Goal: Contribute content: Add original content to the website for others to see

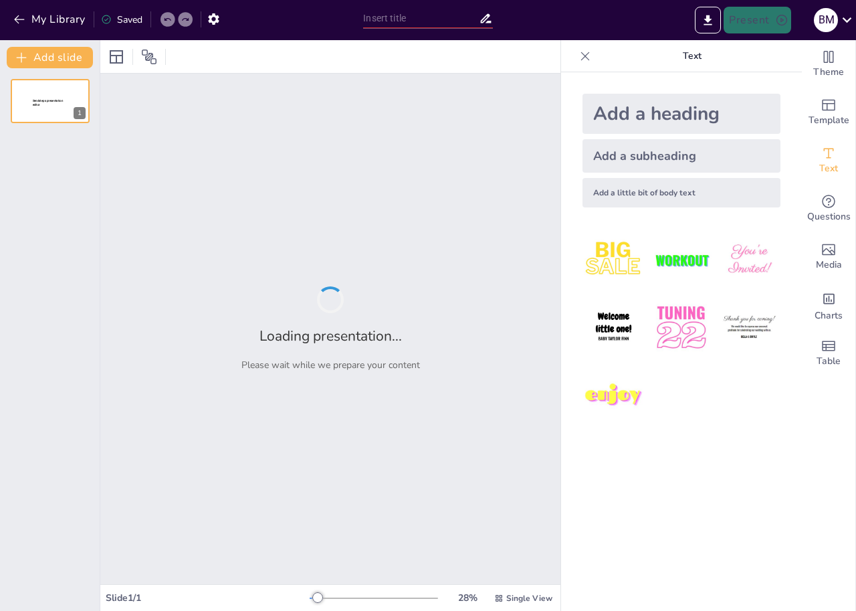
type input "Criptomonedas: Definición, Historia y Necesidades Económicas que Impulsaron su …"
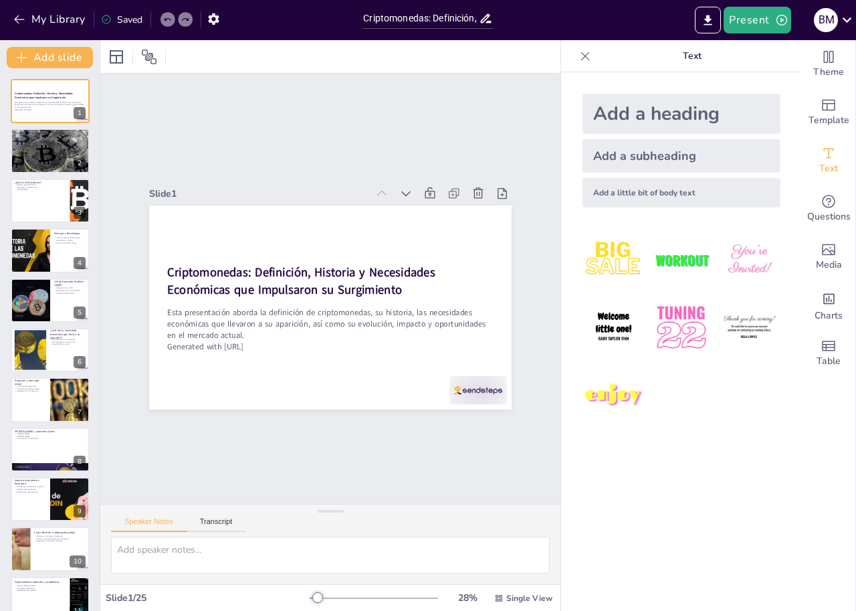
checkbox input "true"
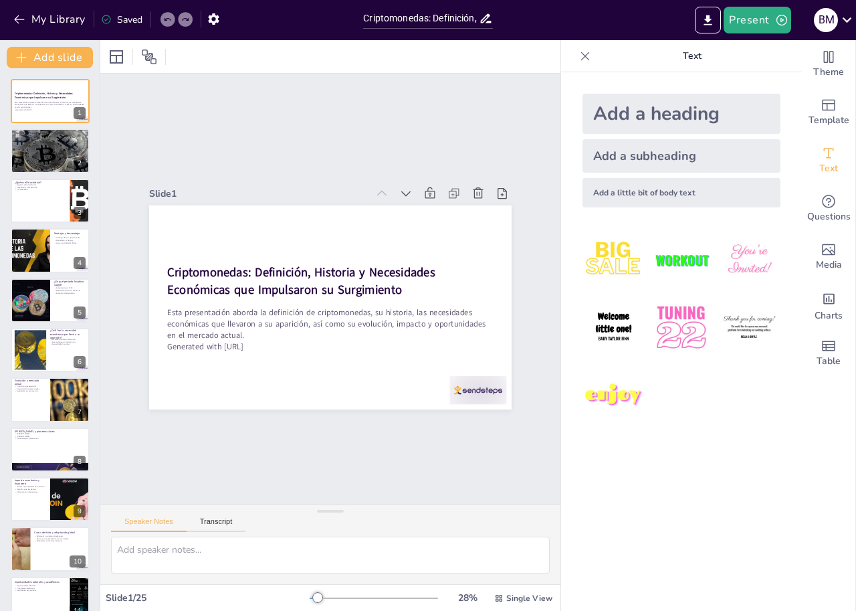
checkbox input "true"
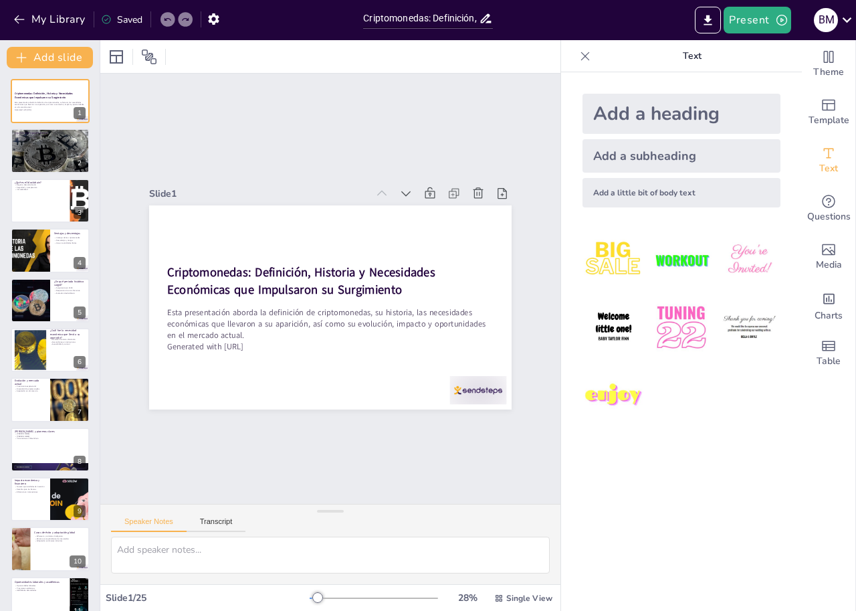
checkbox input "true"
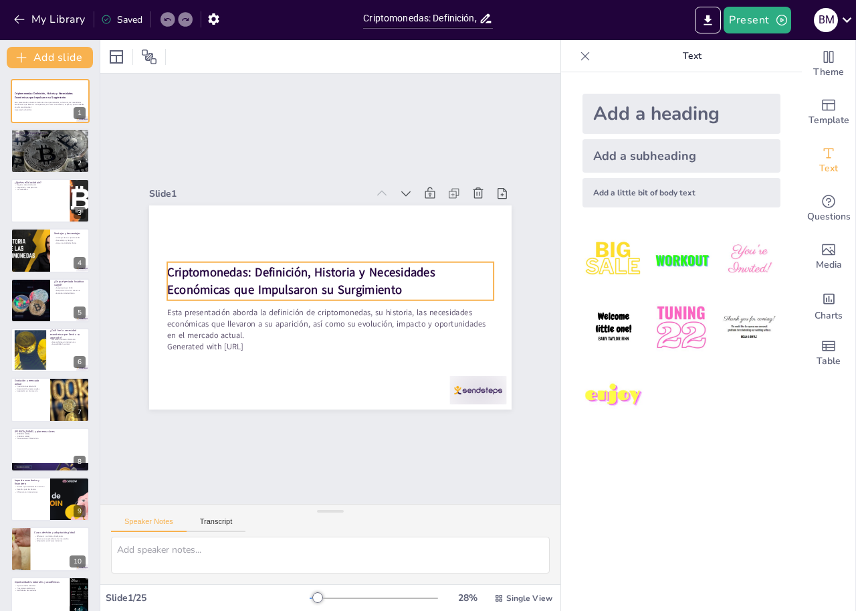
checkbox input "true"
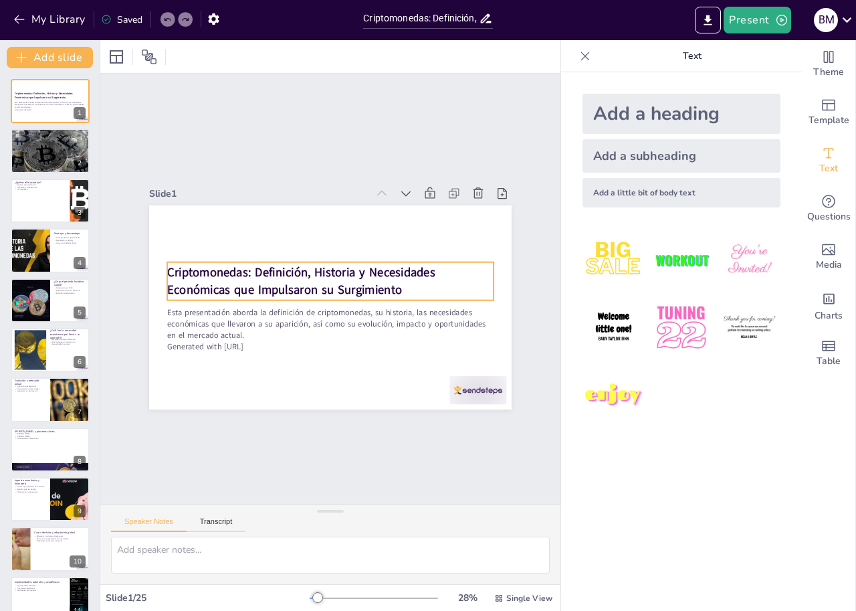
checkbox input "true"
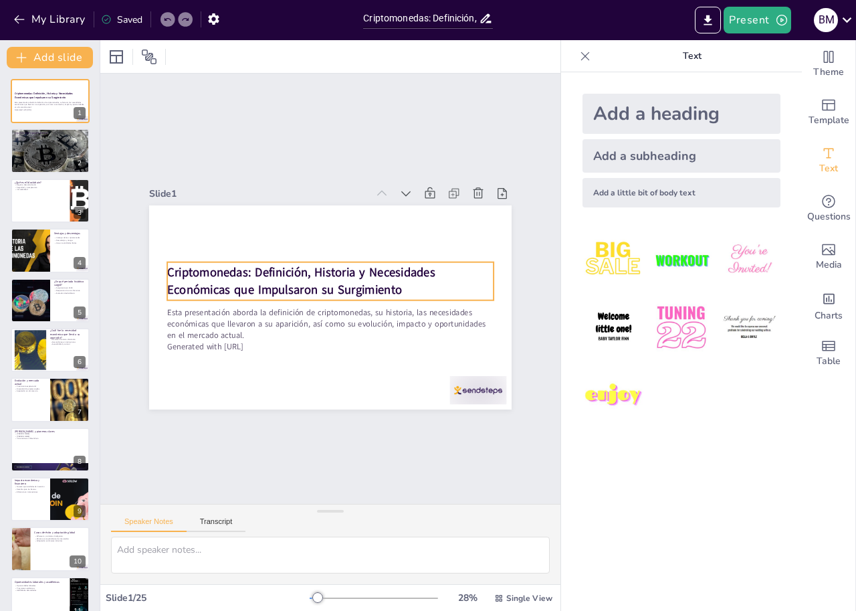
checkbox input "true"
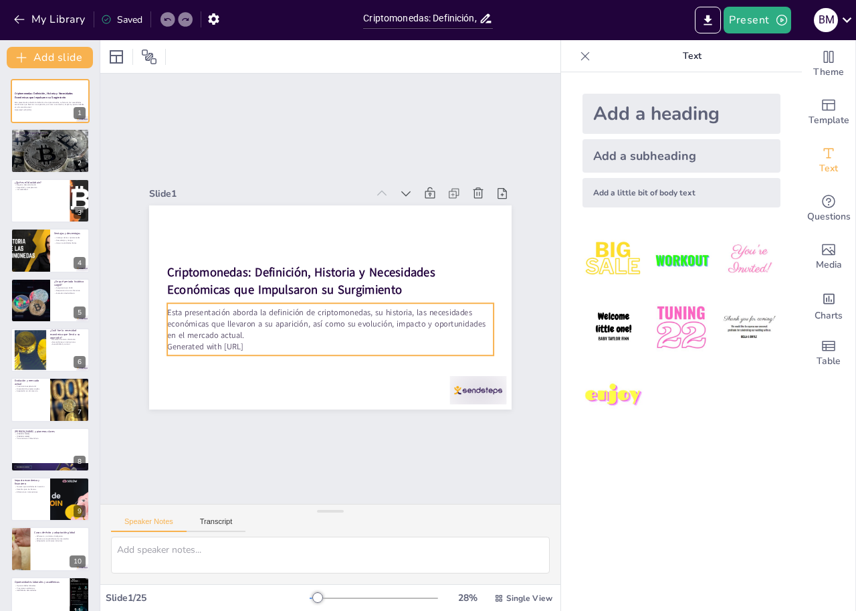
checkbox input "true"
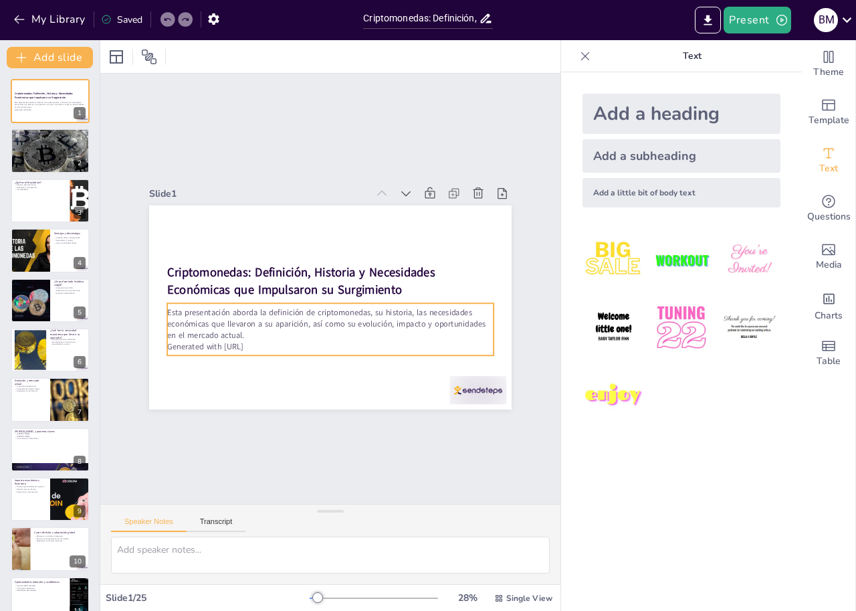
checkbox input "true"
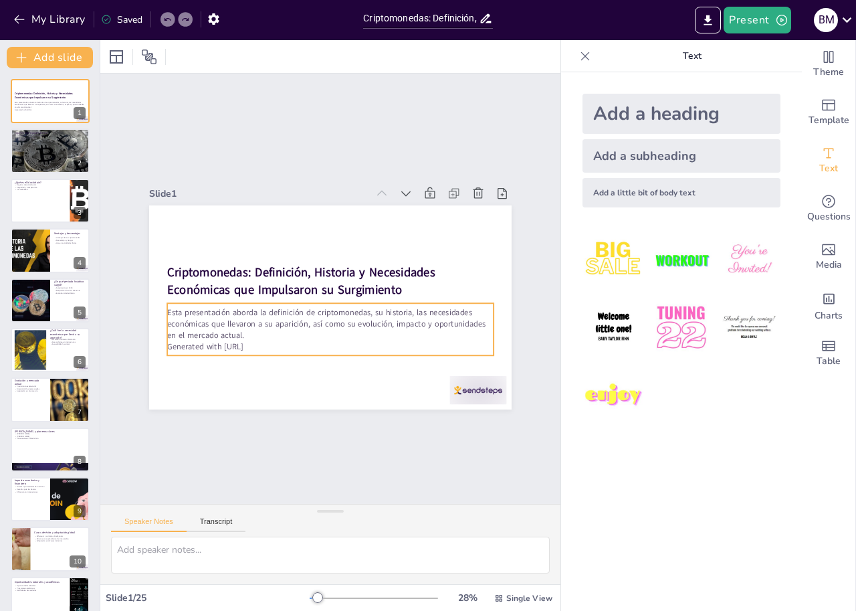
checkbox input "true"
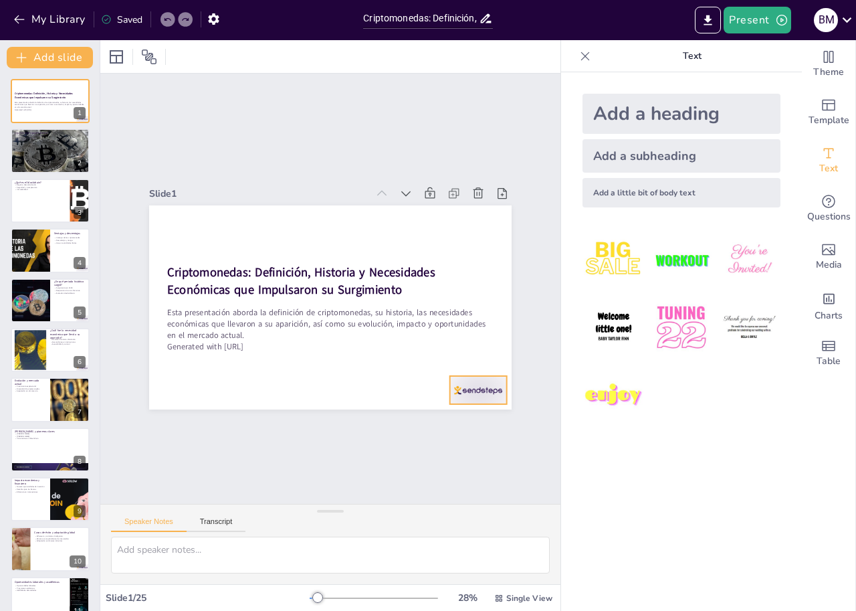
checkbox input "true"
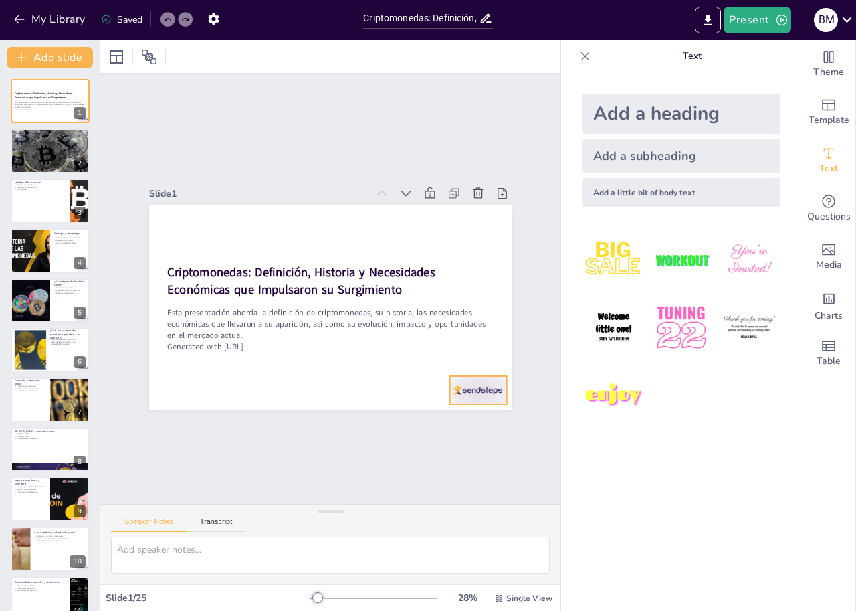
checkbox input "true"
click at [262, 417] on div at bounding box center [245, 447] width 34 height 60
checkbox input "true"
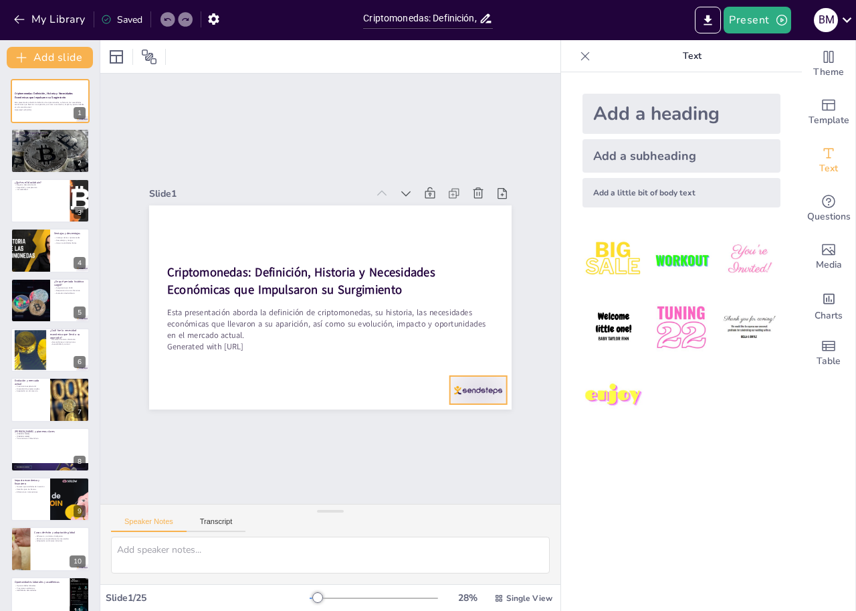
checkbox input "true"
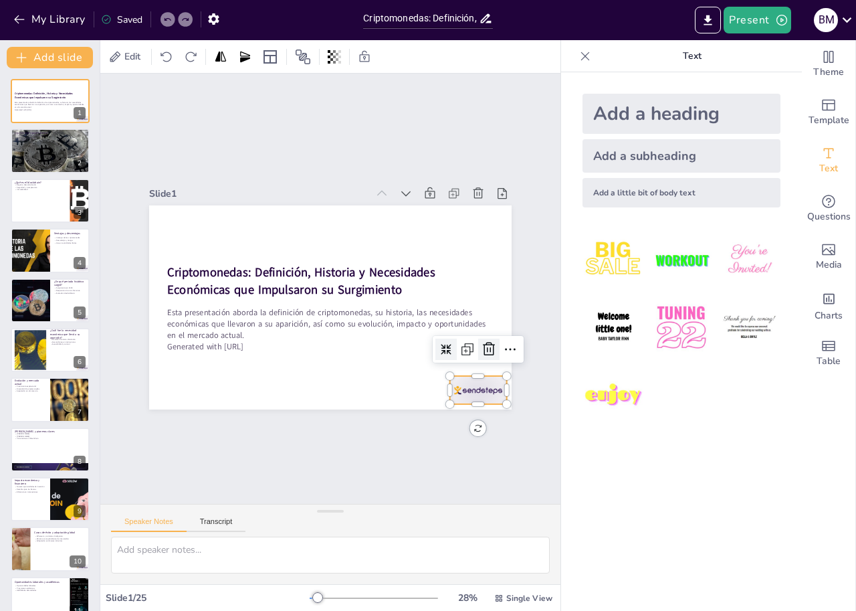
checkbox input "true"
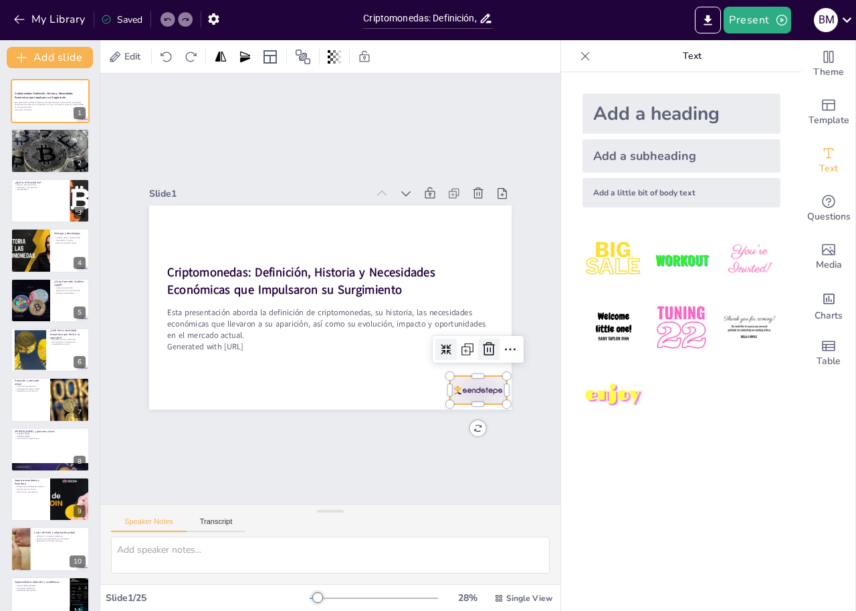
checkbox input "true"
click at [449, 409] on icon at bounding box center [438, 420] width 22 height 22
checkbox input "true"
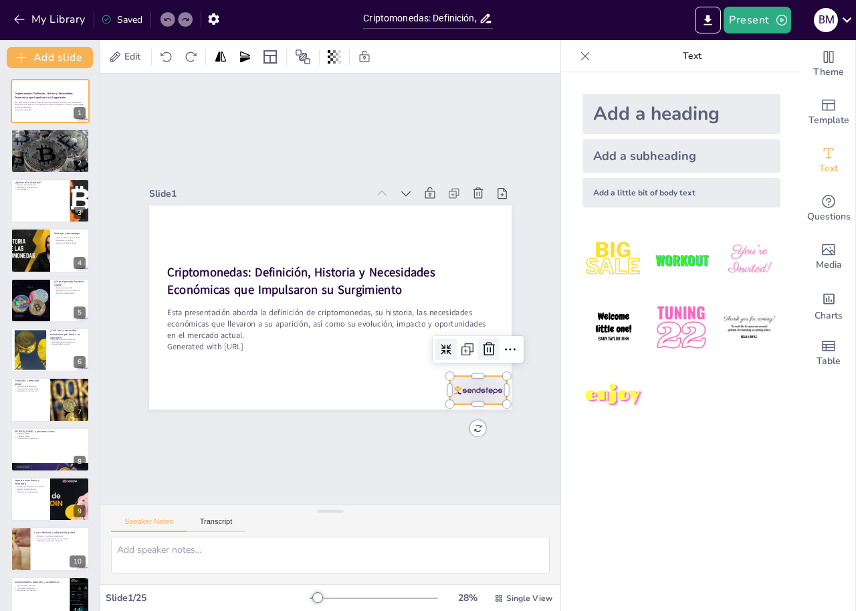
checkbox input "true"
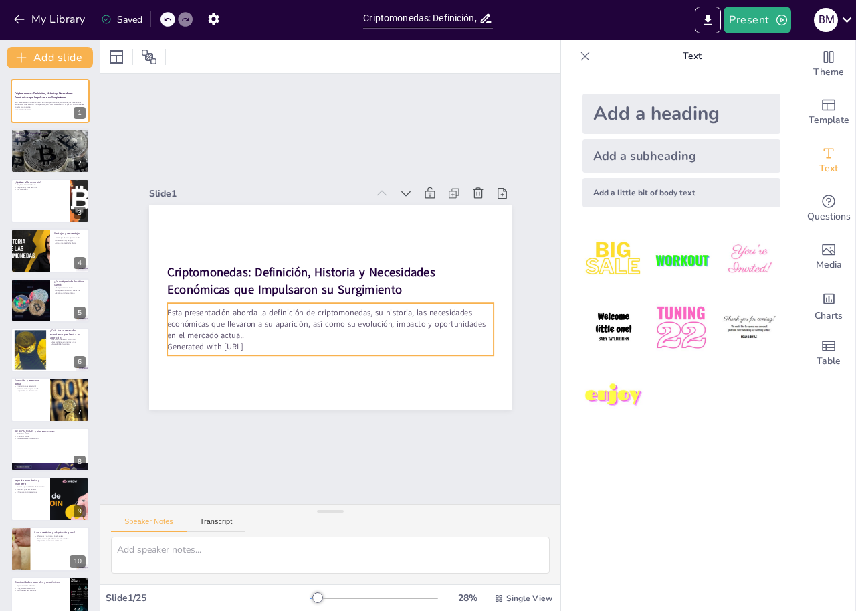
checkbox input "true"
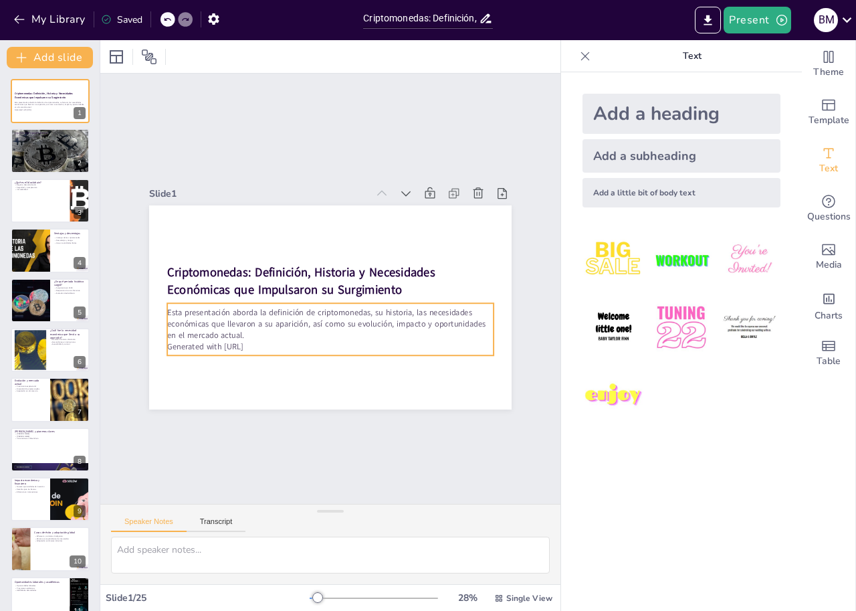
checkbox input "true"
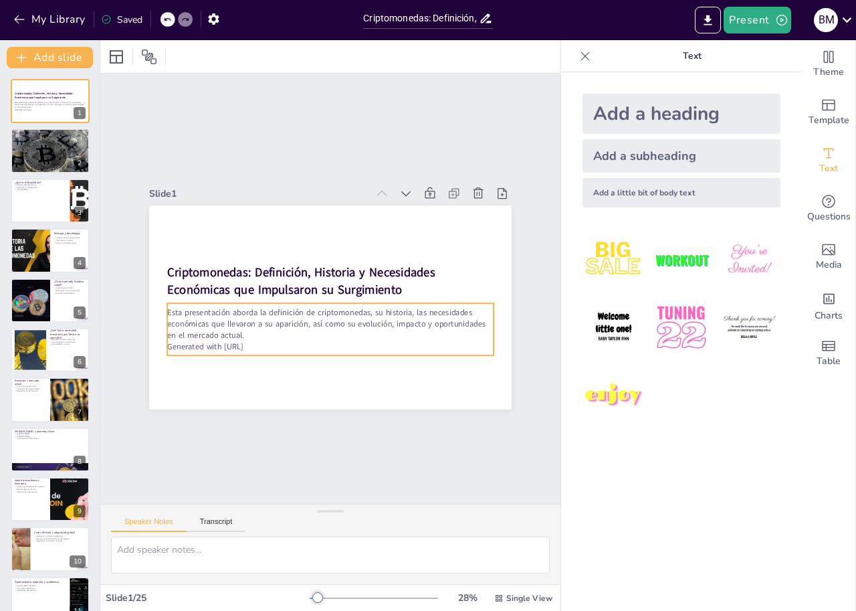
checkbox input "true"
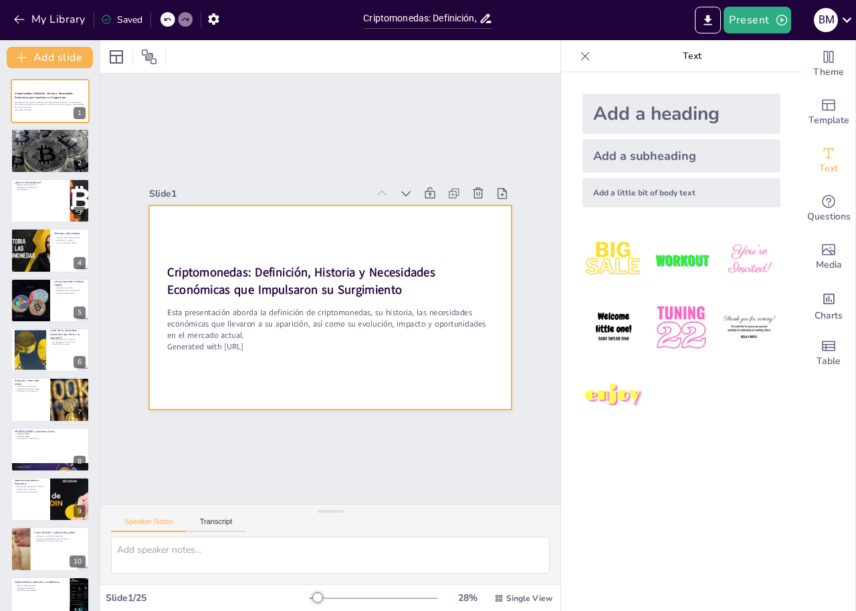
checkbox input "true"
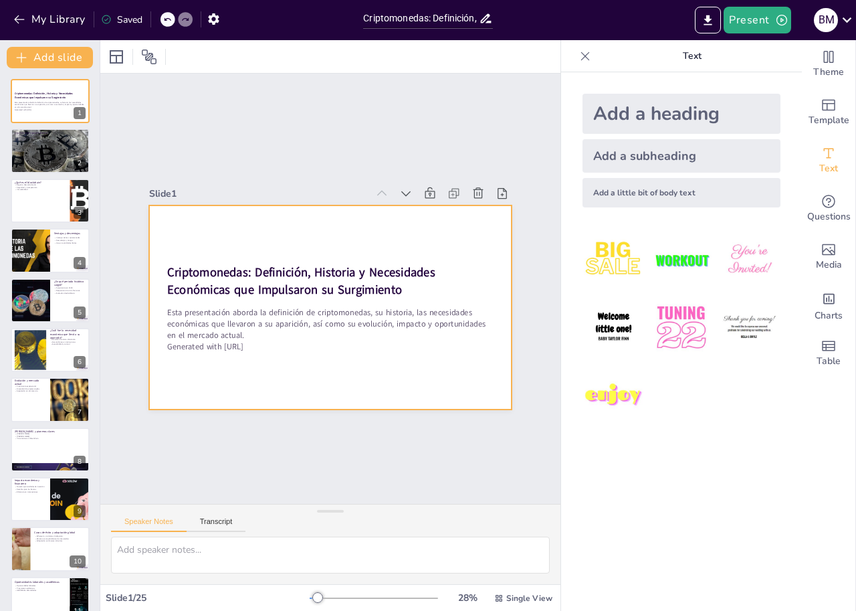
checkbox input "true"
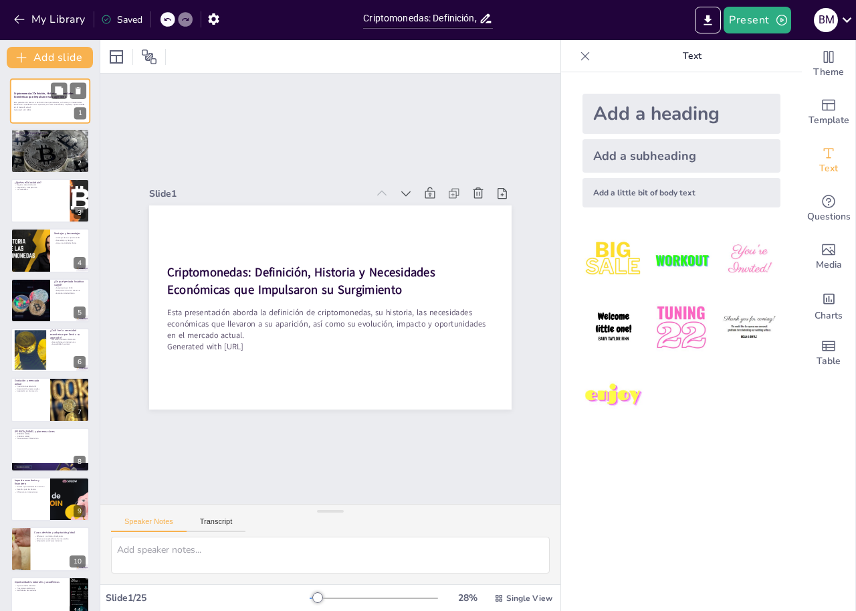
checkbox input "true"
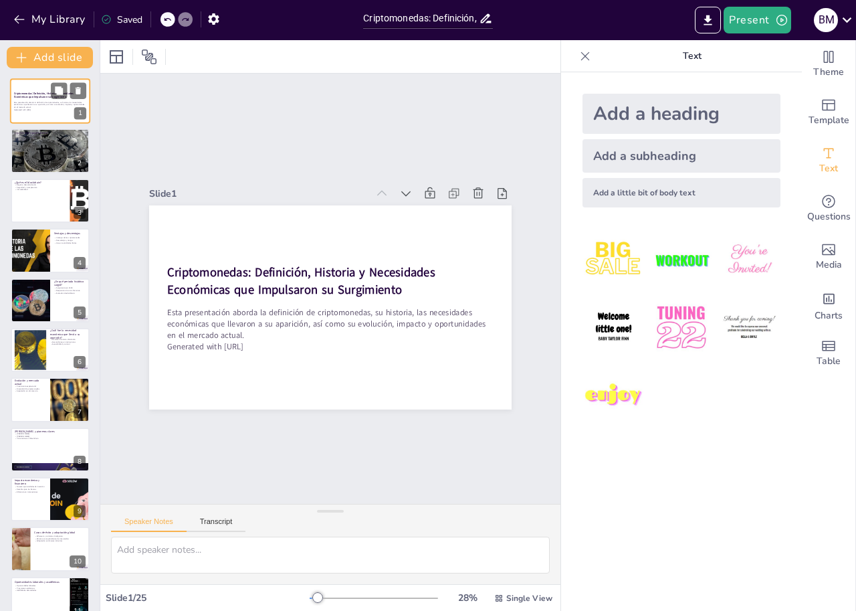
checkbox input "true"
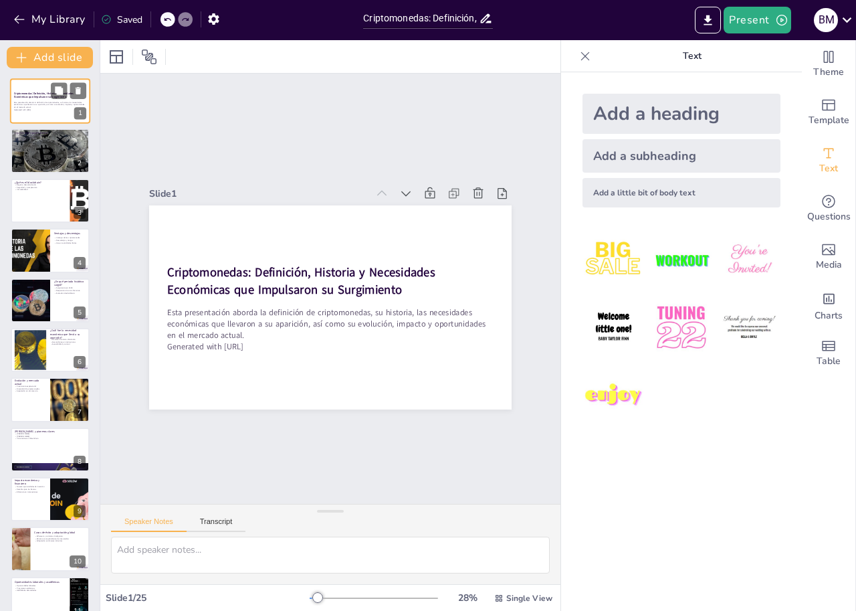
checkbox input "true"
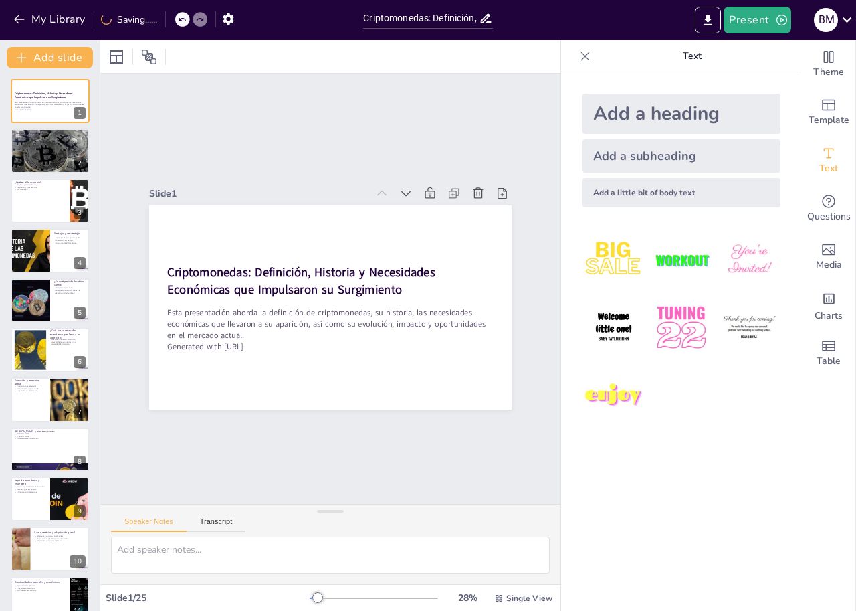
checkbox input "true"
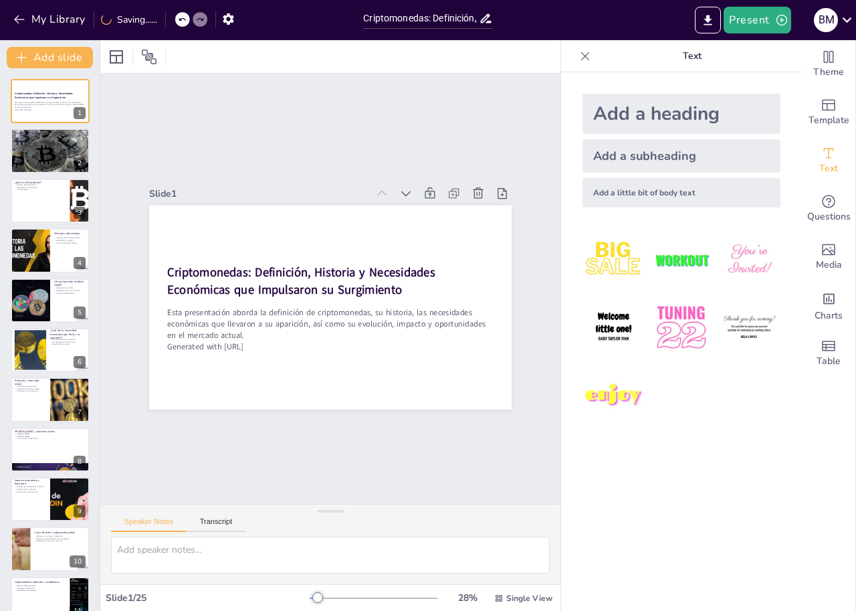
checkbox input "true"
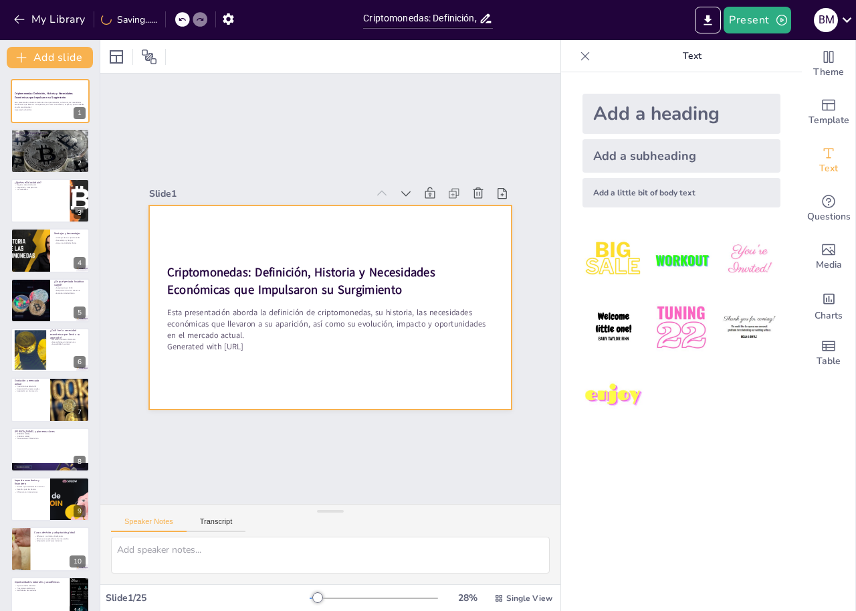
checkbox input "true"
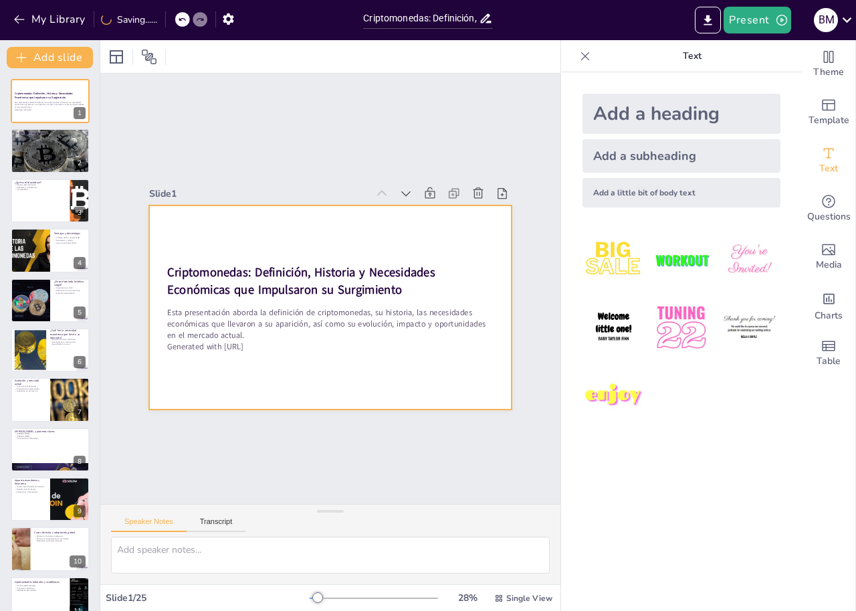
checkbox input "true"
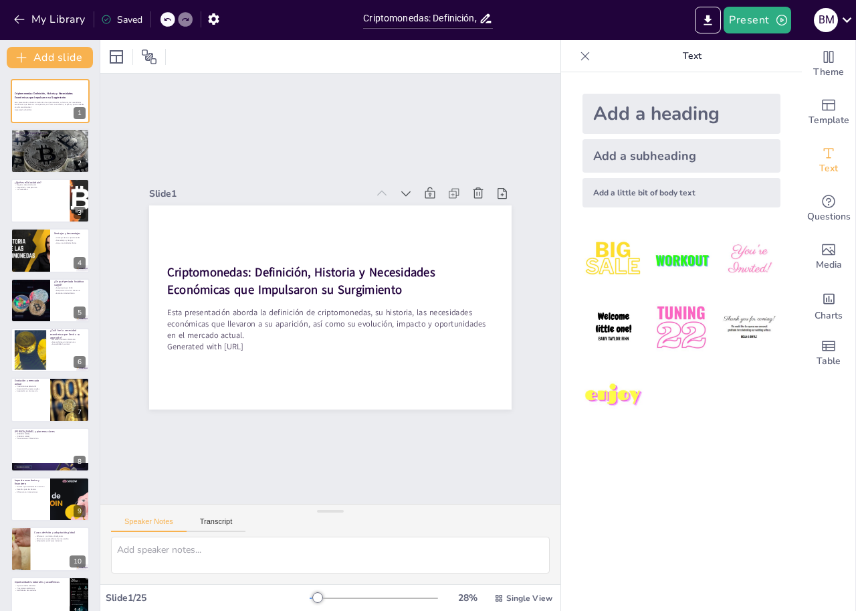
checkbox input "true"
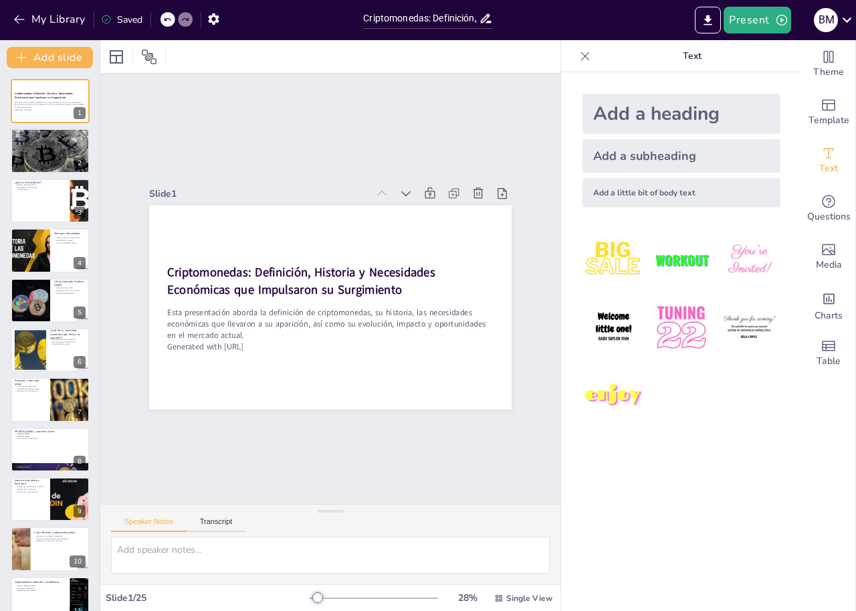
checkbox input "true"
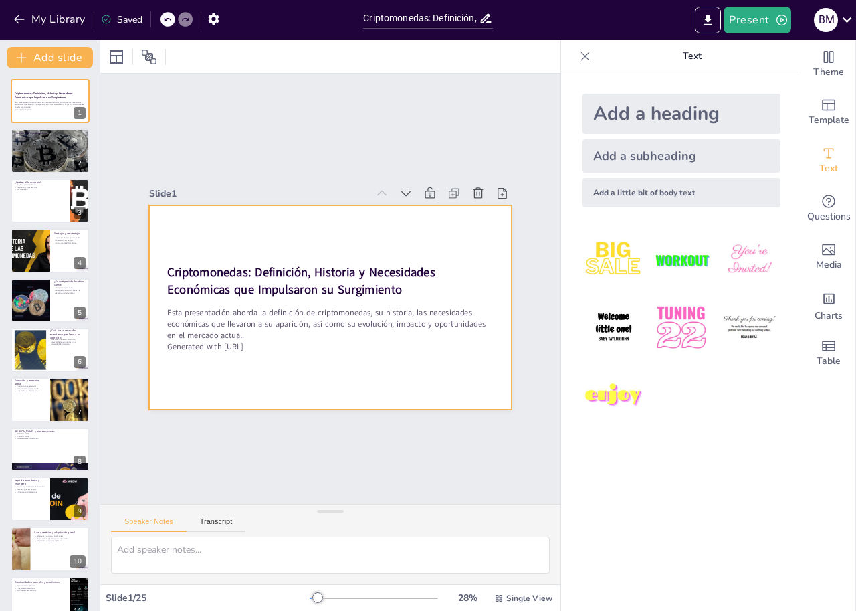
checkbox input "true"
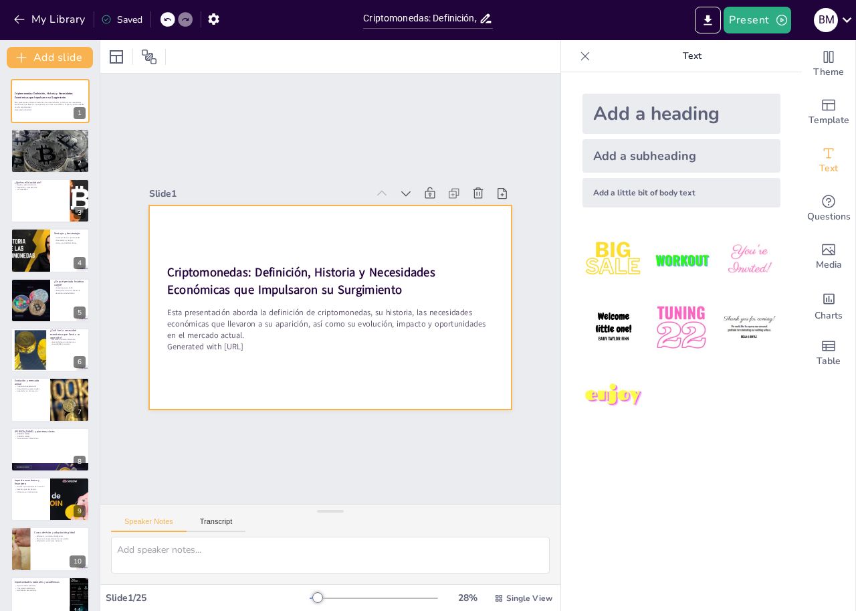
checkbox input "true"
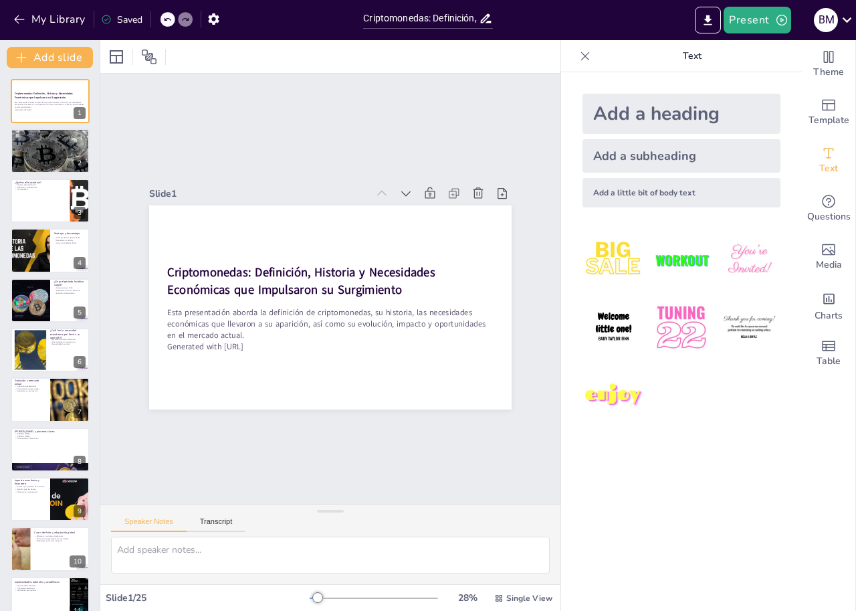
checkbox input "true"
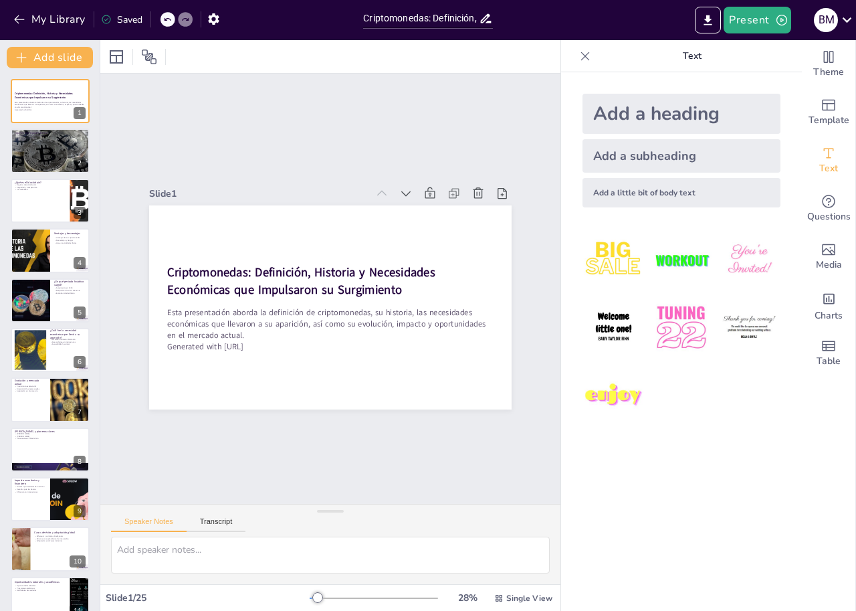
checkbox input "true"
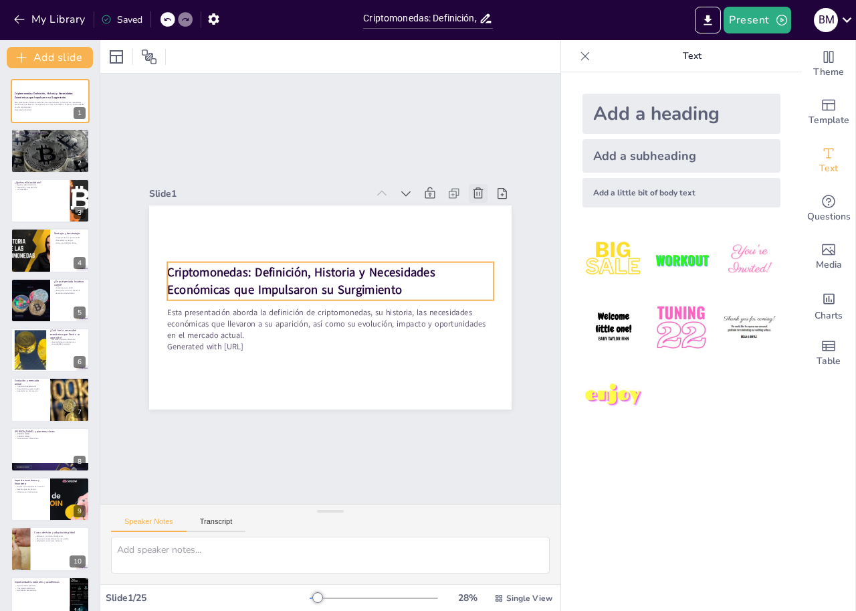
checkbox input "true"
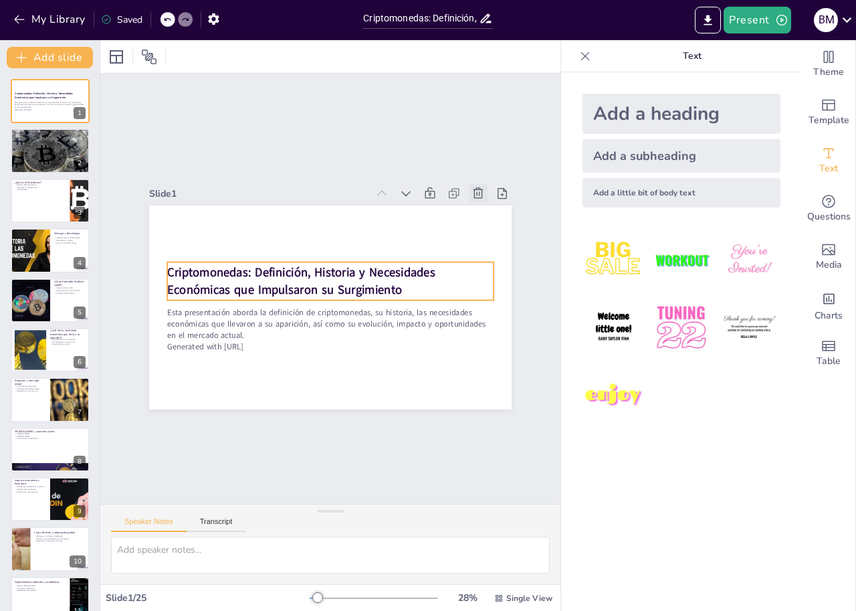
checkbox input "true"
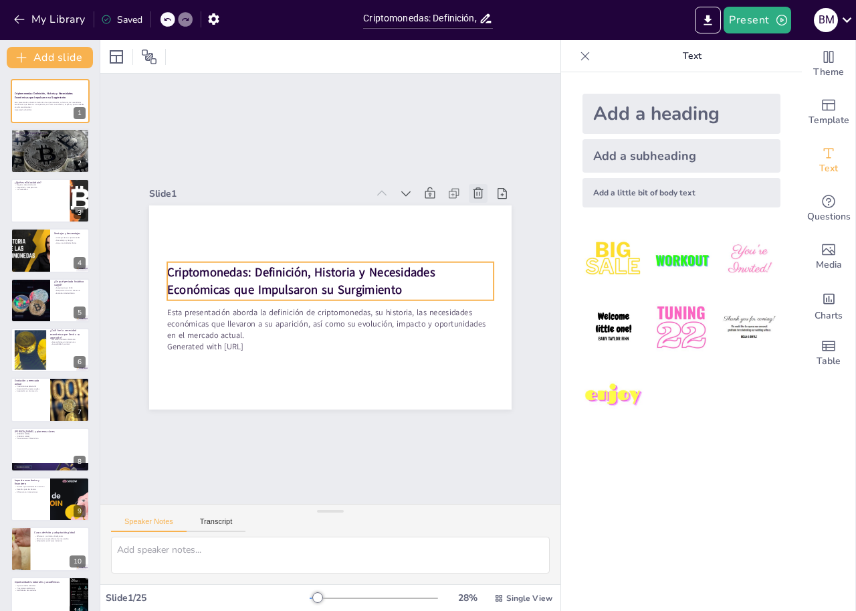
checkbox input "true"
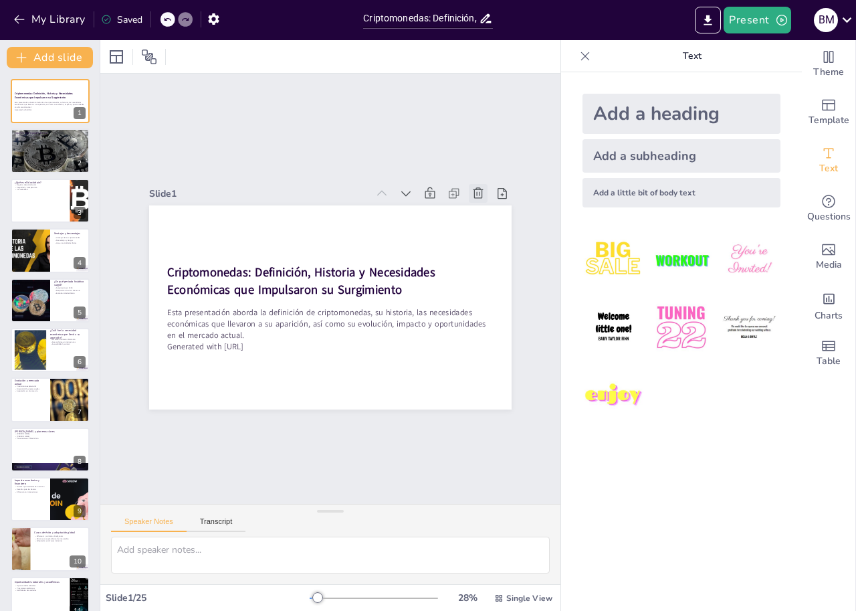
checkbox input "true"
click at [211, 23] on icon "button" at bounding box center [214, 19] width 14 height 14
checkbox input "true"
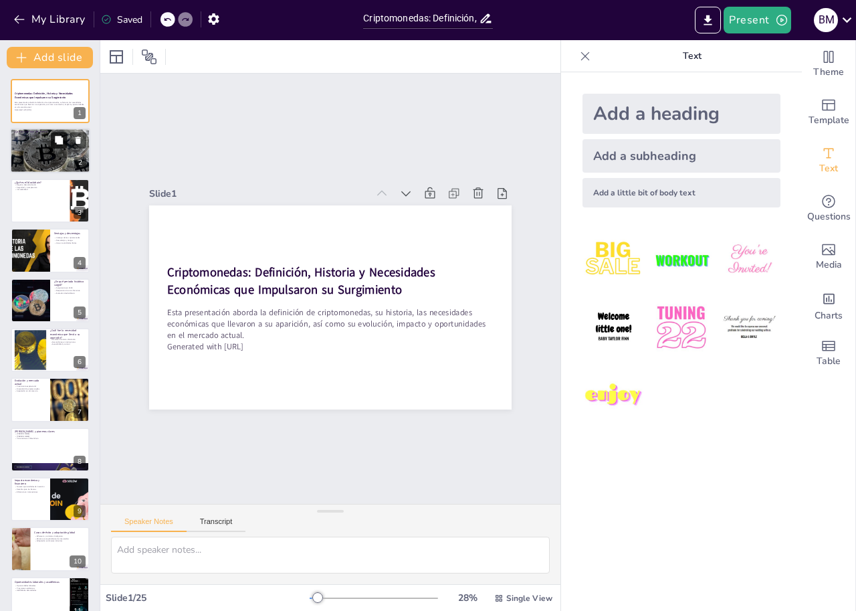
checkbox input "true"
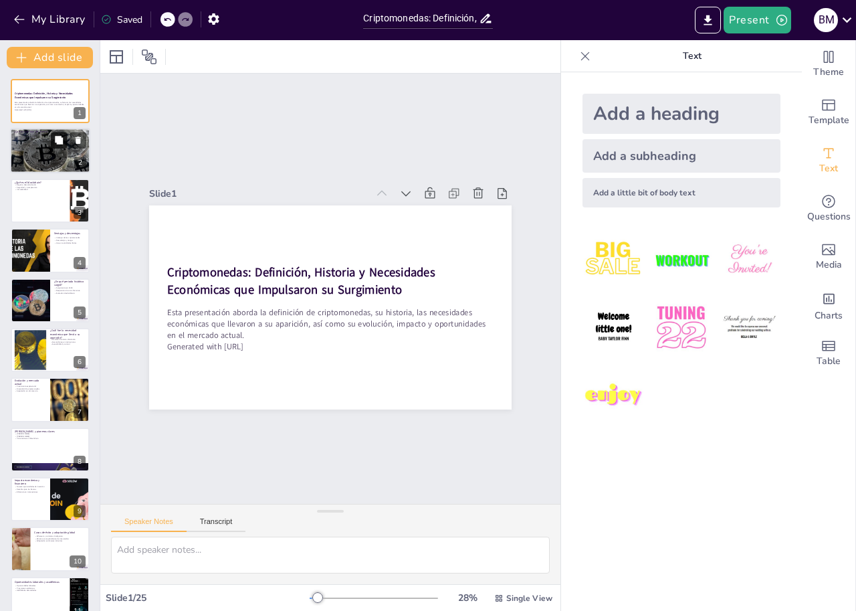
checkbox input "true"
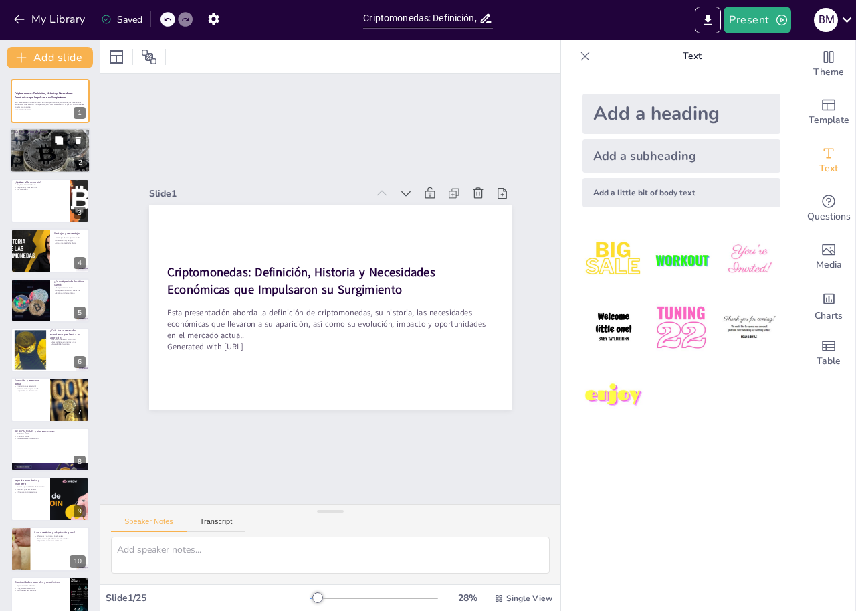
checkbox input "true"
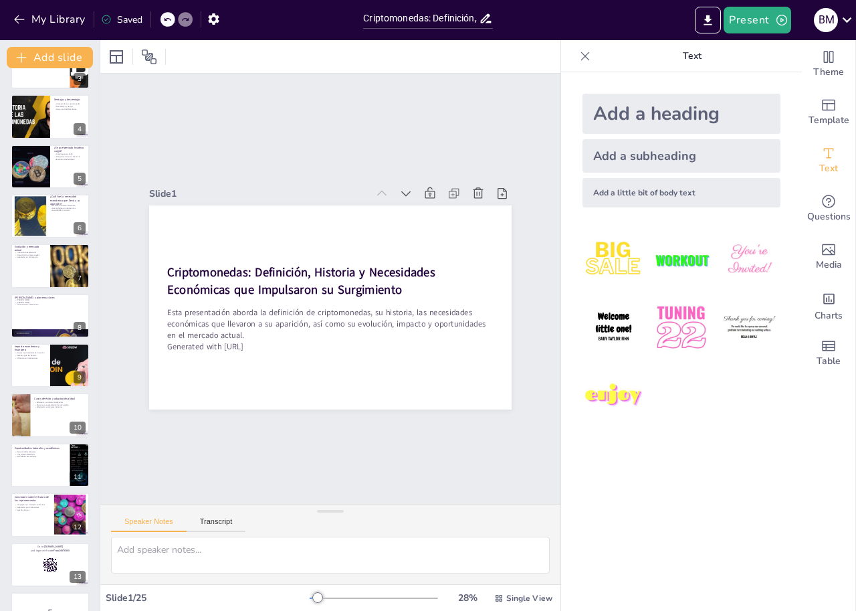
scroll to position [83, 0]
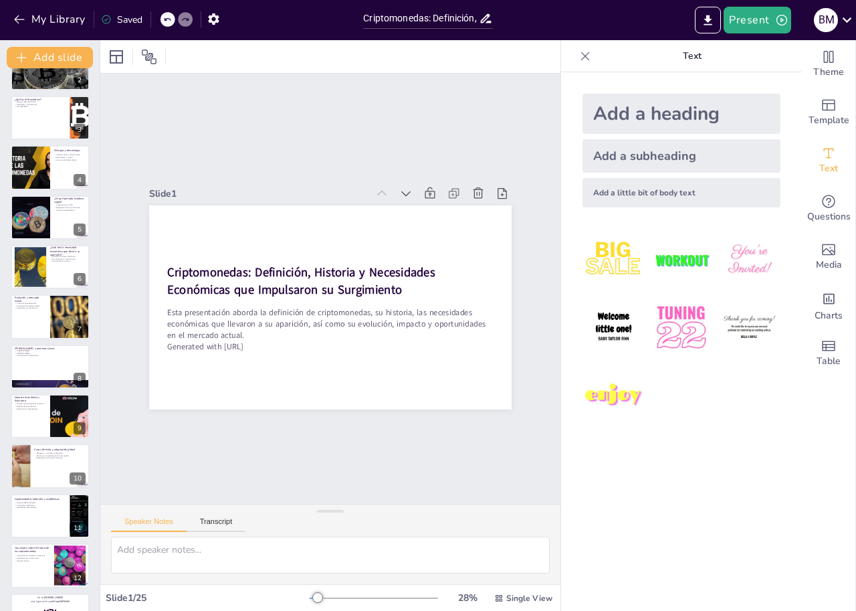
checkbox input "true"
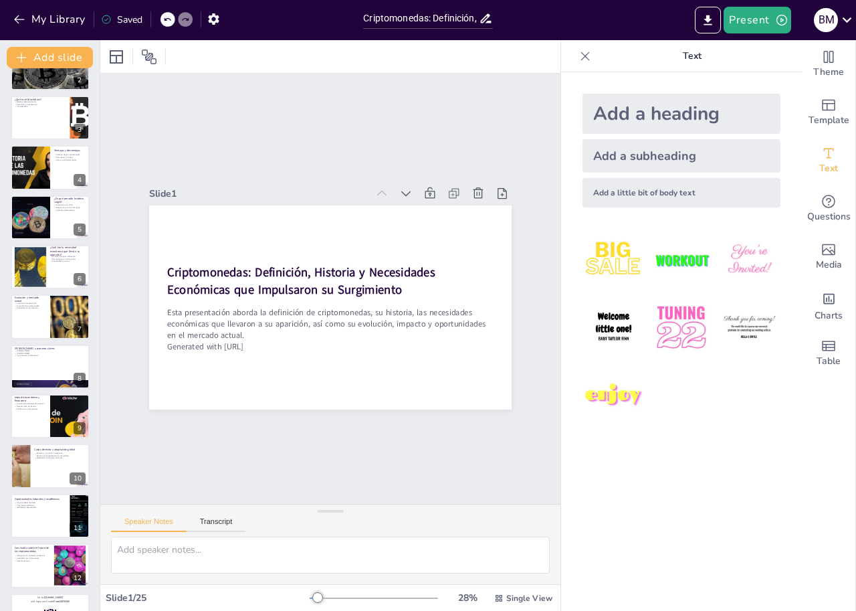
checkbox input "true"
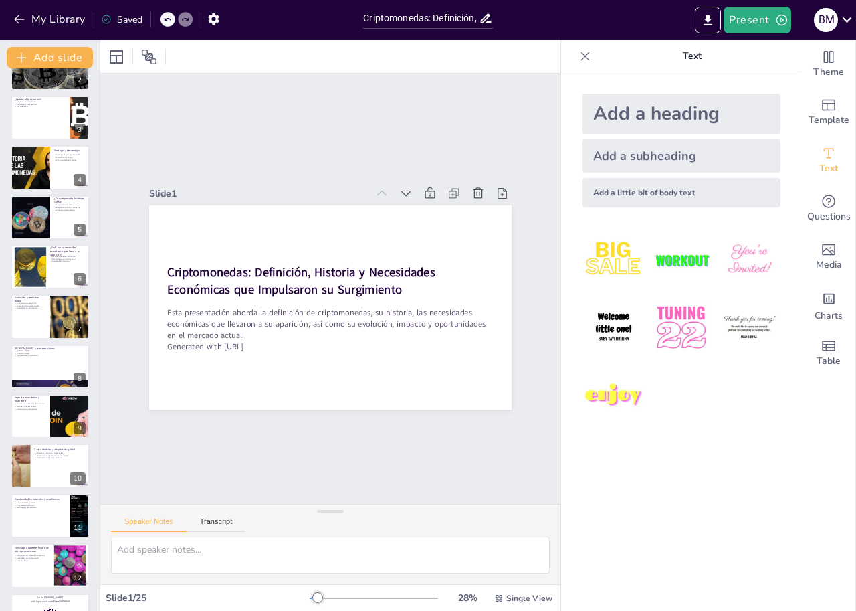
checkbox input "true"
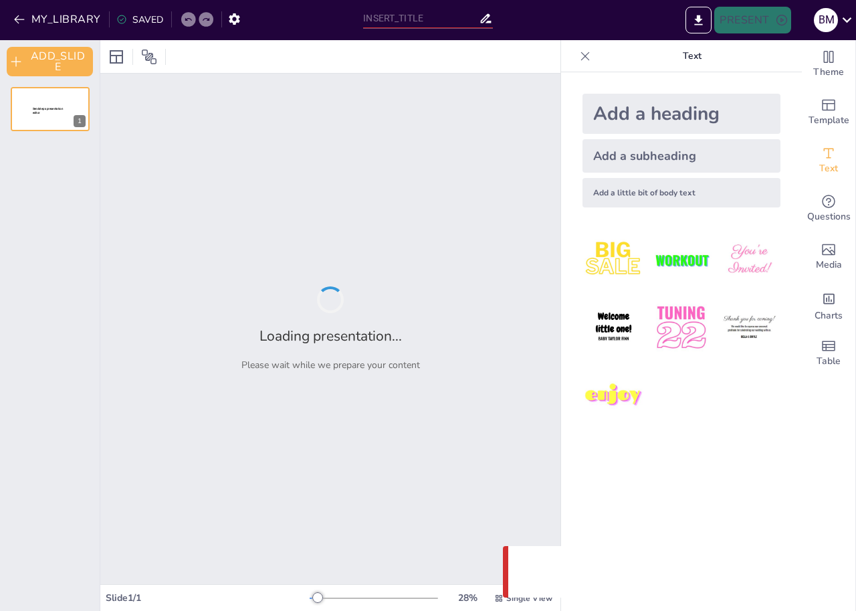
type input "Criptomonedas: Definición, Historia y Necesidades Económicas que Impulsaron su …"
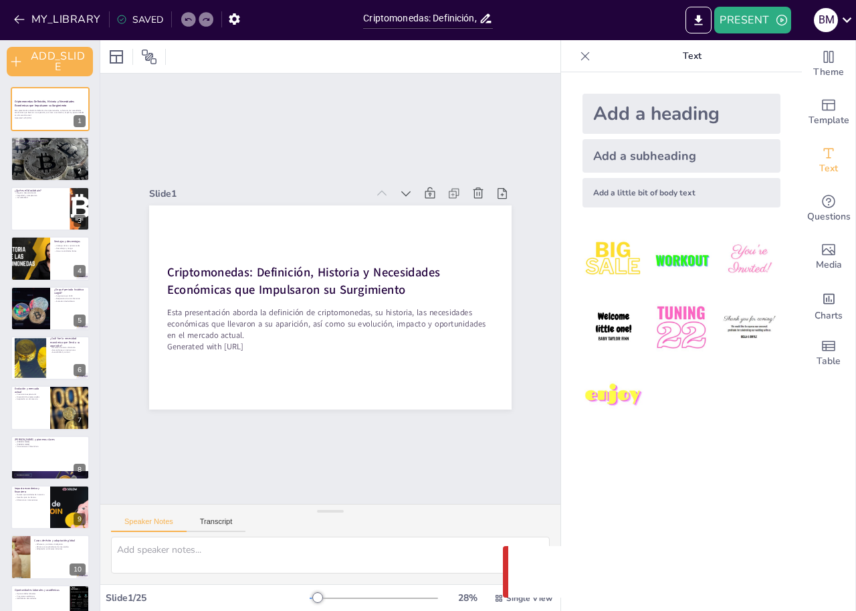
checkbox input "true"
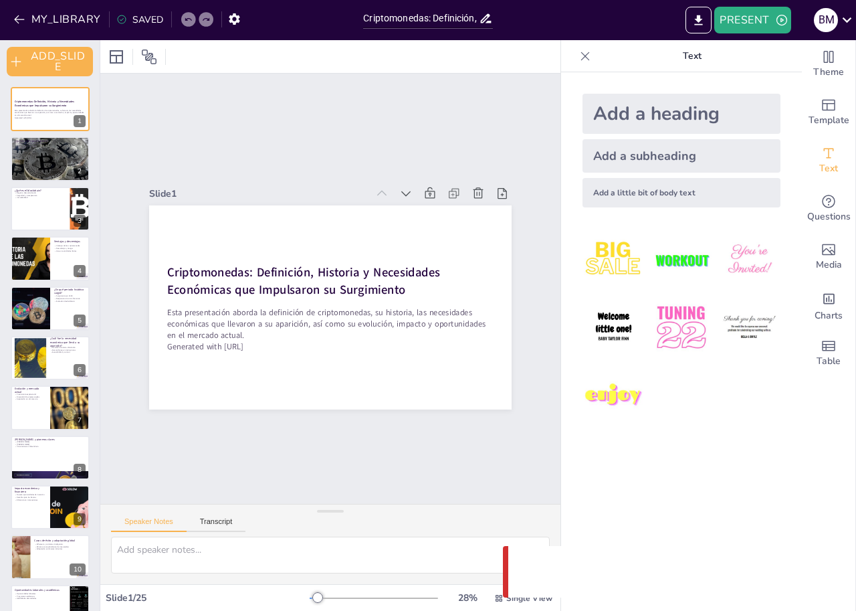
checkbox input "true"
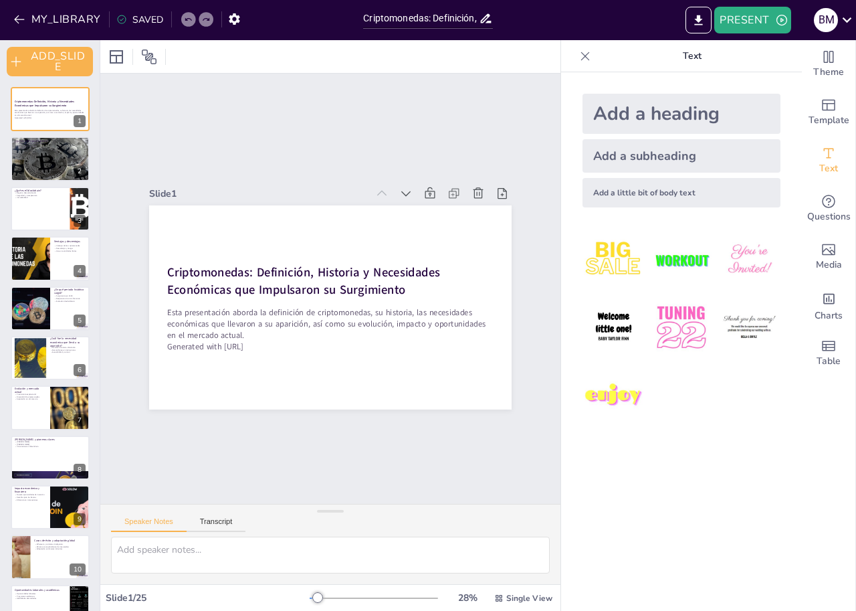
checkbox input "true"
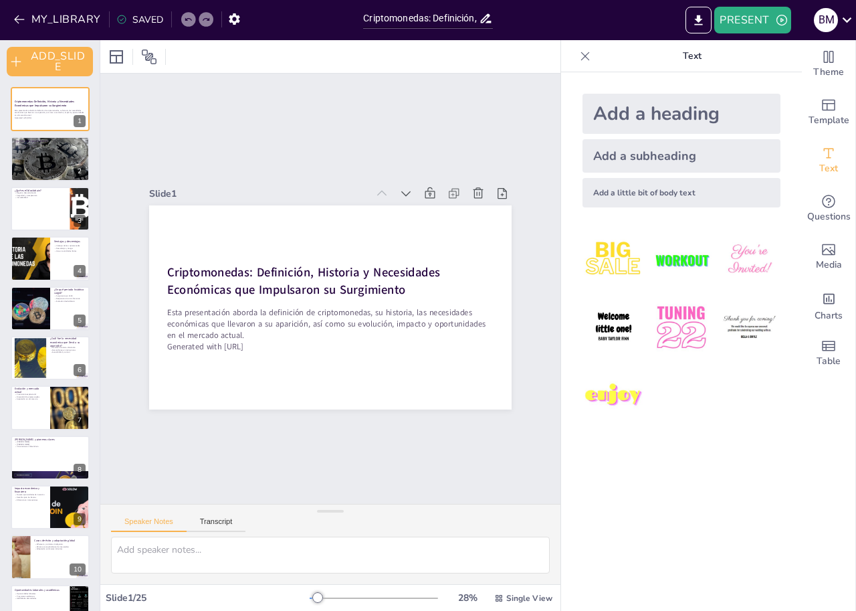
checkbox input "true"
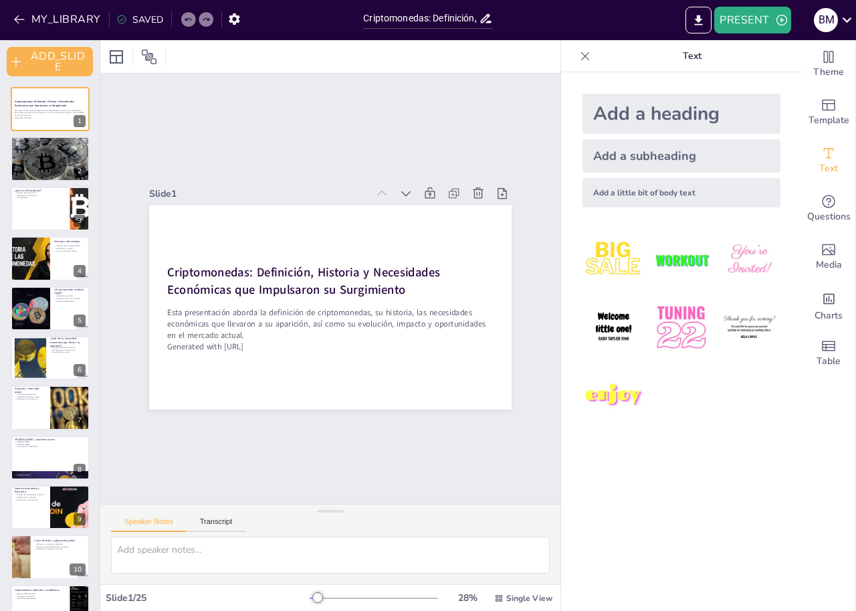
checkbox input "true"
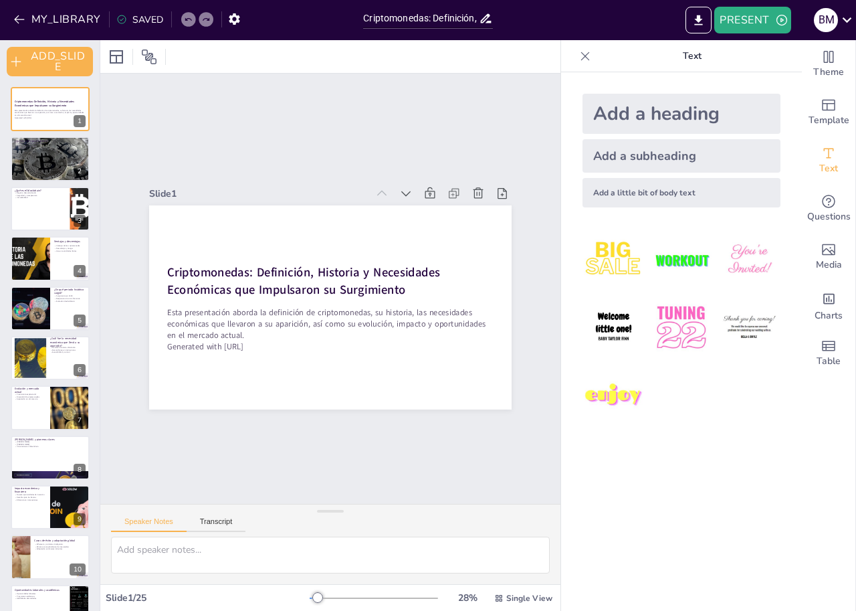
checkbox input "true"
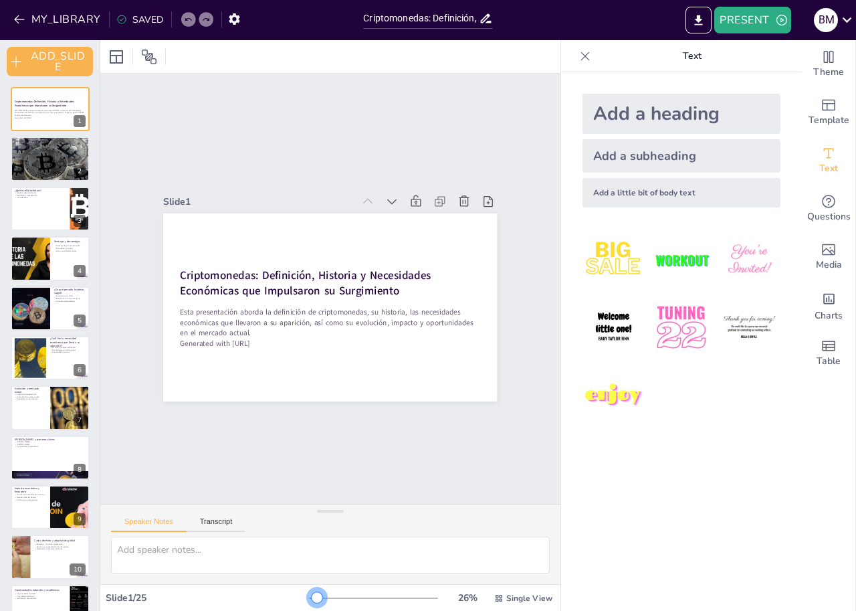
checkbox input "true"
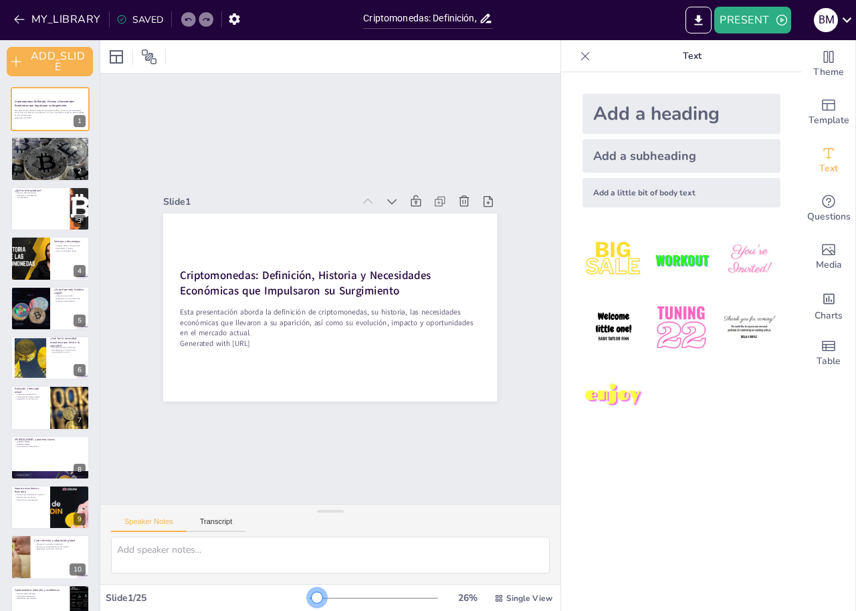
checkbox input "true"
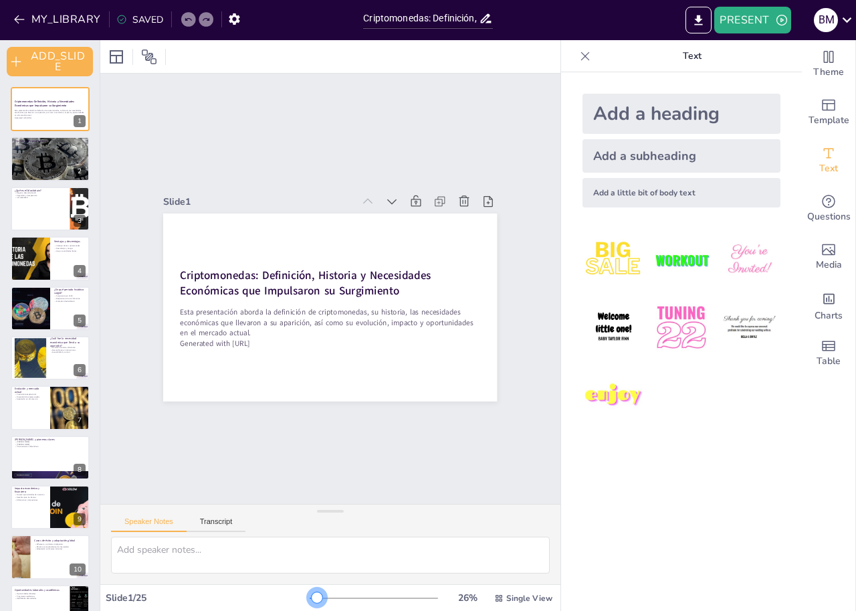
checkbox input "true"
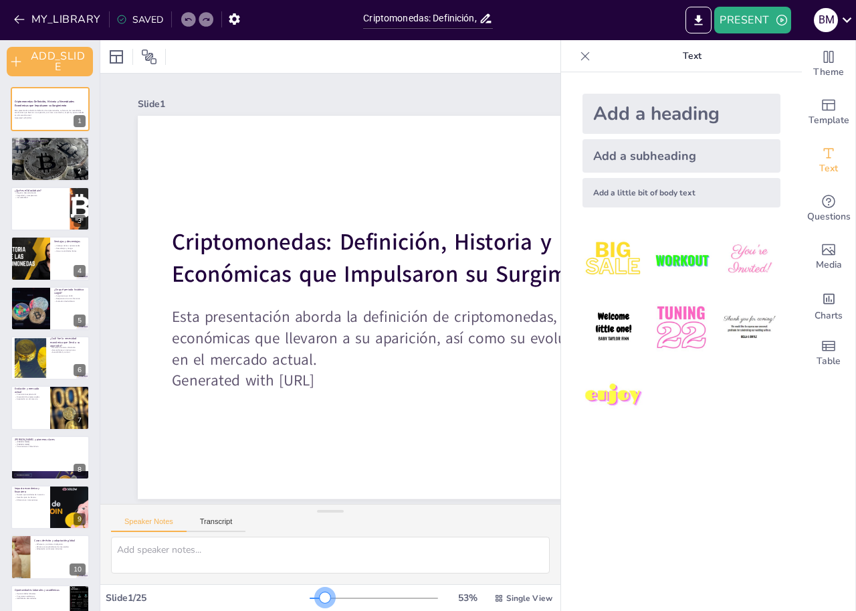
checkbox input "true"
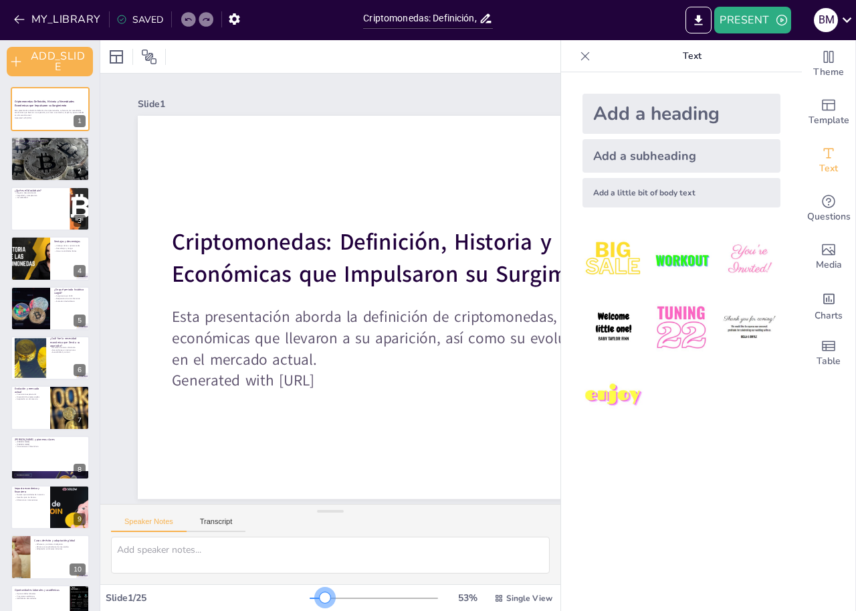
checkbox input "true"
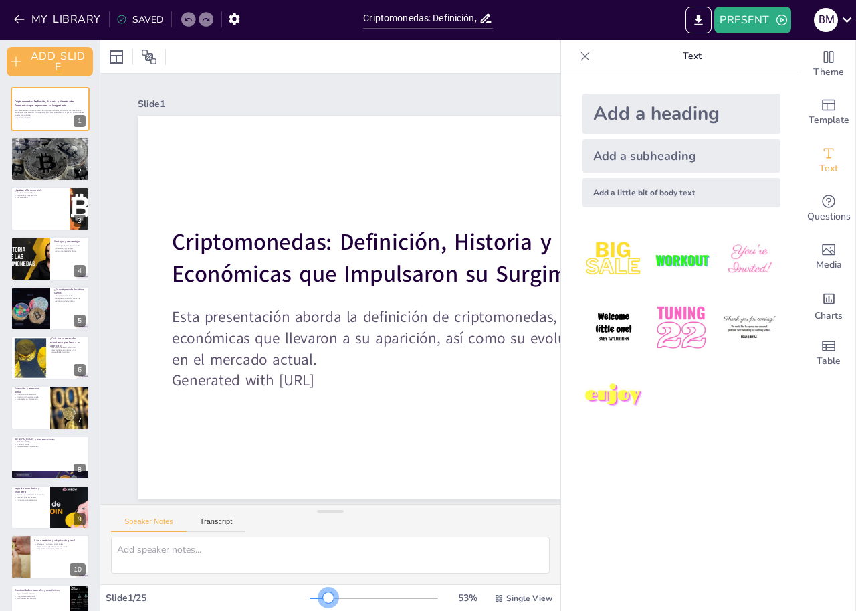
checkbox input "true"
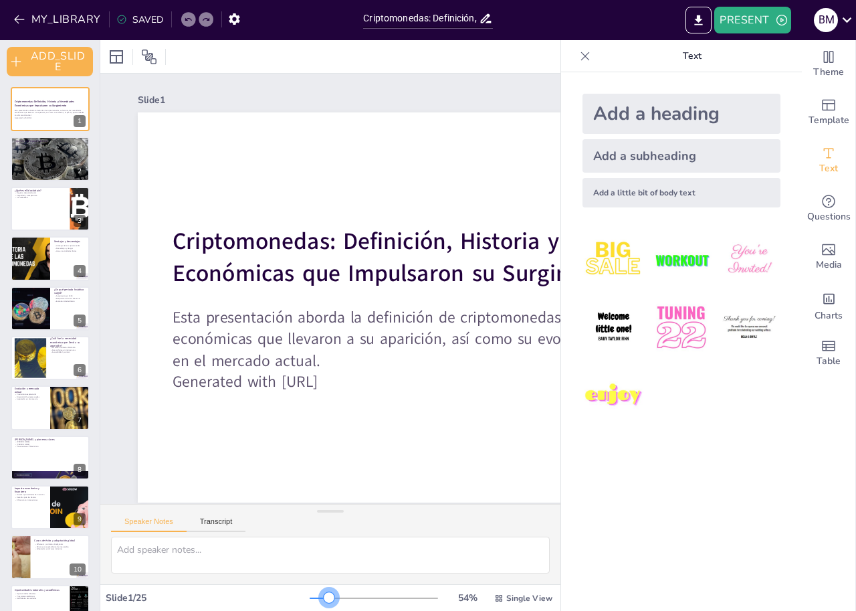
checkbox input "true"
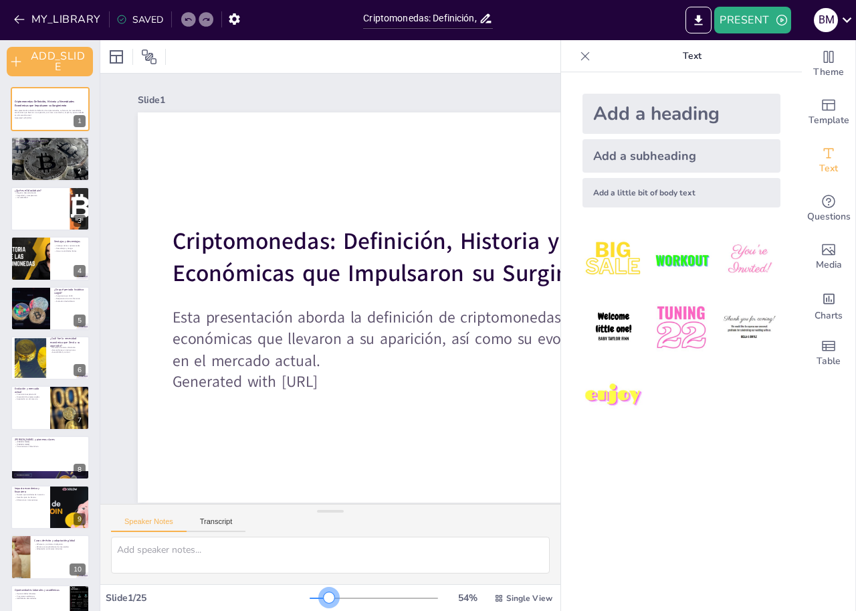
checkbox input "true"
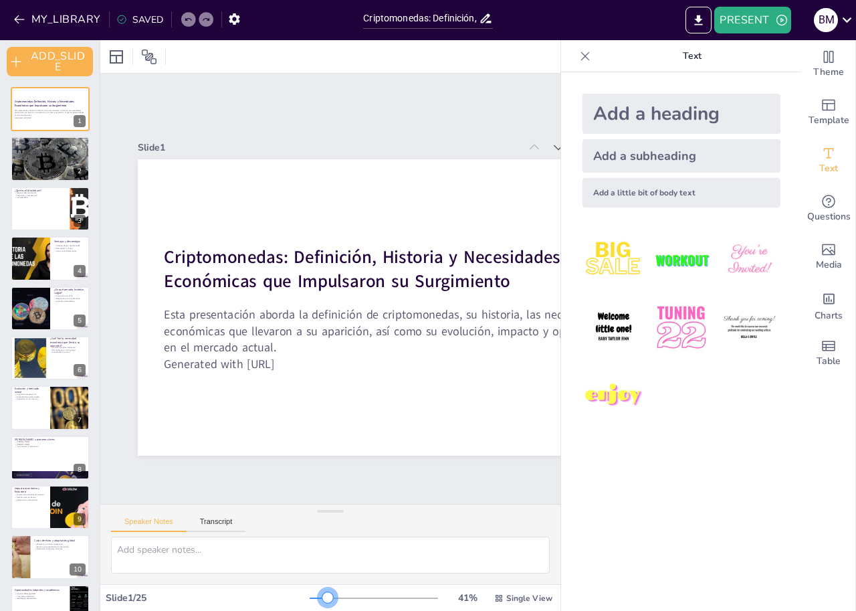
checkbox input "true"
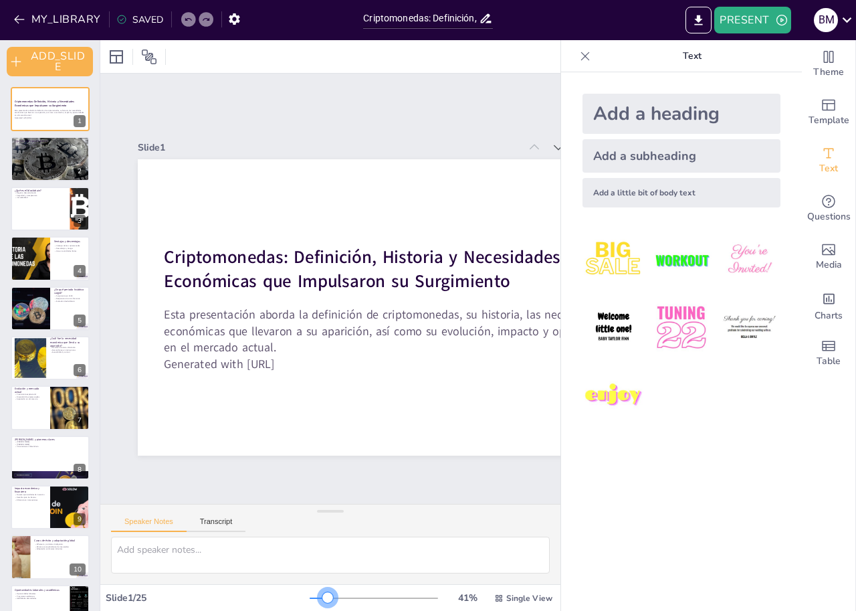
checkbox input "true"
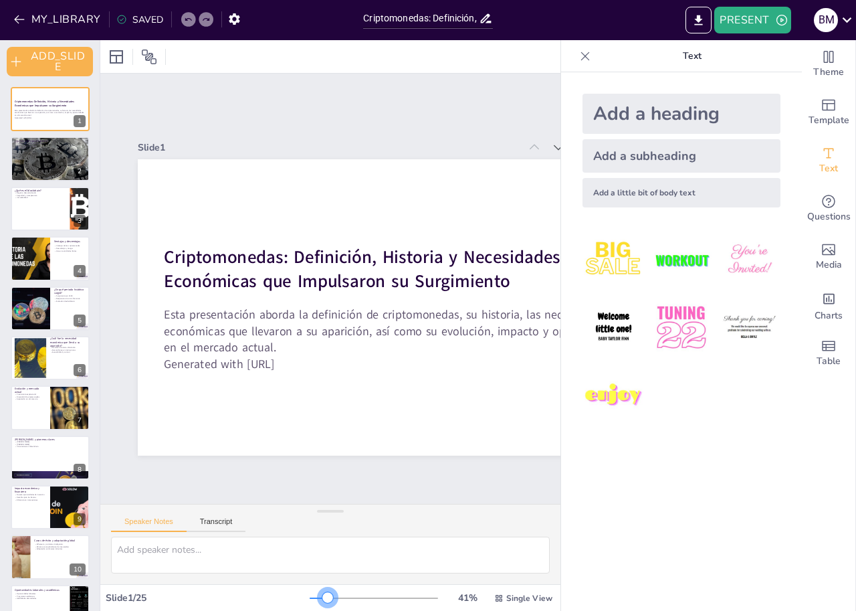
checkbox input "true"
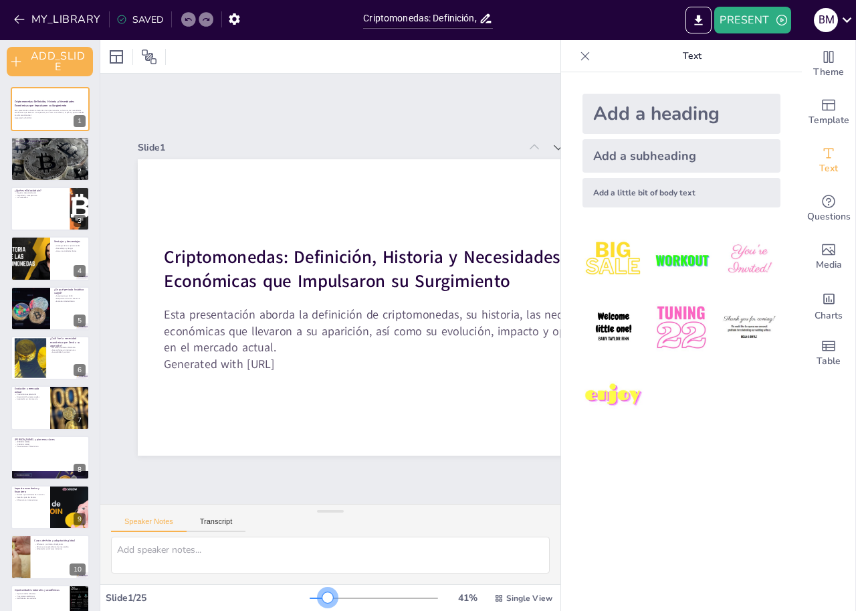
checkbox input "true"
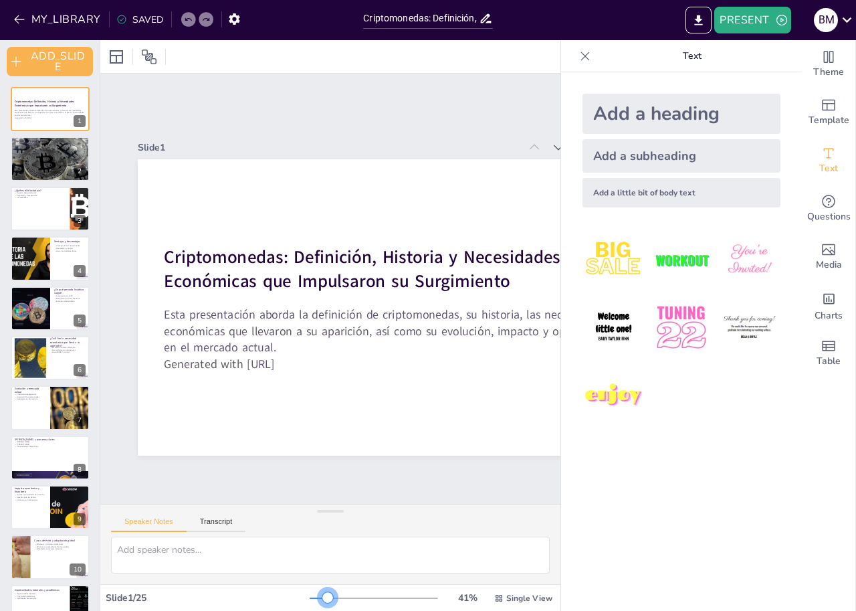
checkbox input "true"
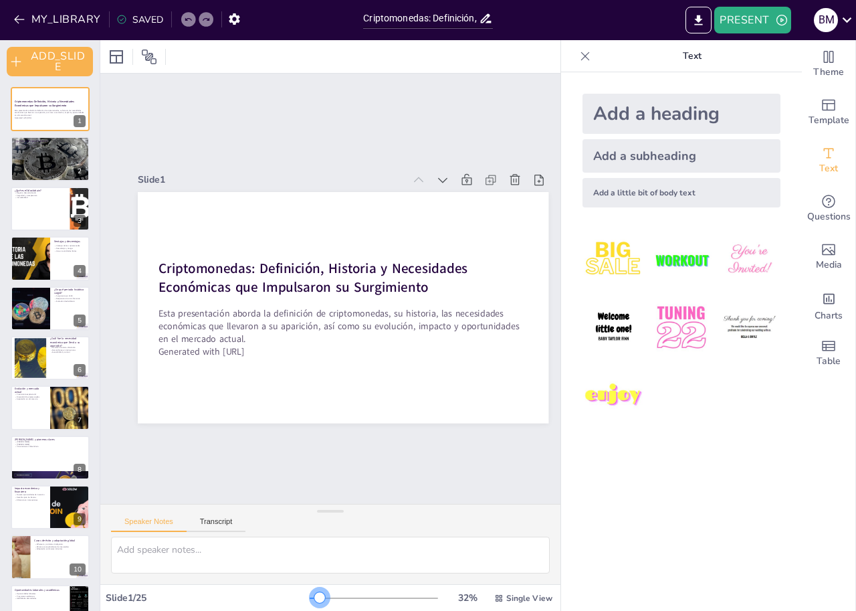
checkbox input "true"
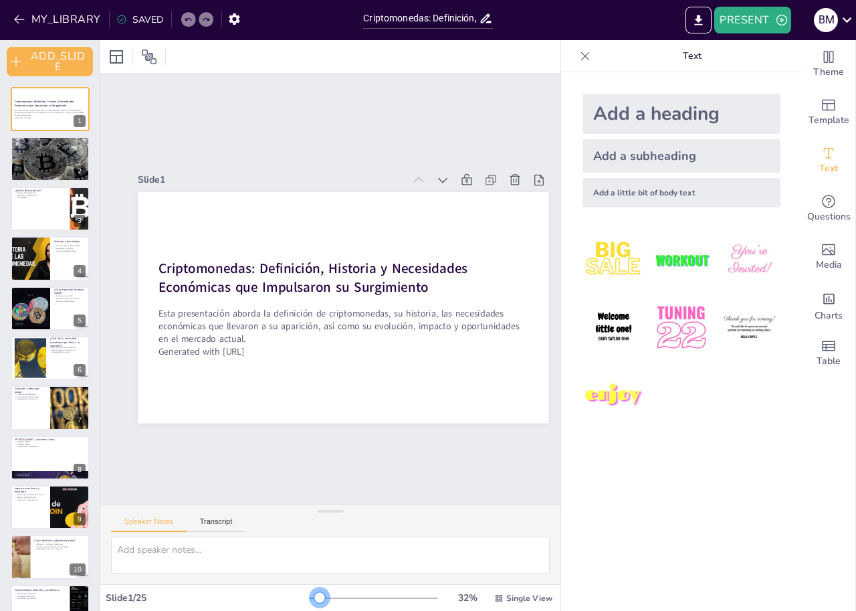
checkbox input "true"
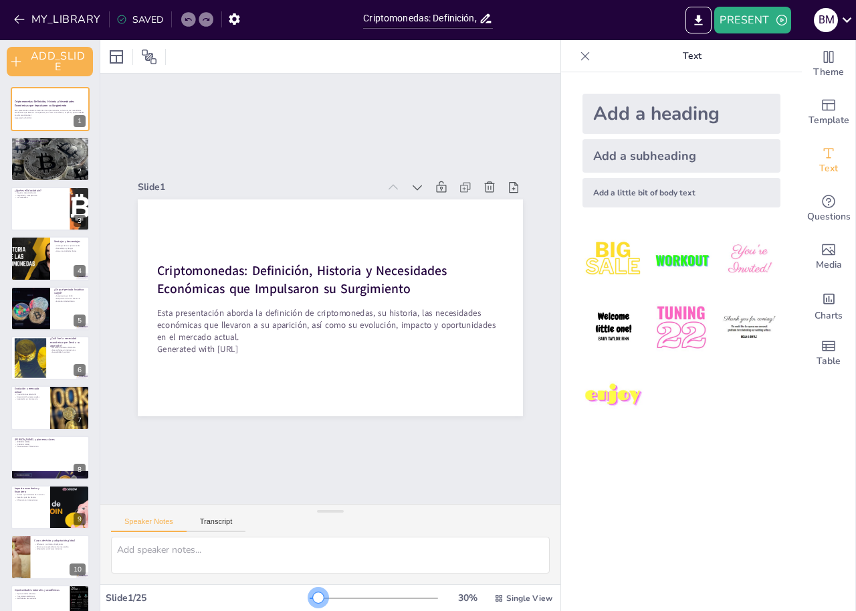
checkbox input "true"
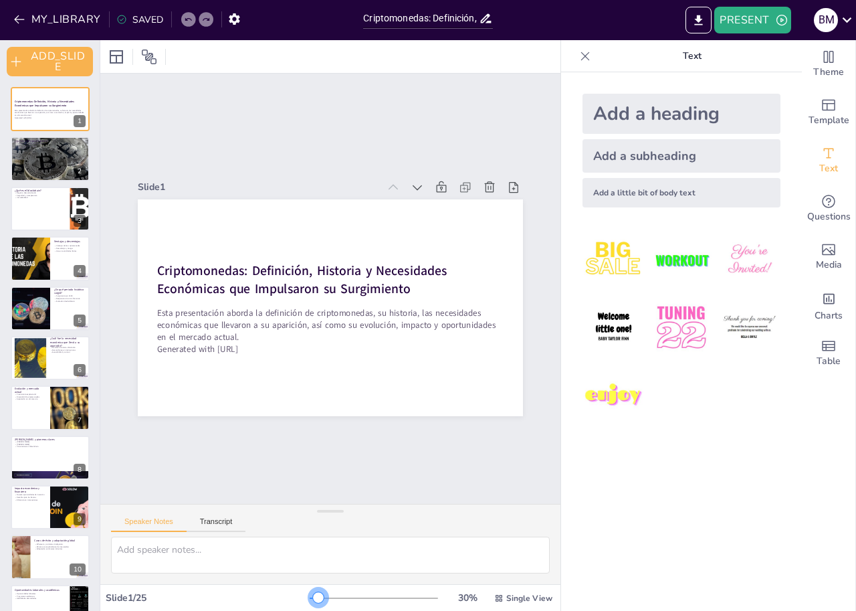
checkbox input "true"
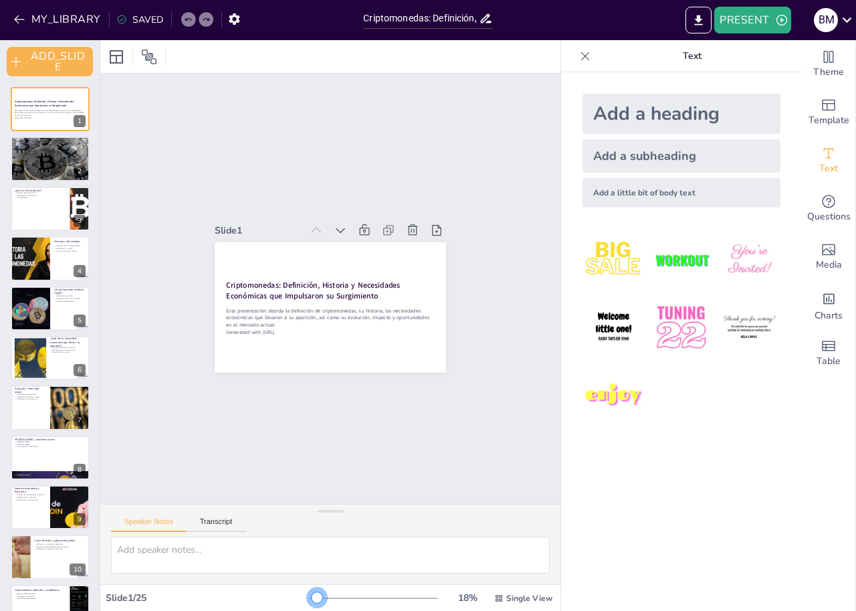
checkbox input "true"
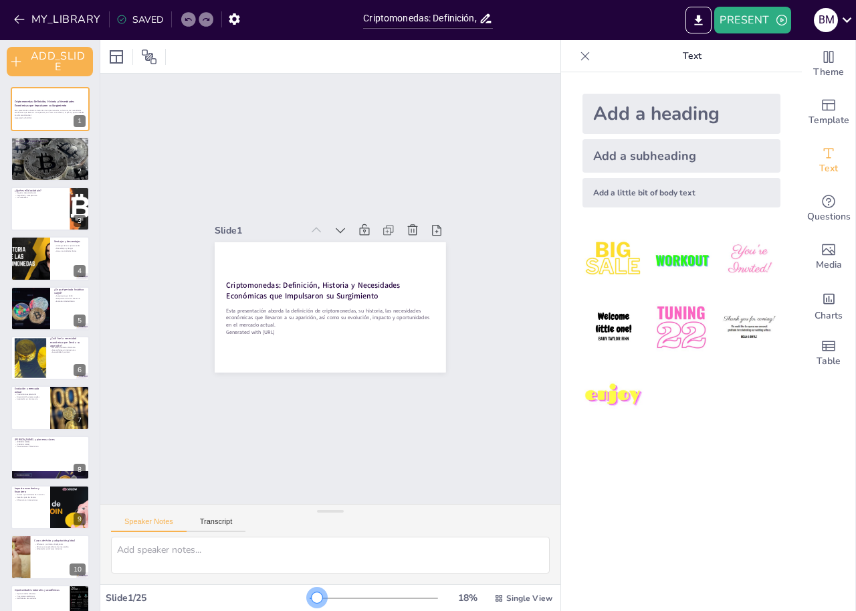
checkbox input "true"
click at [310, 605] on div "18 % Single View" at bounding box center [432, 597] width 245 height 21
checkbox input "true"
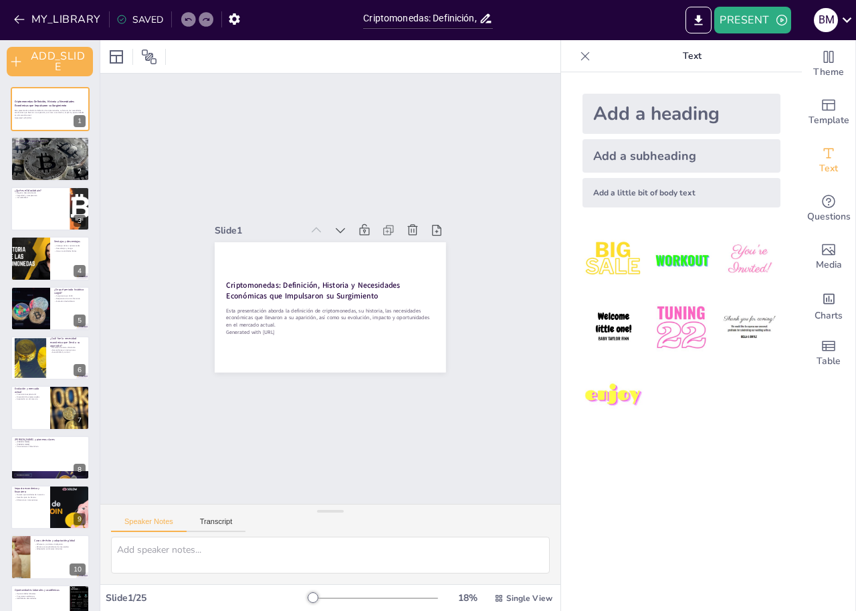
checkbox input "true"
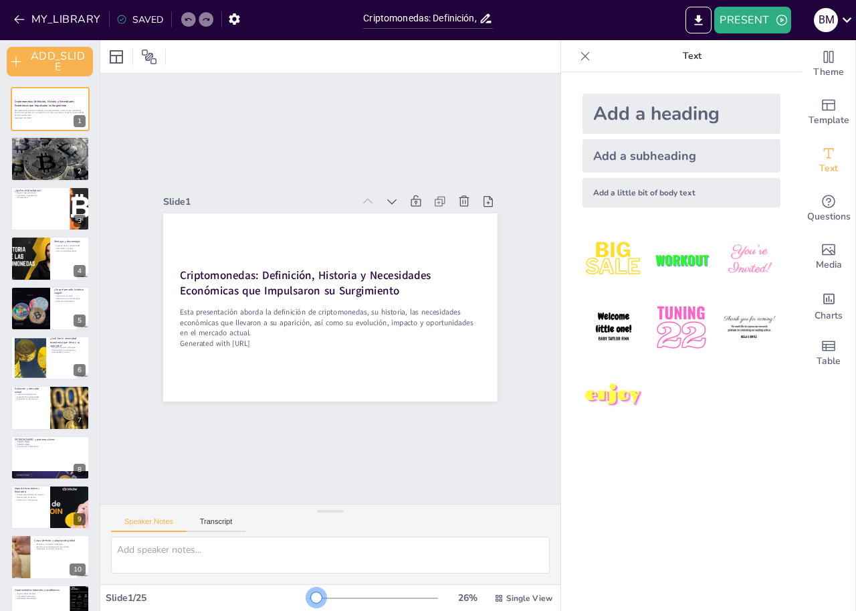
checkbox input "true"
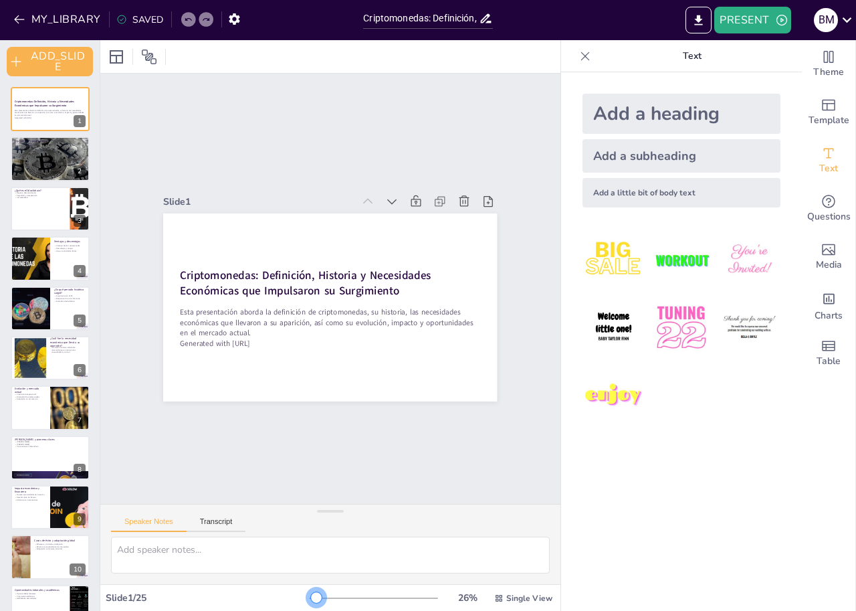
checkbox input "true"
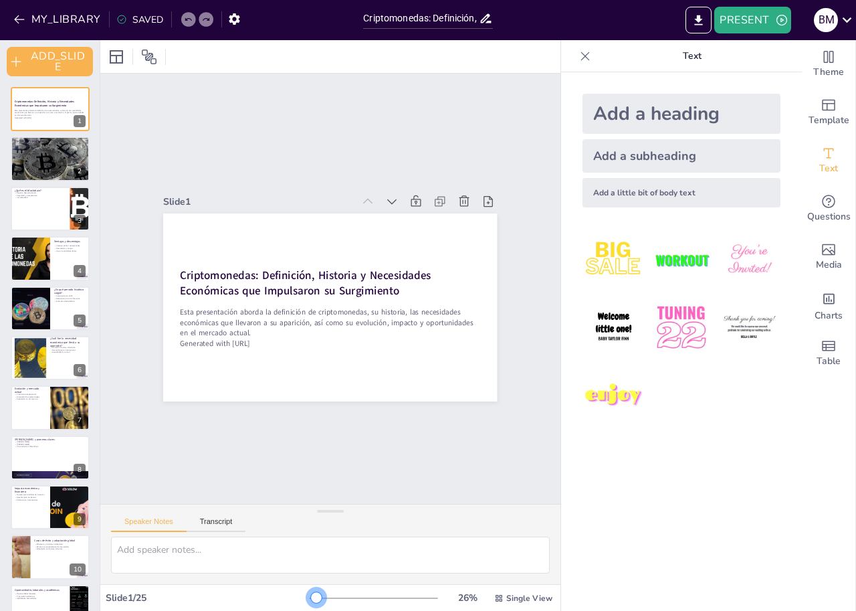
checkbox input "true"
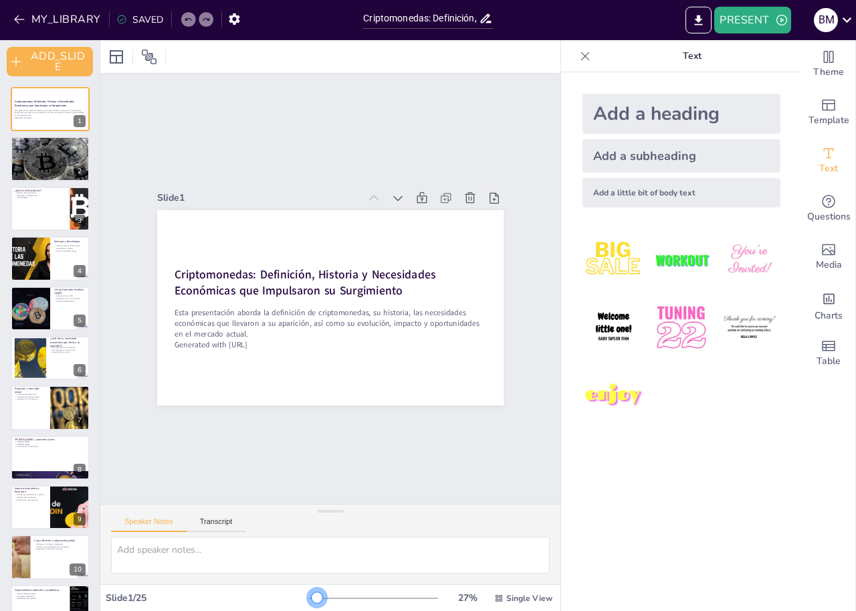
checkbox input "true"
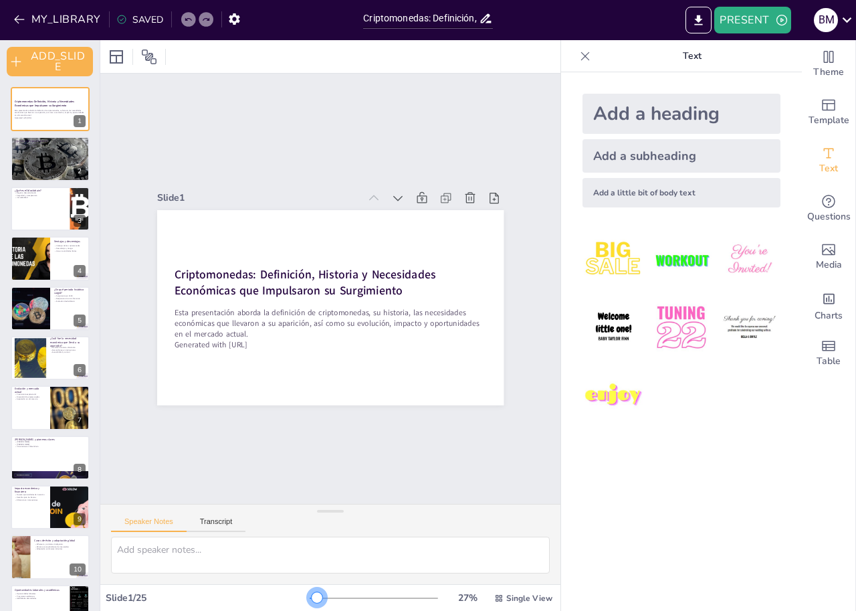
checkbox input "true"
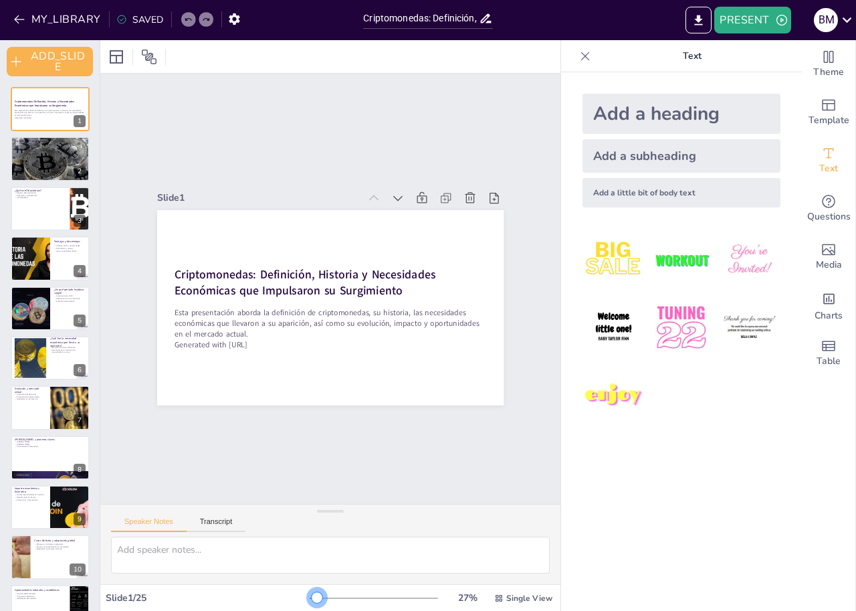
checkbox input "true"
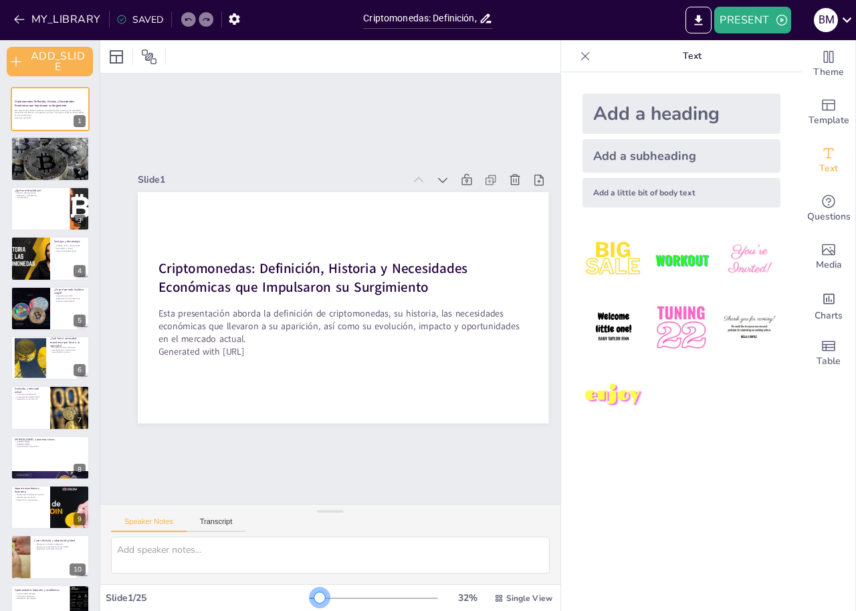
checkbox input "true"
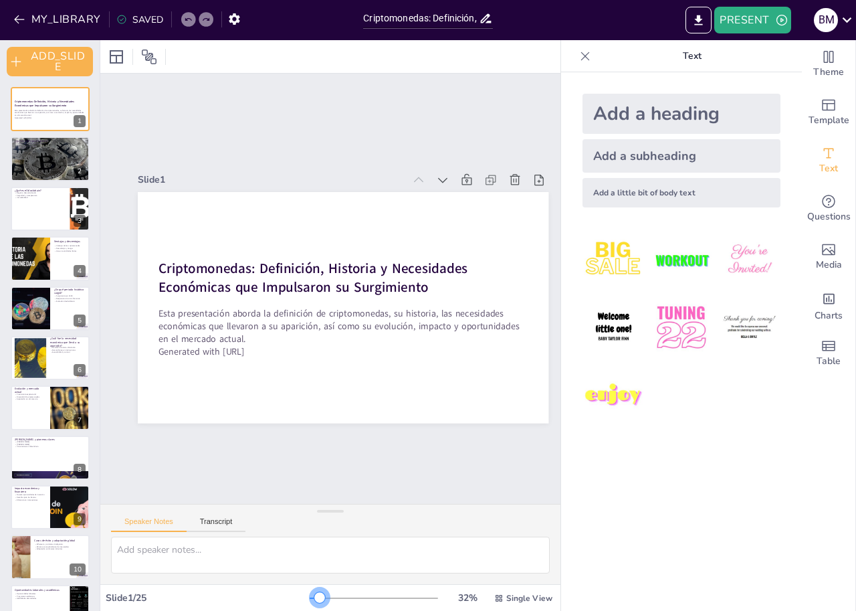
checkbox input "true"
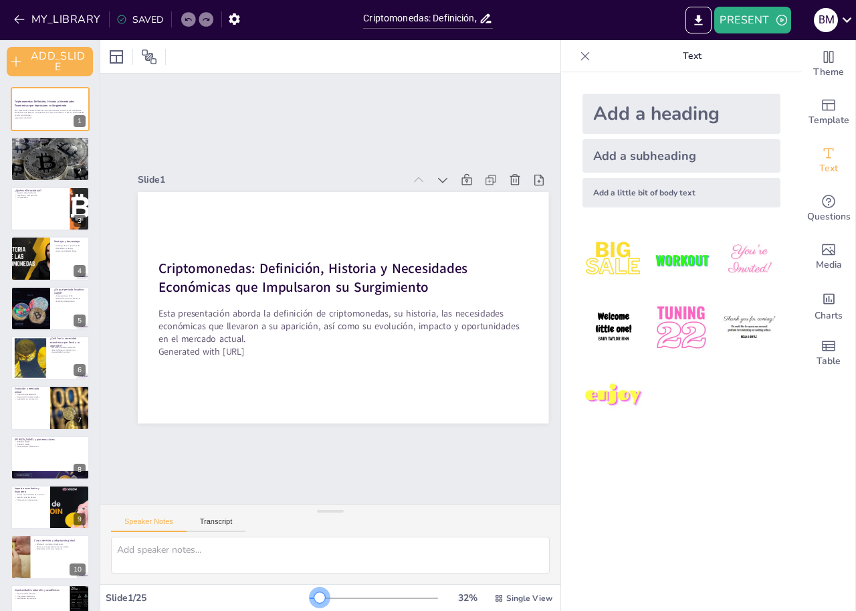
checkbox input "true"
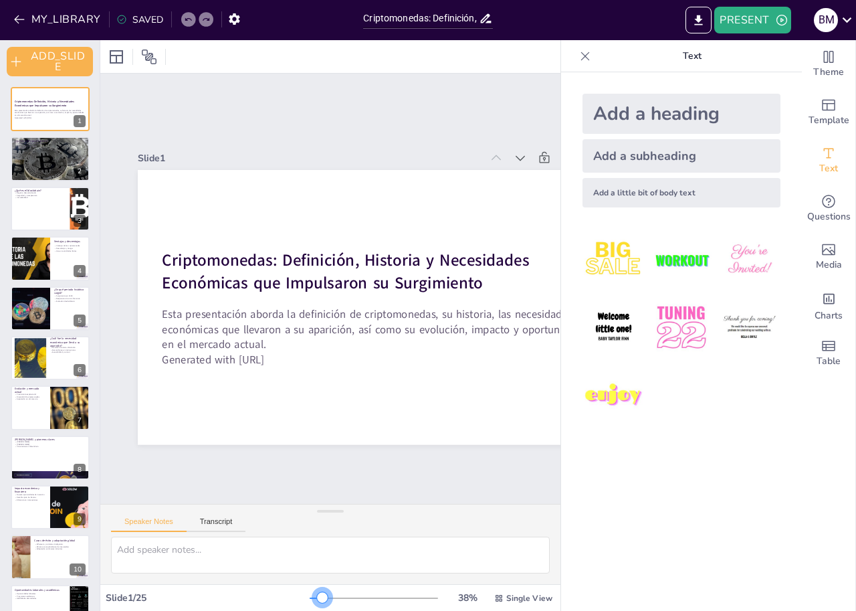
checkbox input "true"
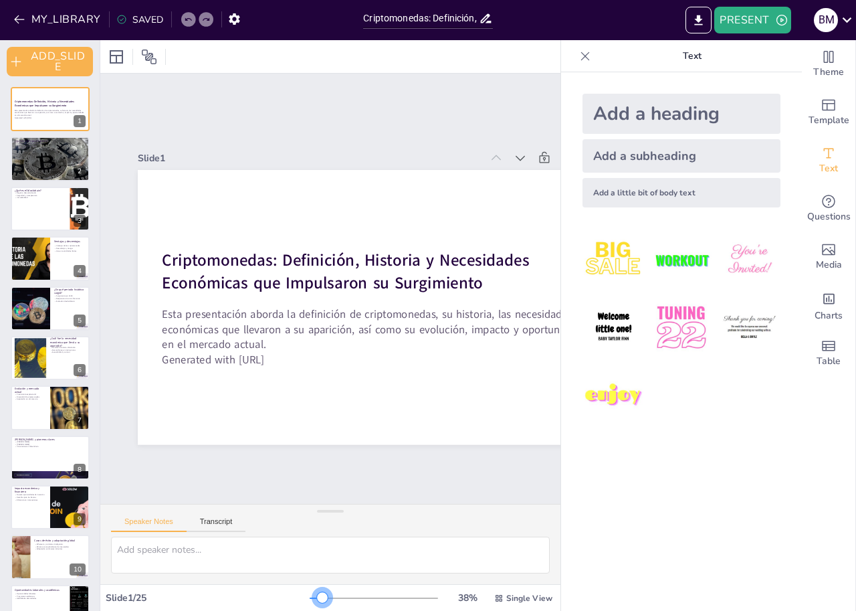
checkbox input "true"
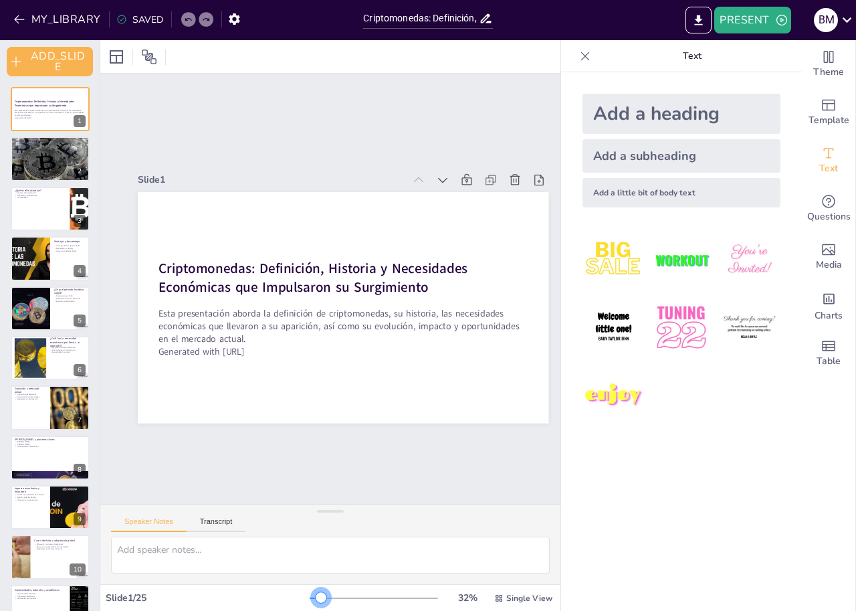
checkbox input "true"
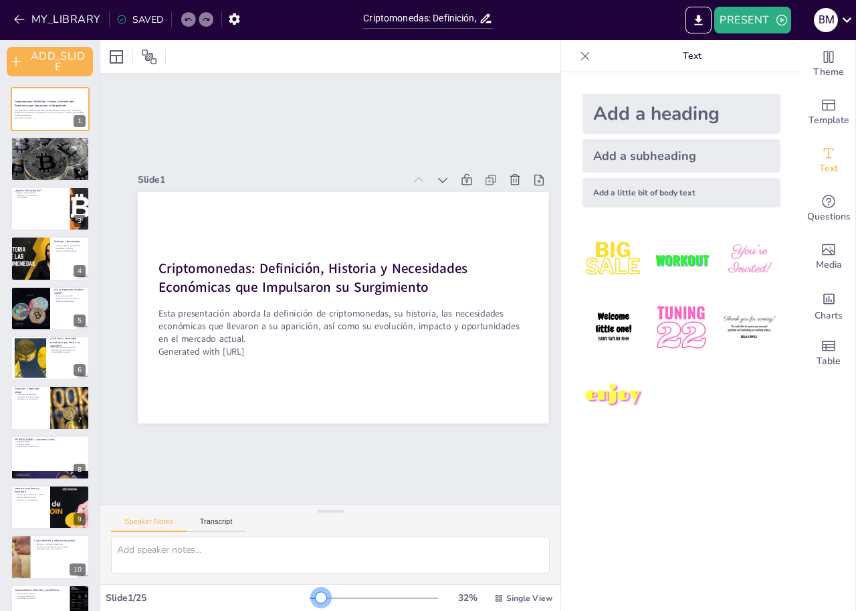
checkbox input "true"
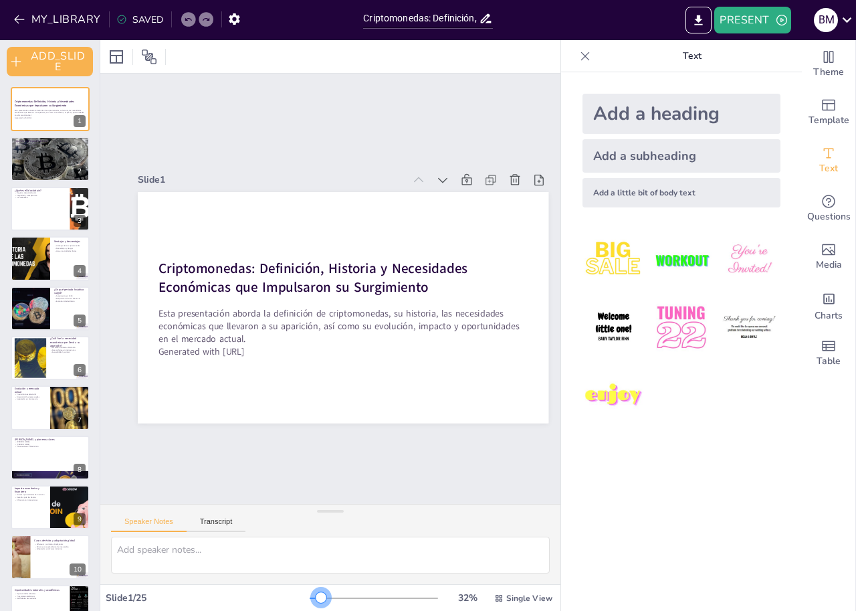
checkbox input "true"
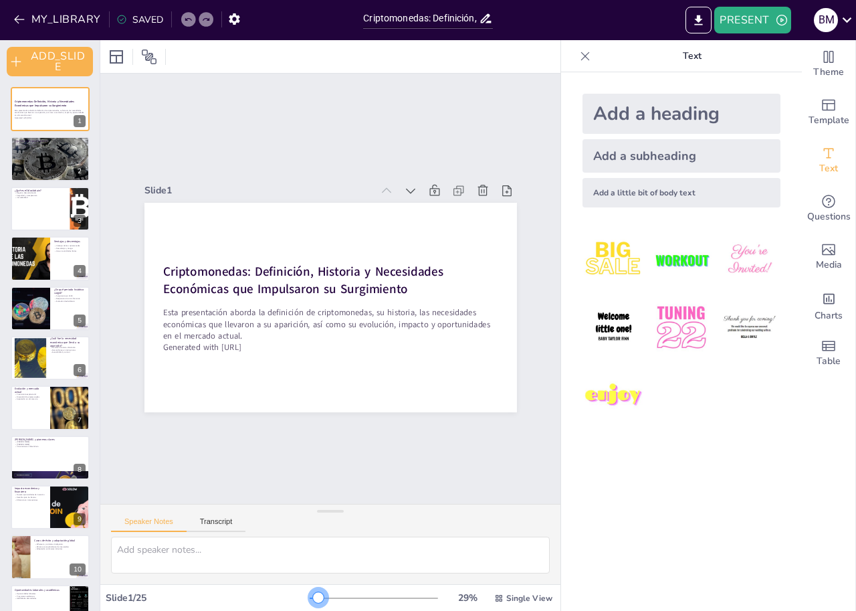
click at [313, 600] on div at bounding box center [318, 597] width 11 height 11
click at [509, 597] on span "Single View" at bounding box center [529, 598] width 46 height 11
click at [490, 568] on span "List View" at bounding box center [503, 568] width 70 height 13
checkbox input "true"
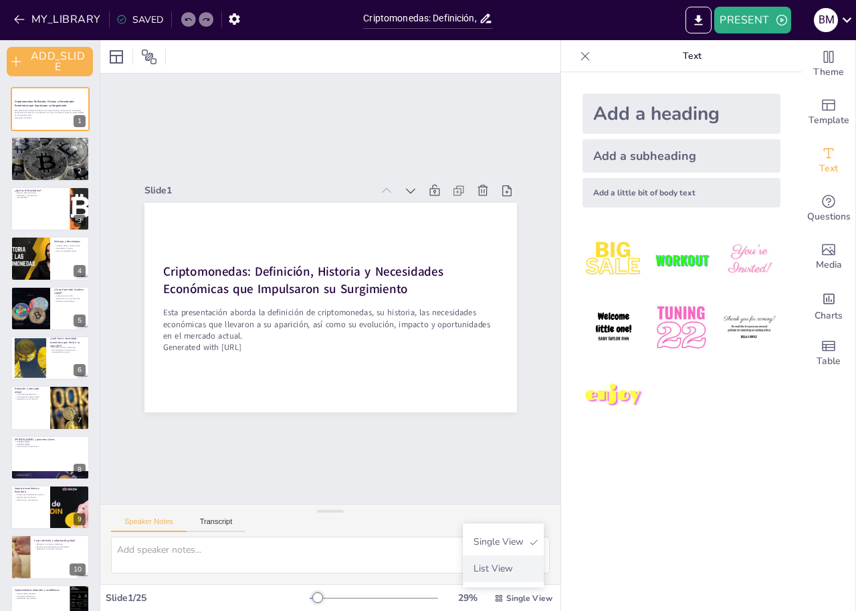
checkbox input "true"
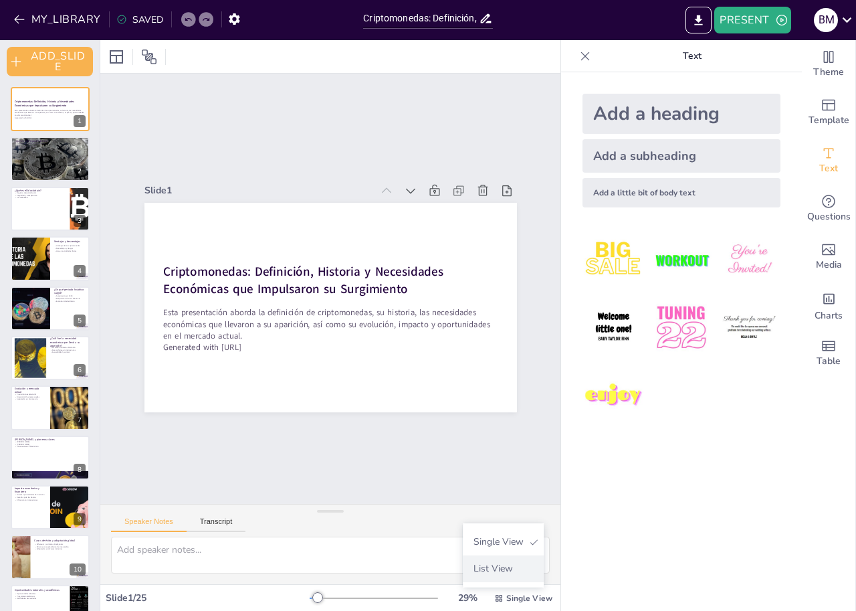
checkbox input "true"
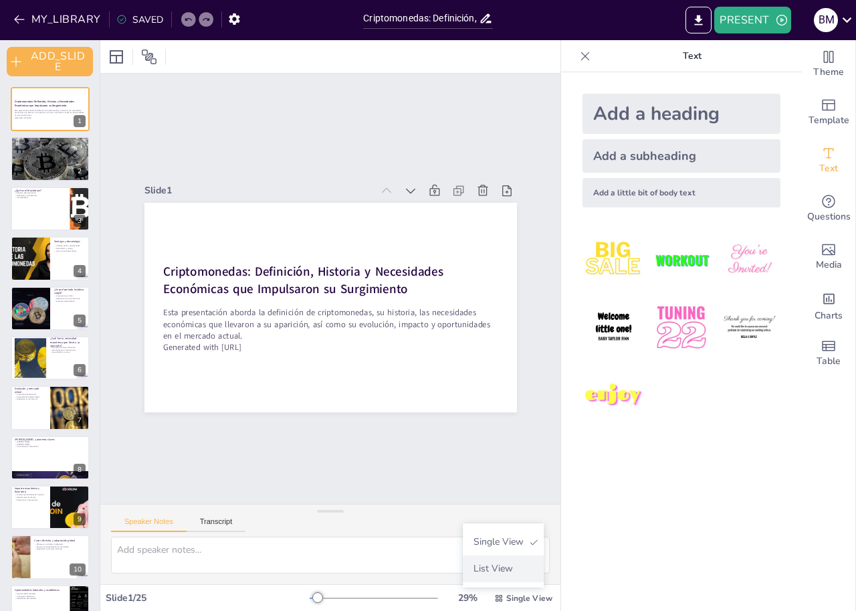
checkbox input "true"
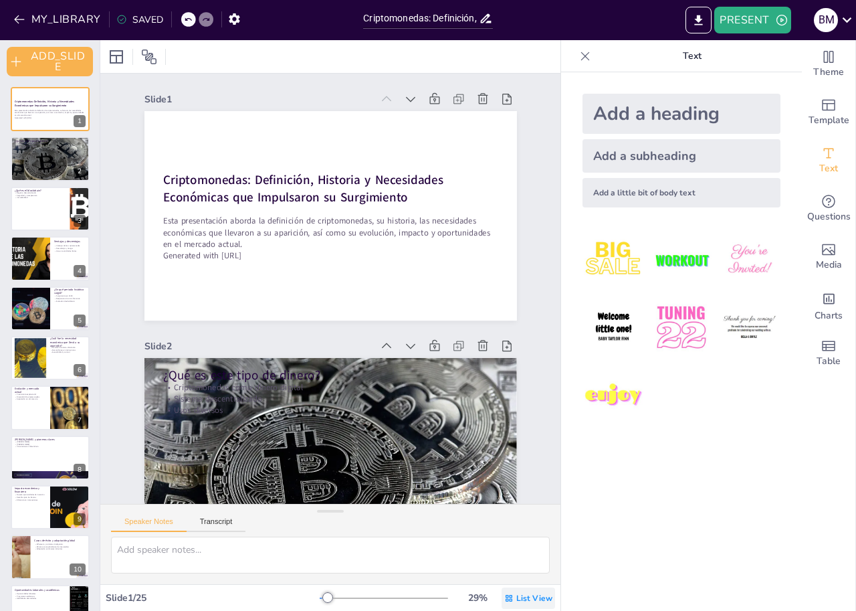
click at [504, 595] on icon at bounding box center [508, 597] width 9 height 9
click at [504, 544] on span "Single View" at bounding box center [507, 541] width 61 height 13
checkbox input "true"
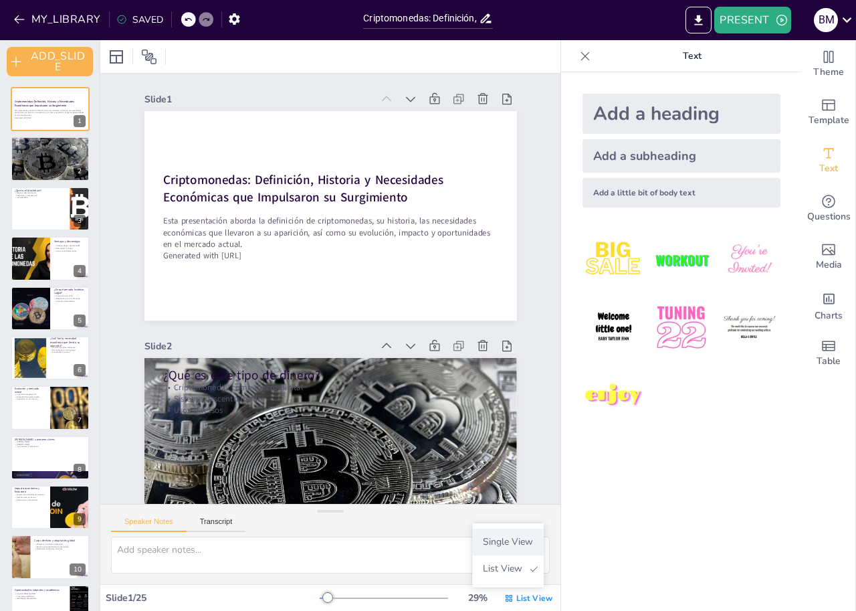
checkbox input "true"
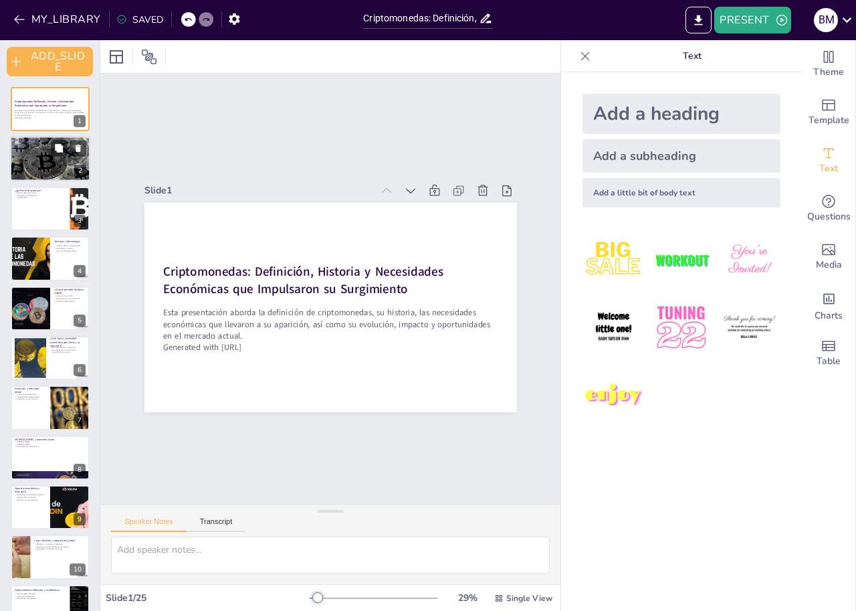
checkbox input "true"
click at [64, 168] on div at bounding box center [50, 159] width 80 height 54
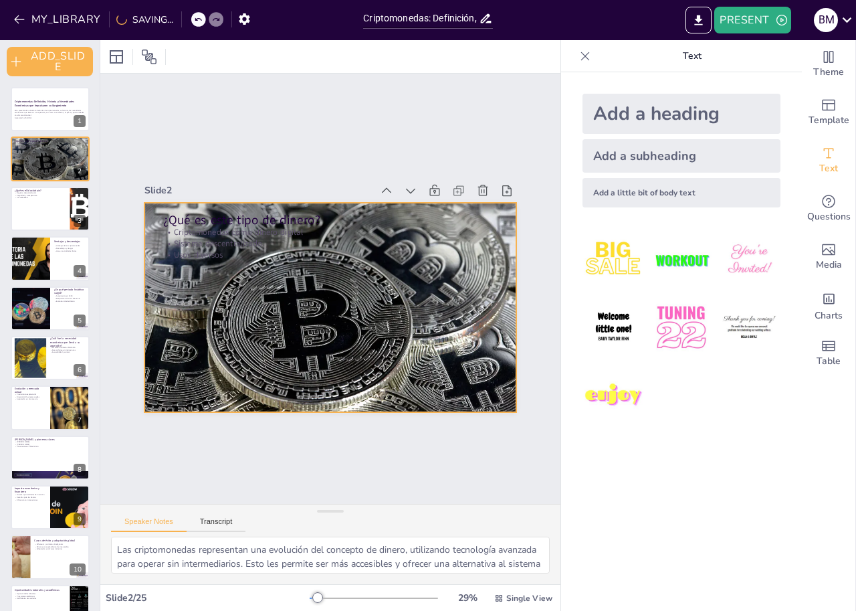
click at [336, 306] on div at bounding box center [317, 301] width 434 height 443
click at [433, 249] on icon at bounding box center [444, 260] width 22 height 22
click at [239, 366] on div at bounding box center [313, 280] width 379 height 441
click at [437, 310] on icon at bounding box center [444, 317] width 15 height 15
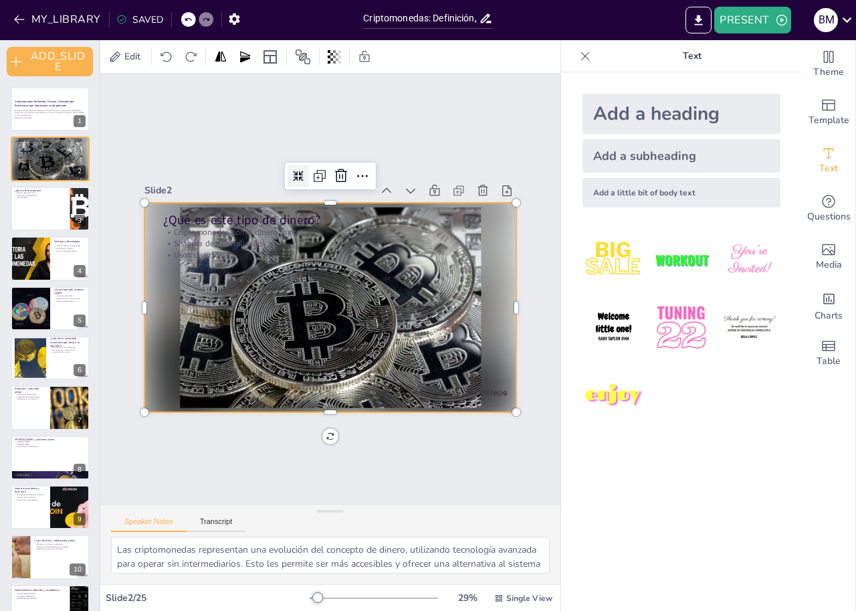
click at [433, 239] on icon at bounding box center [438, 244] width 11 height 11
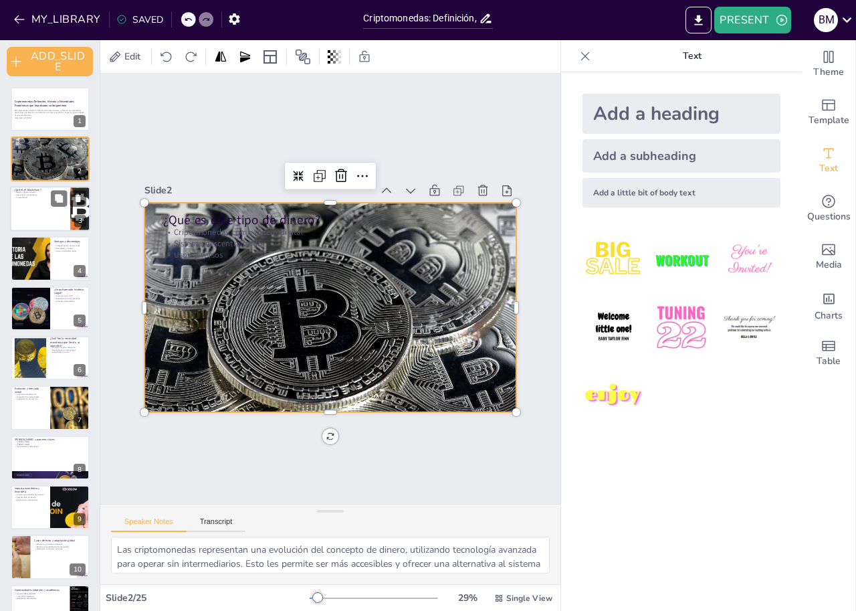
click at [46, 213] on div at bounding box center [50, 208] width 80 height 45
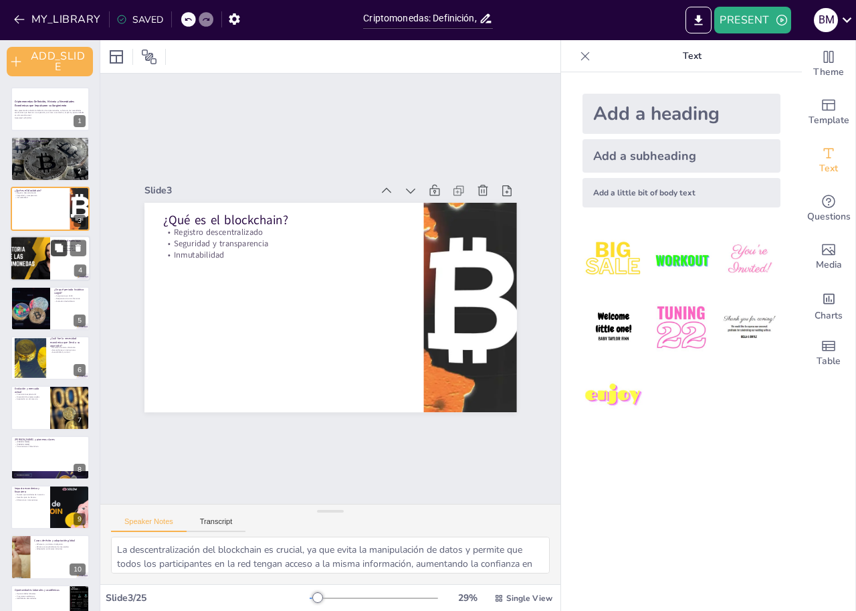
click at [54, 242] on button at bounding box center [59, 248] width 16 height 16
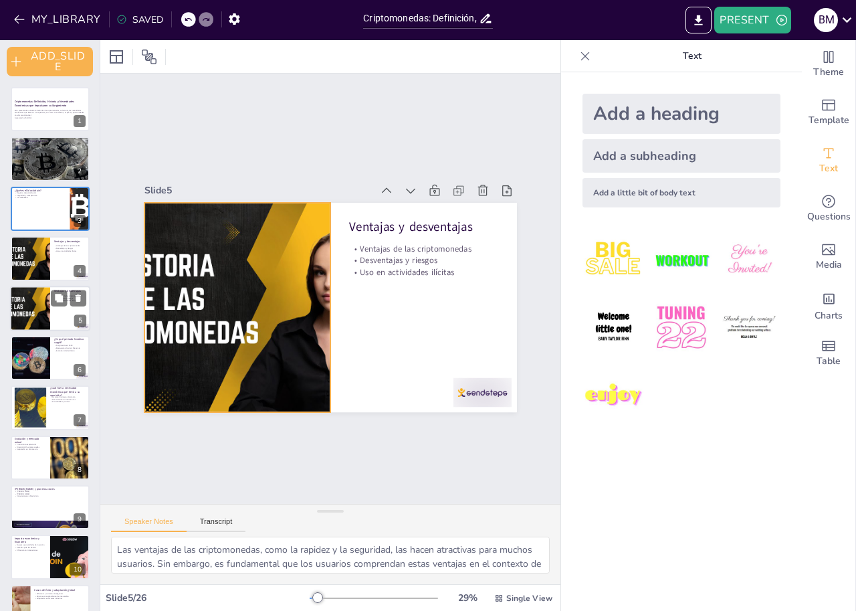
click at [37, 300] on div at bounding box center [30, 308] width 80 height 45
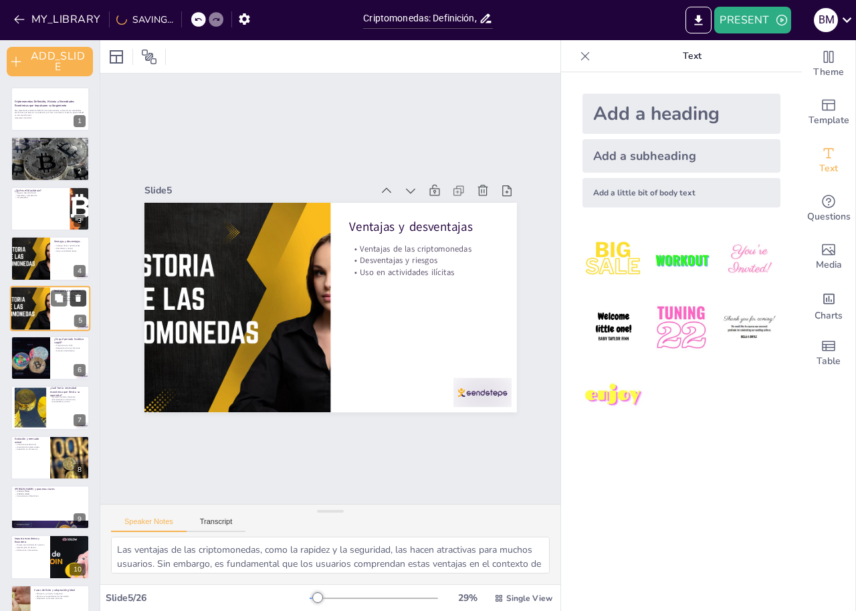
click at [82, 295] on icon at bounding box center [78, 297] width 9 height 9
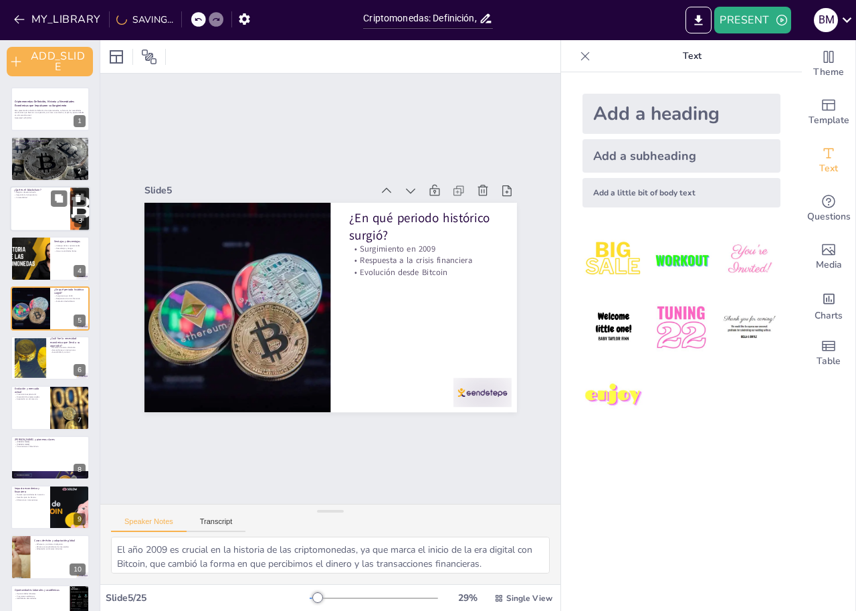
click at [27, 205] on div at bounding box center [50, 208] width 80 height 45
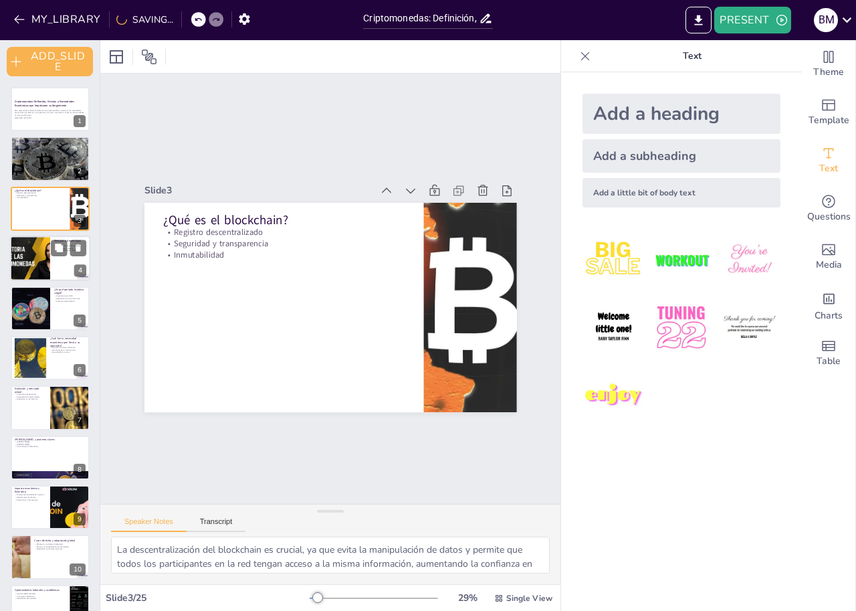
click at [45, 263] on div at bounding box center [30, 257] width 80 height 45
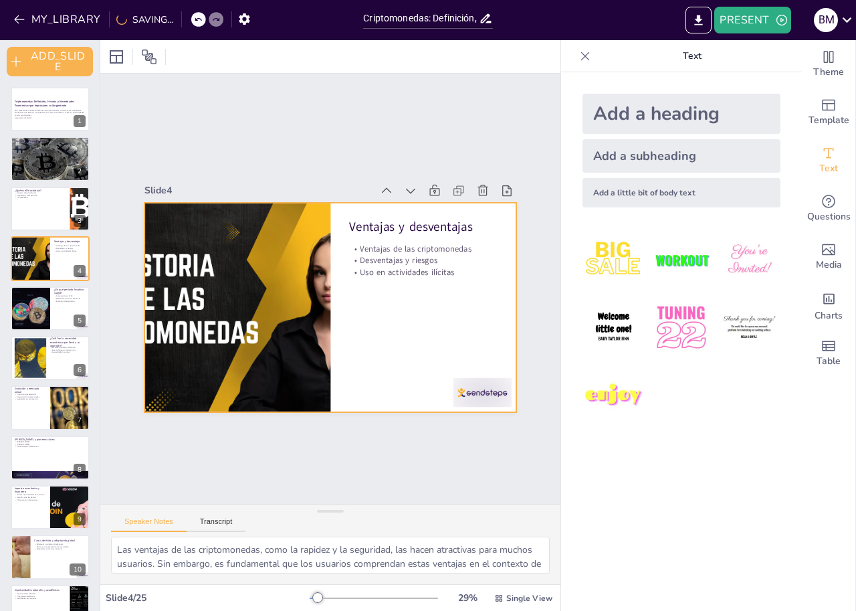
click at [459, 420] on div at bounding box center [427, 445] width 65 height 50
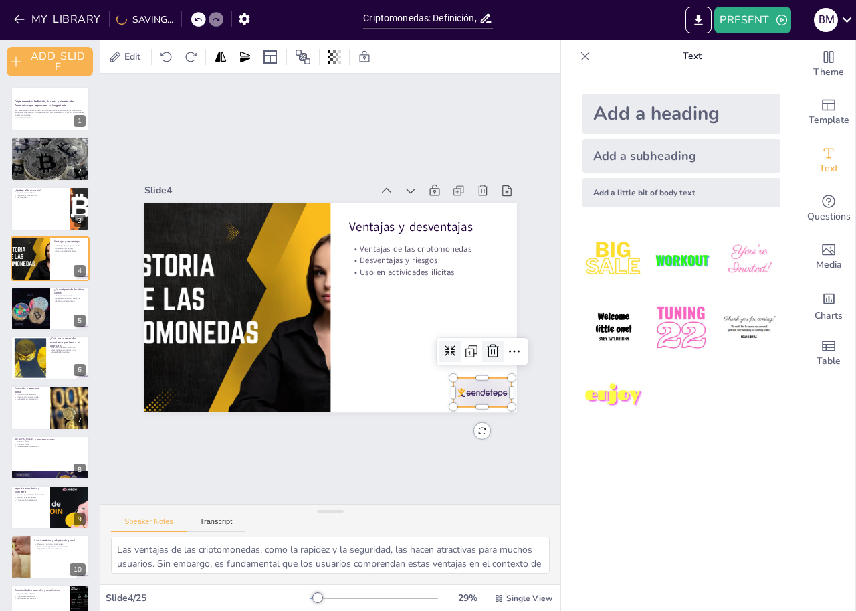
click at [276, 443] on icon at bounding box center [268, 451] width 16 height 16
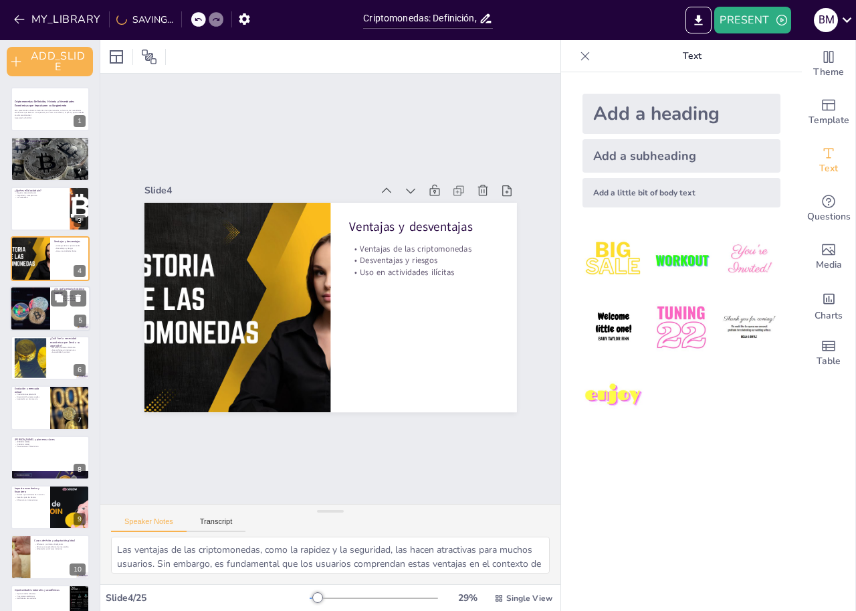
click at [39, 322] on div at bounding box center [30, 308] width 80 height 45
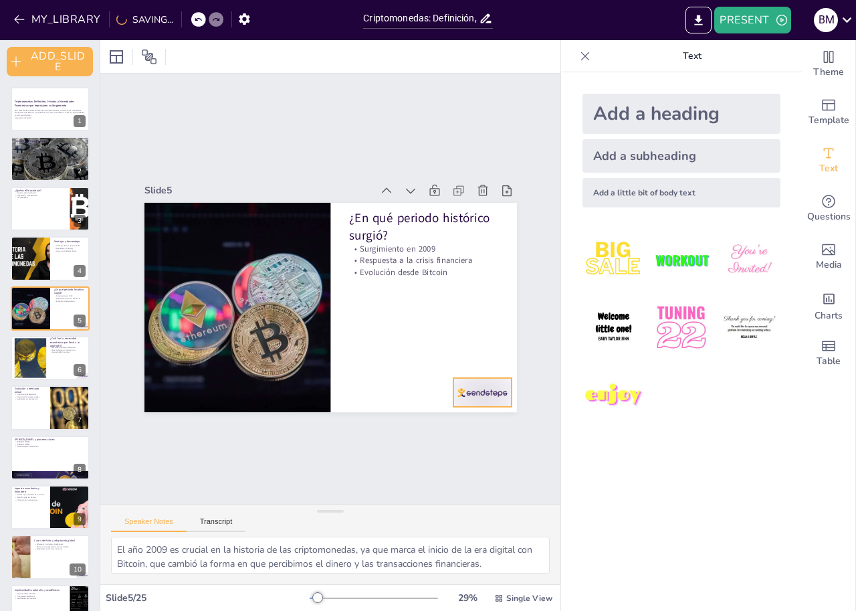
click at [477, 406] on div at bounding box center [315, 300] width 389 height 425
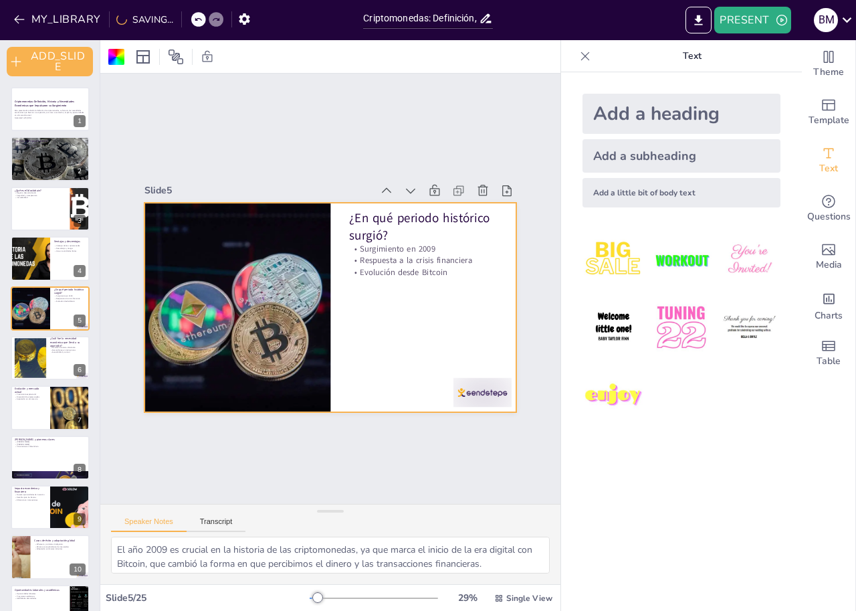
click at [472, 208] on div at bounding box center [475, 176] width 45 height 64
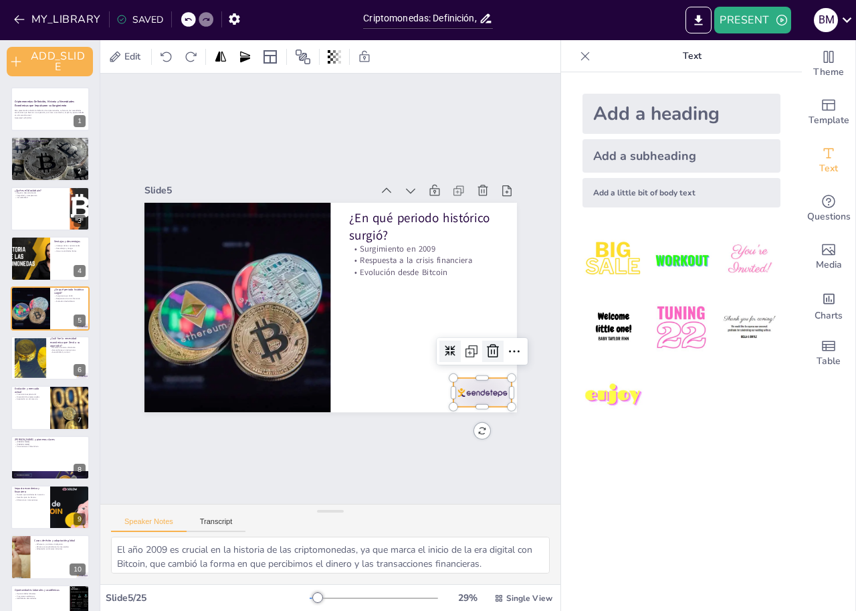
click at [418, 435] on icon at bounding box center [409, 444] width 17 height 18
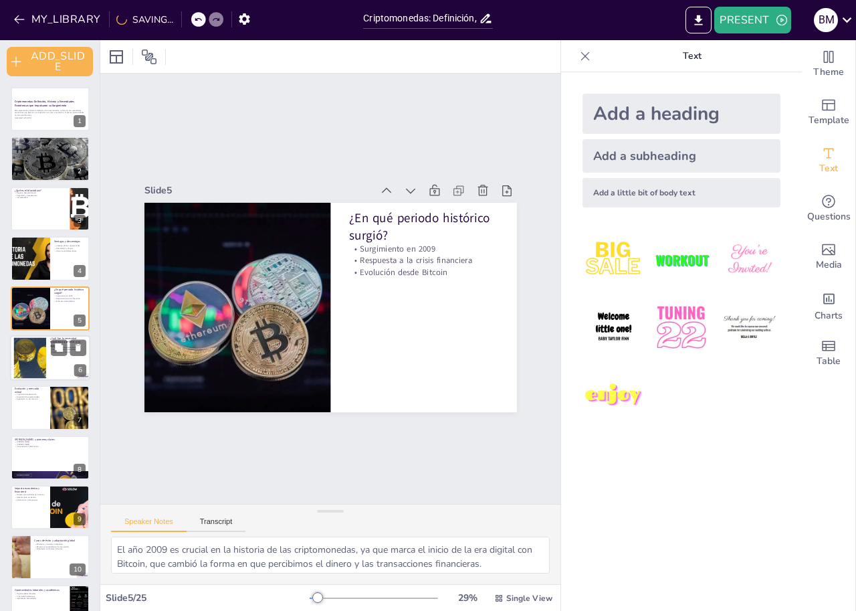
click at [41, 374] on div at bounding box center [30, 358] width 72 height 41
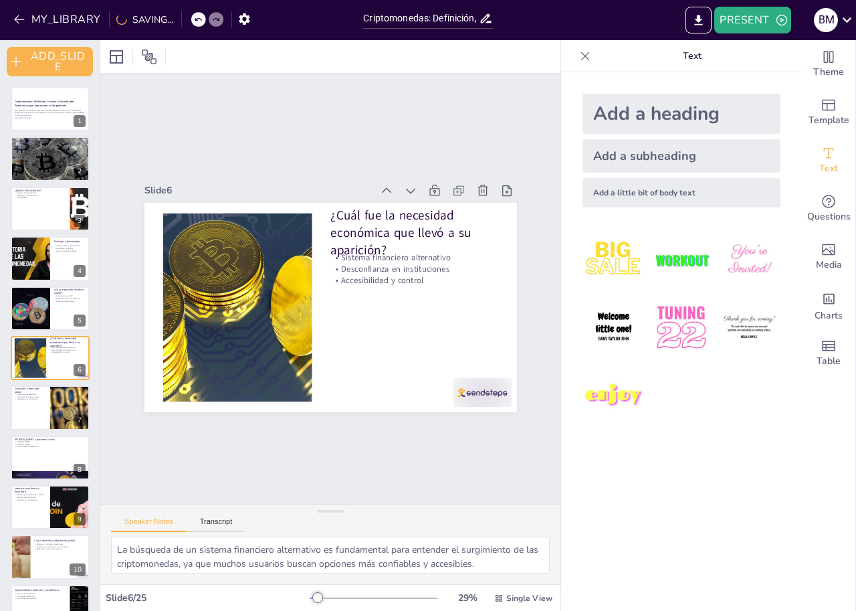
scroll to position [14, 0]
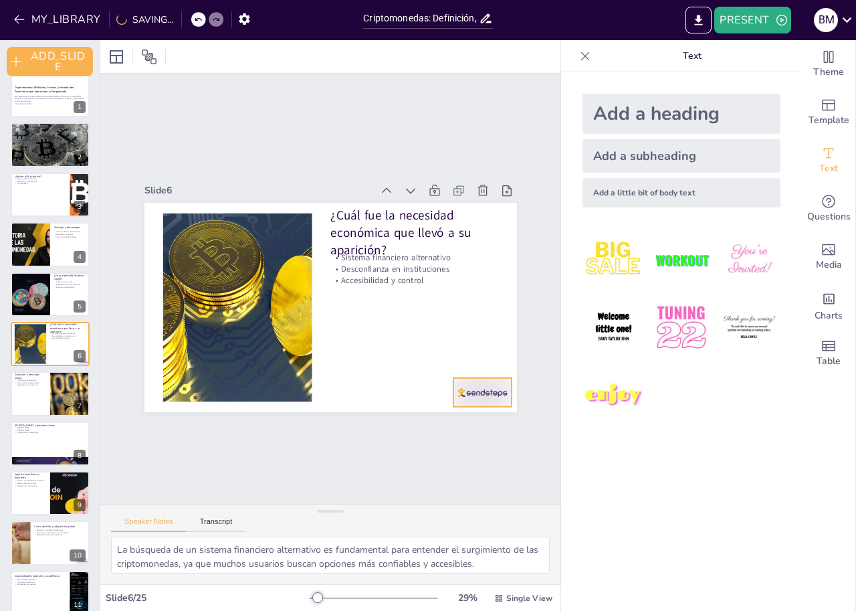
click at [283, 150] on div at bounding box center [250, 123] width 65 height 54
click at [484, 374] on icon at bounding box center [476, 383] width 19 height 19
click at [58, 390] on button at bounding box center [59, 383] width 16 height 16
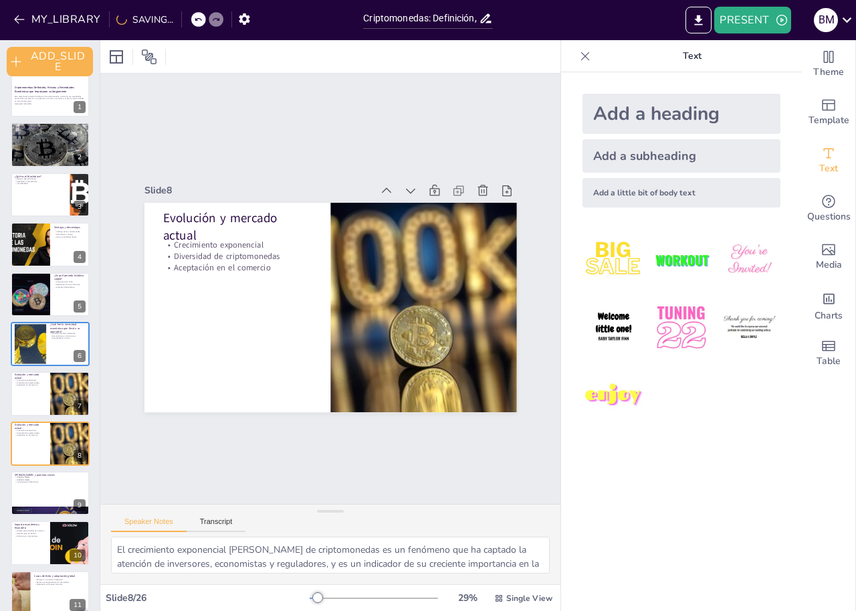
scroll to position [114, 0]
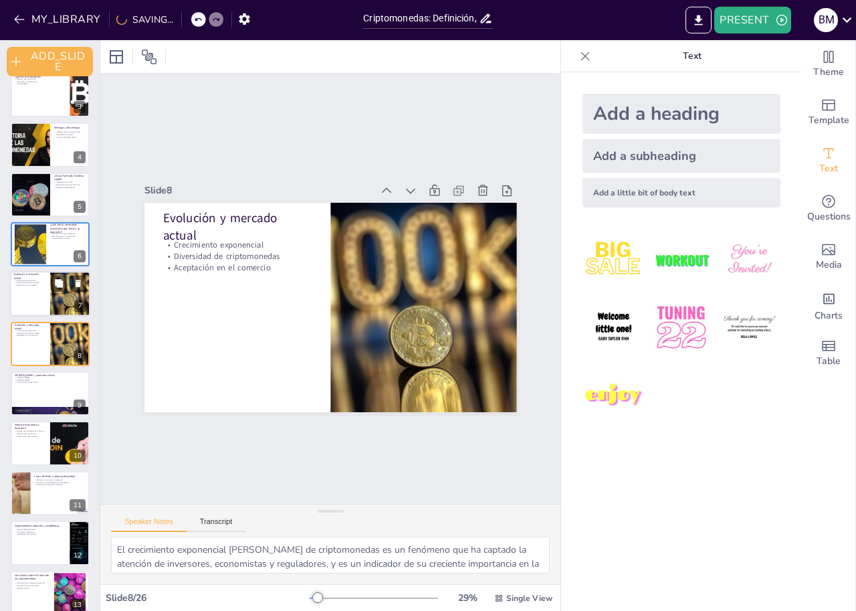
click at [48, 298] on div at bounding box center [50, 294] width 80 height 45
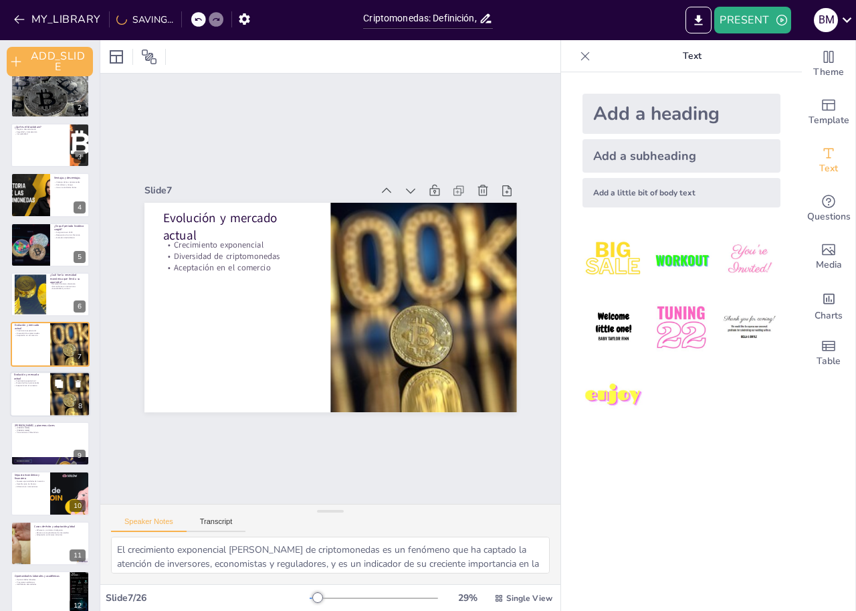
click at [58, 402] on div at bounding box center [70, 393] width 68 height 45
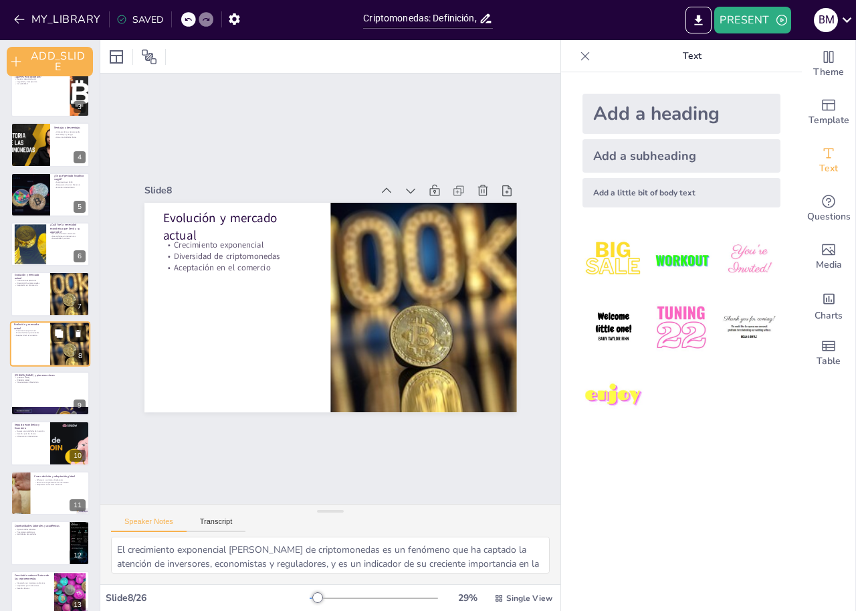
click at [81, 334] on icon at bounding box center [78, 332] width 9 height 9
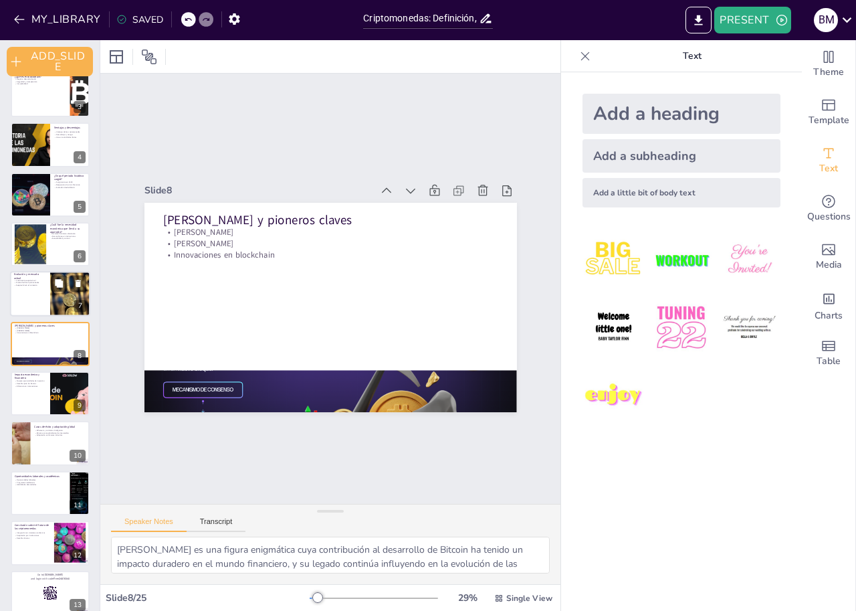
click at [25, 302] on div at bounding box center [50, 294] width 80 height 45
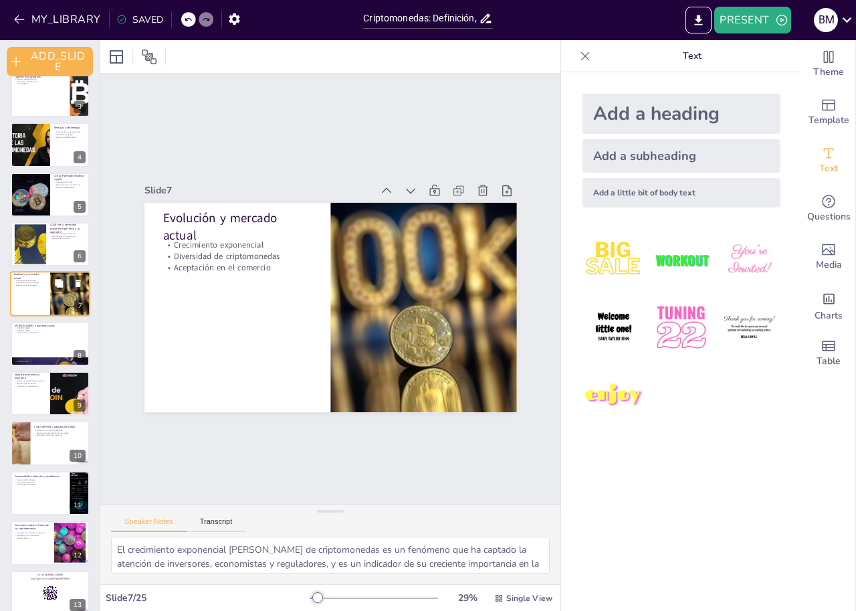
scroll to position [64, 0]
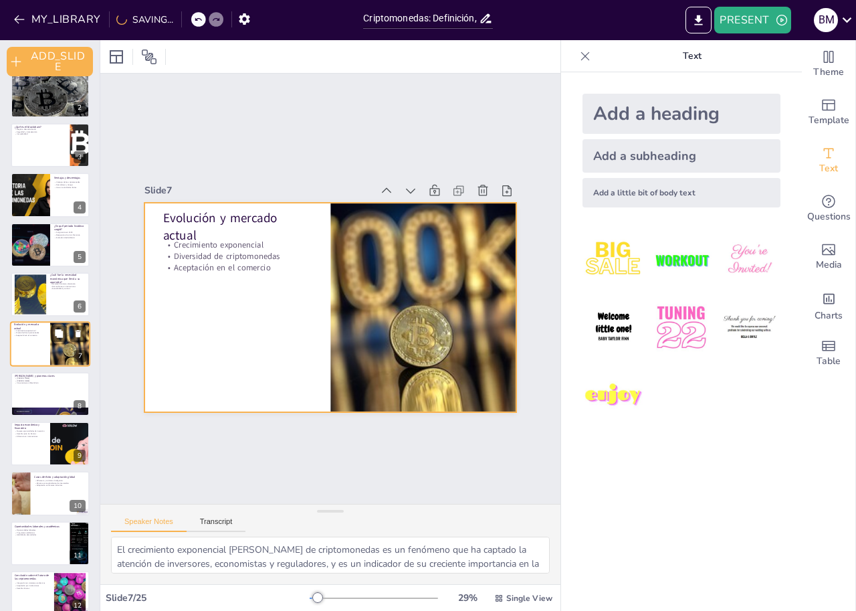
click at [25, 340] on div at bounding box center [50, 344] width 80 height 45
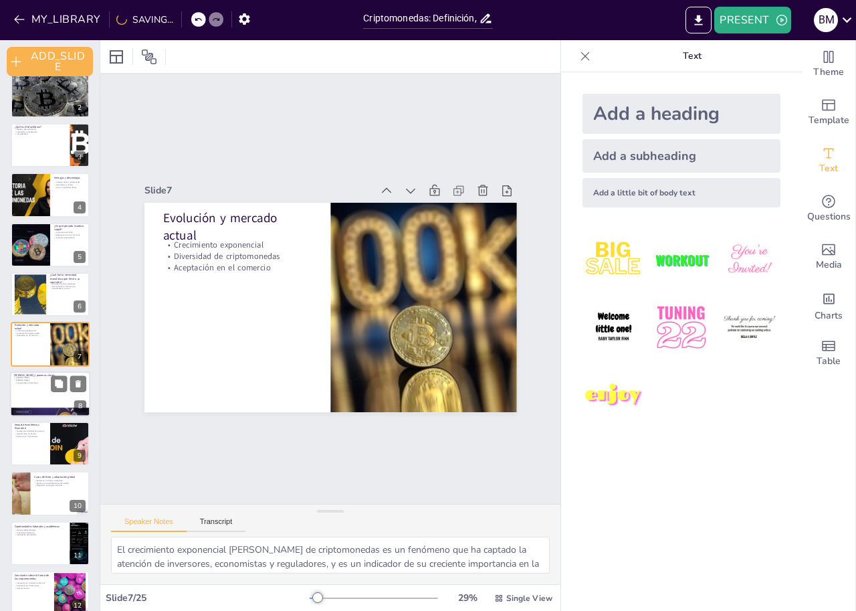
click at [30, 399] on div at bounding box center [50, 393] width 80 height 45
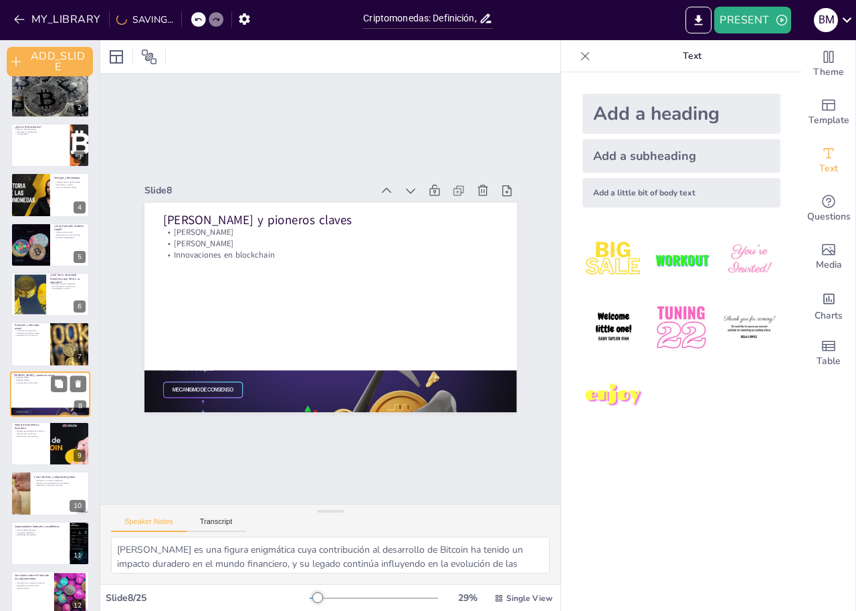
scroll to position [114, 0]
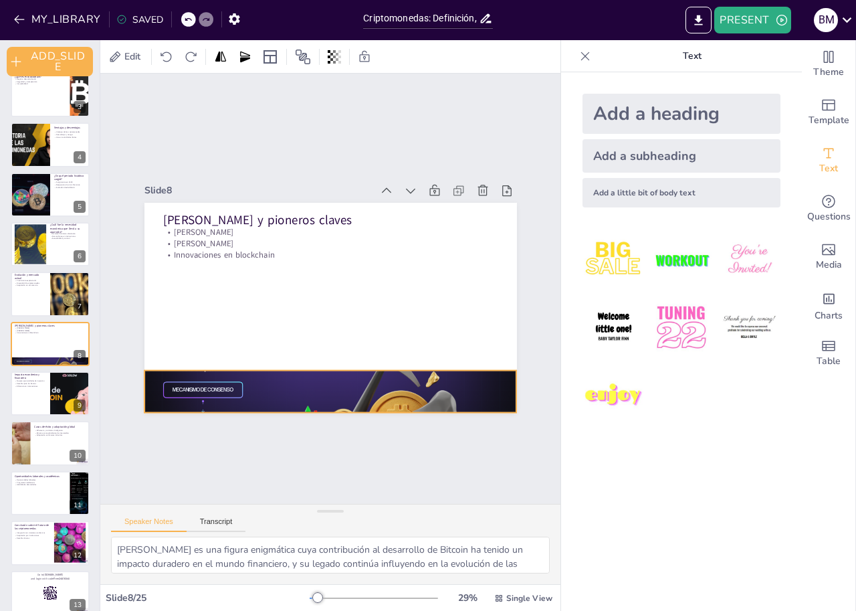
click at [183, 383] on div at bounding box center [237, 330] width 296 height 405
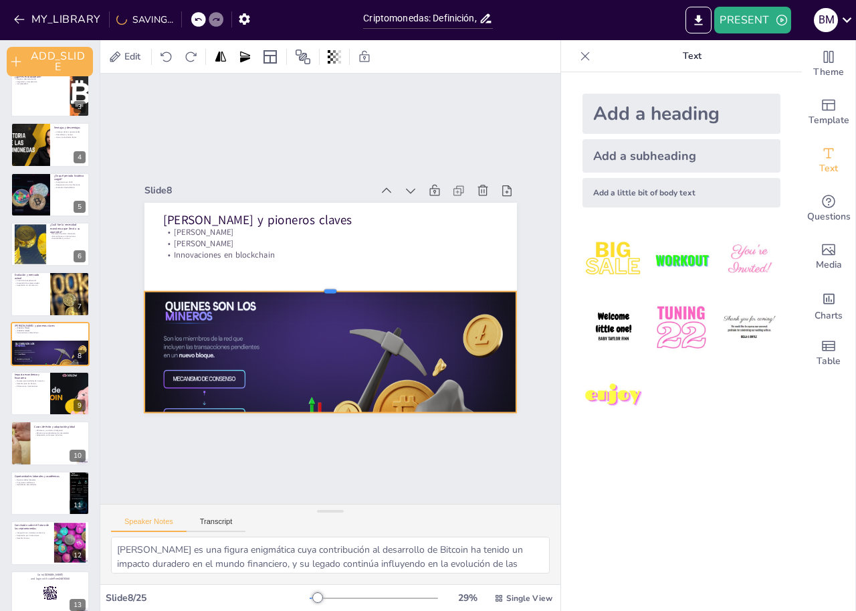
drag, startPoint x: 322, startPoint y: 360, endPoint x: 110, endPoint y: 374, distance: 213.1
click at [321, 300] on div at bounding box center [332, 286] width 328 height 195
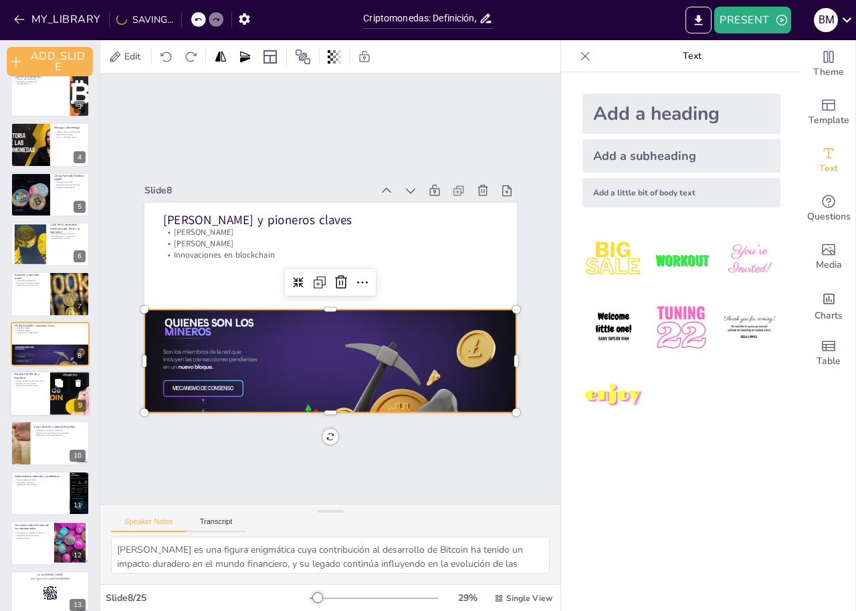
click at [27, 393] on div at bounding box center [50, 392] width 80 height 45
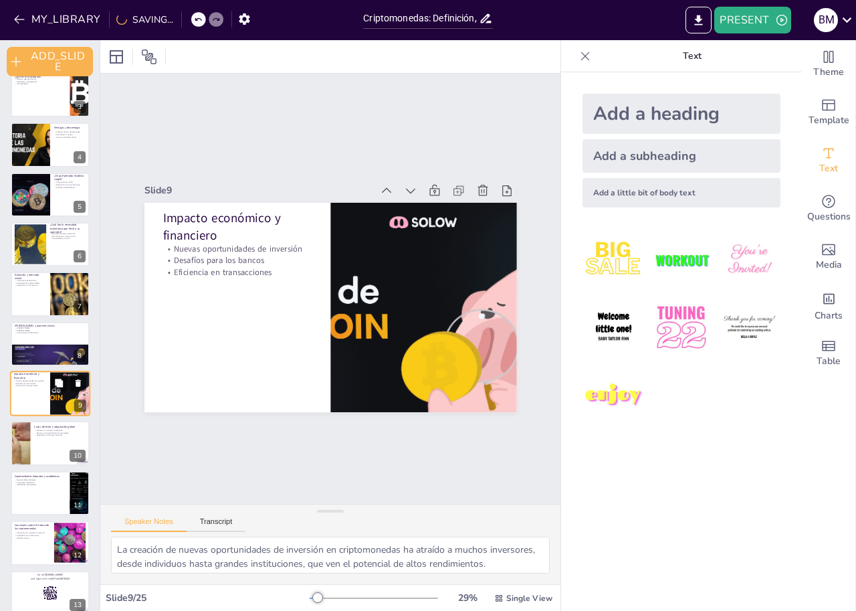
scroll to position [163, 0]
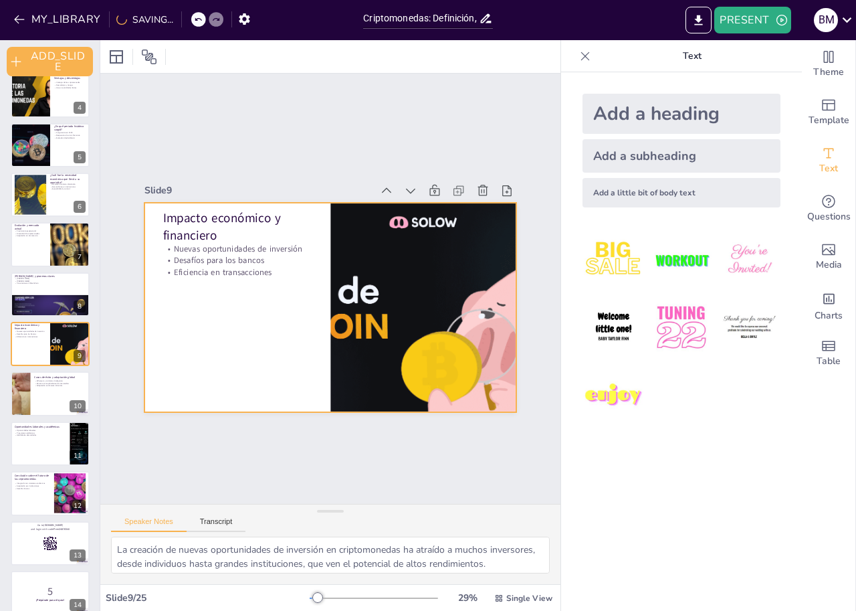
click at [300, 333] on div at bounding box center [315, 300] width 389 height 425
click at [330, 324] on div at bounding box center [421, 316] width 392 height 247
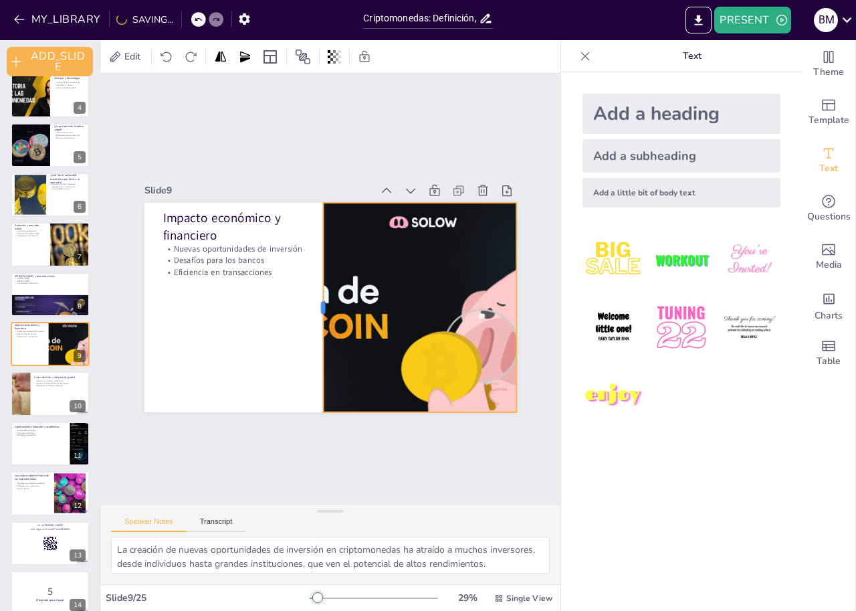
drag, startPoint x: 303, startPoint y: 302, endPoint x: 315, endPoint y: 299, distance: 12.5
click at [315, 299] on div at bounding box center [308, 291] width 163 height 148
click at [18, 401] on div at bounding box center [20, 393] width 80 height 45
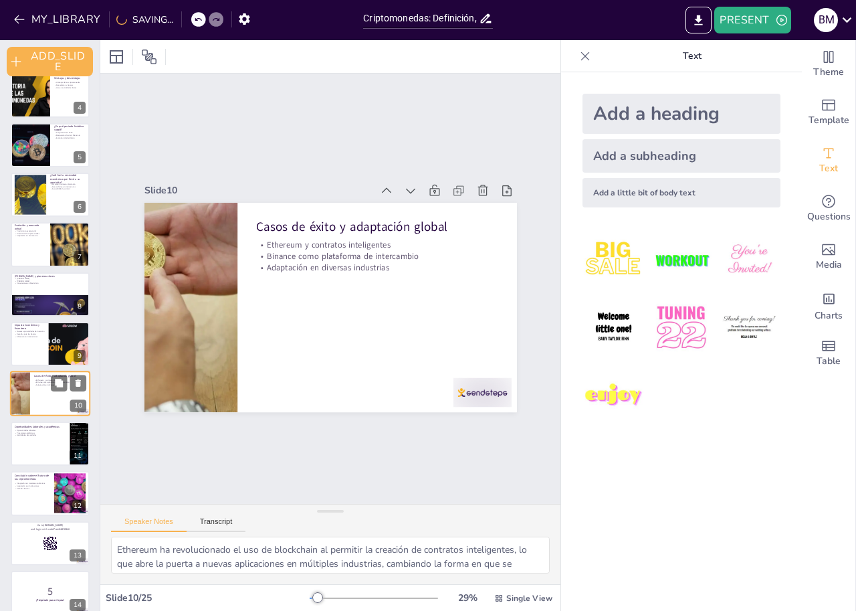
scroll to position [213, 0]
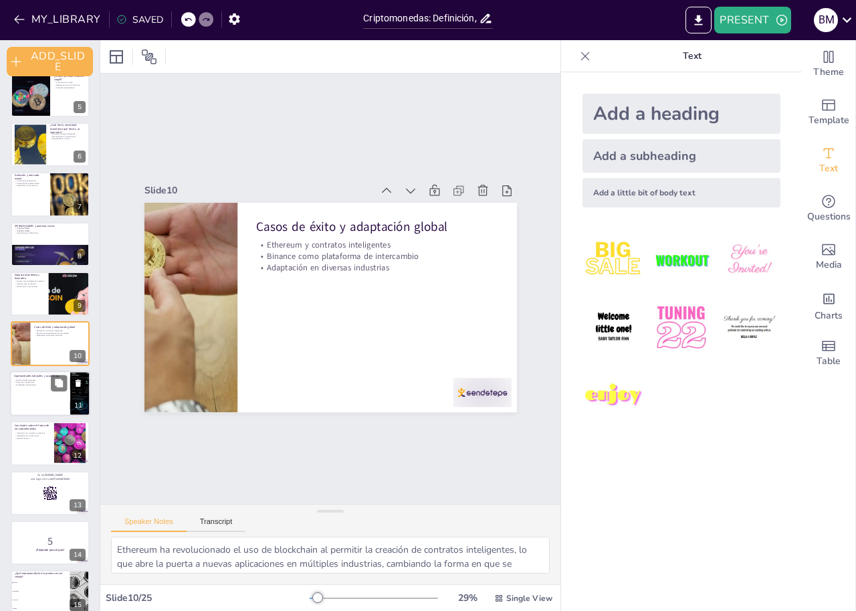
click at [26, 401] on div at bounding box center [50, 392] width 80 height 45
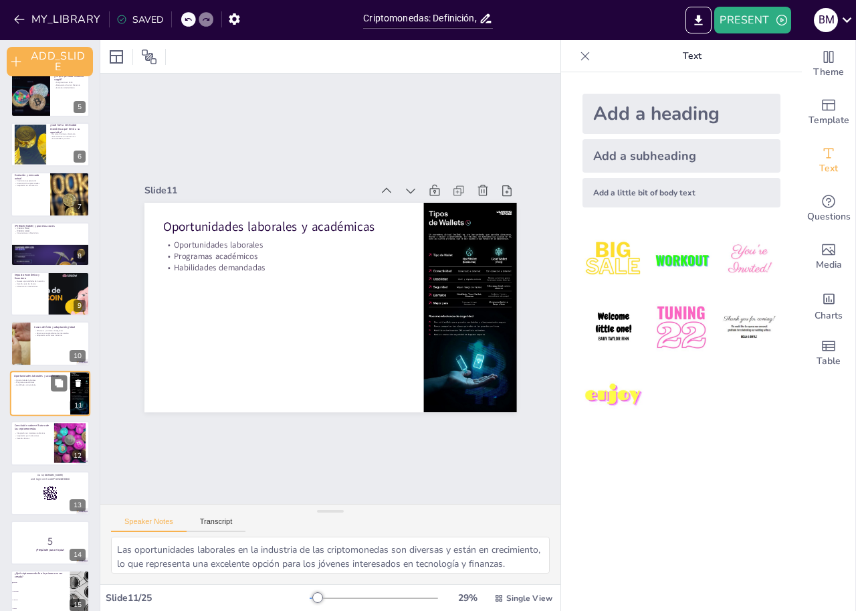
scroll to position [263, 0]
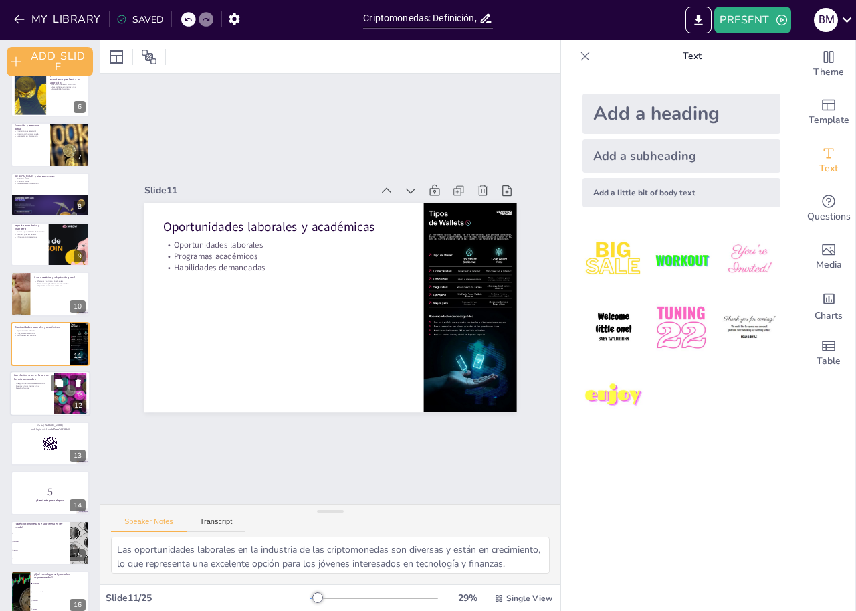
click at [27, 404] on div at bounding box center [50, 392] width 80 height 45
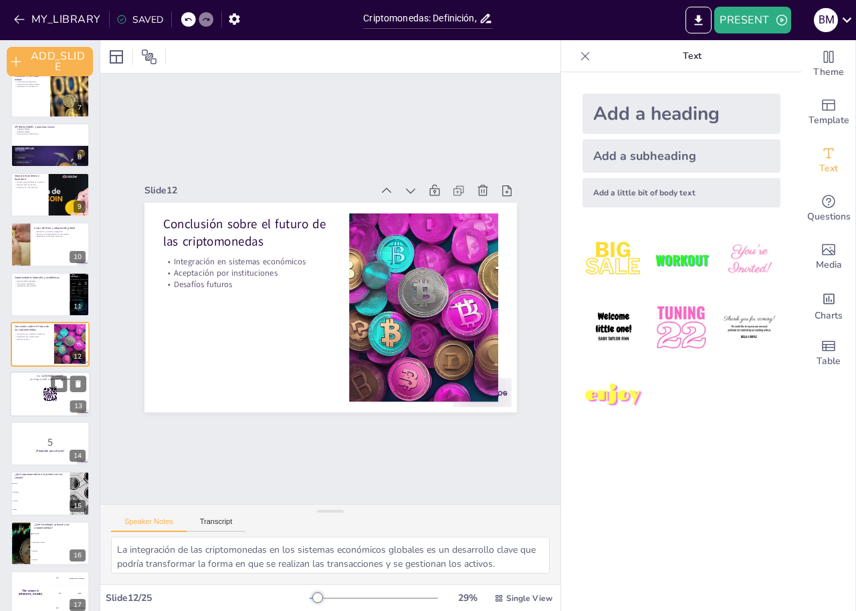
click at [28, 389] on div at bounding box center [50, 393] width 80 height 45
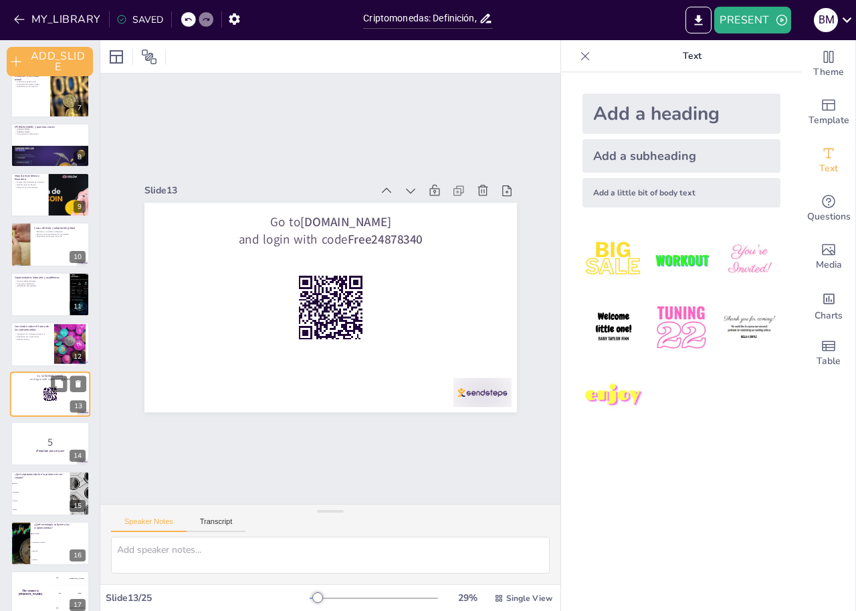
scroll to position [362, 0]
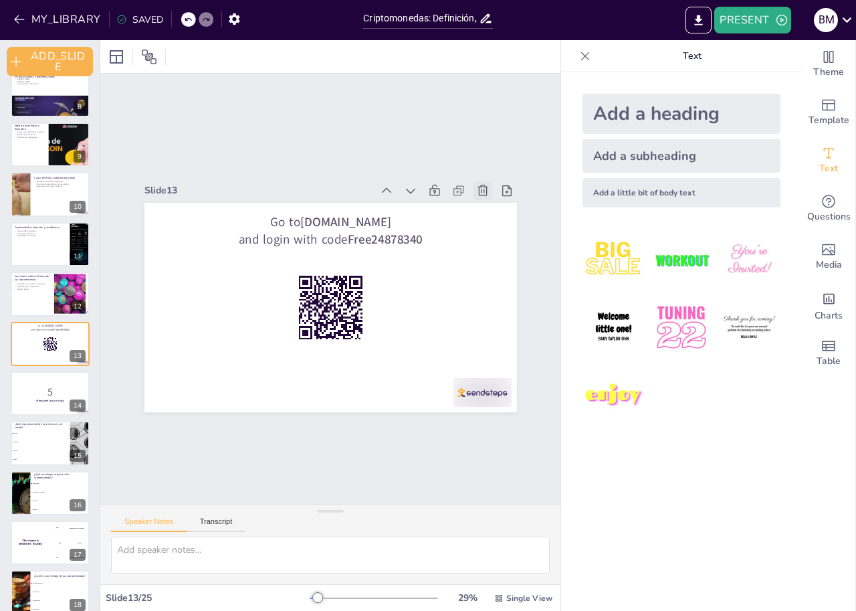
click at [256, 441] on icon at bounding box center [247, 450] width 18 height 18
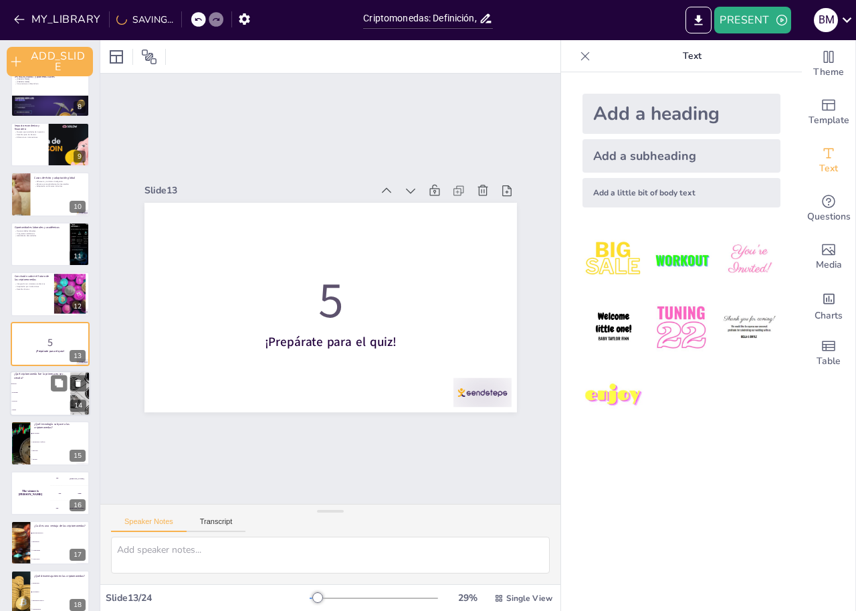
click at [17, 401] on span "Litecoin" at bounding box center [41, 401] width 58 height 2
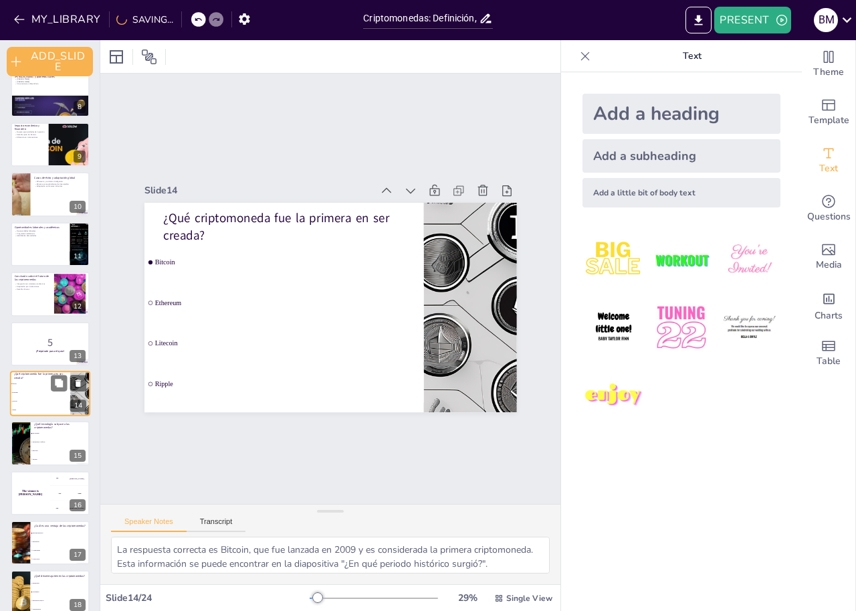
scroll to position [412, 0]
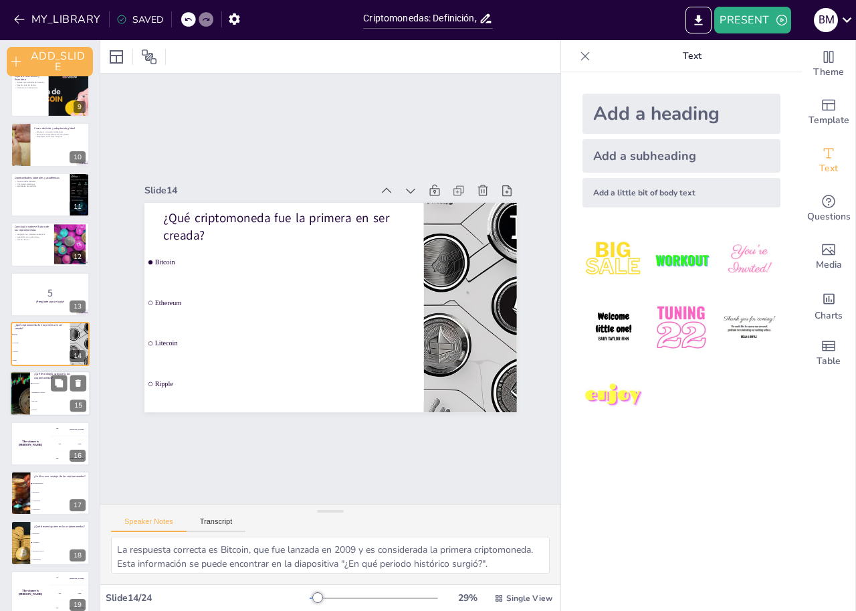
click at [26, 393] on div at bounding box center [20, 393] width 80 height 45
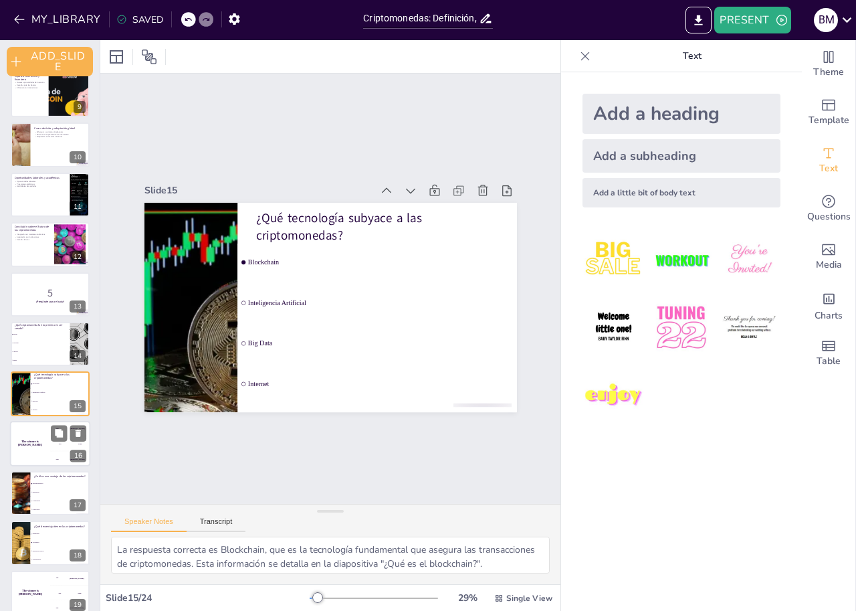
scroll to position [461, 0]
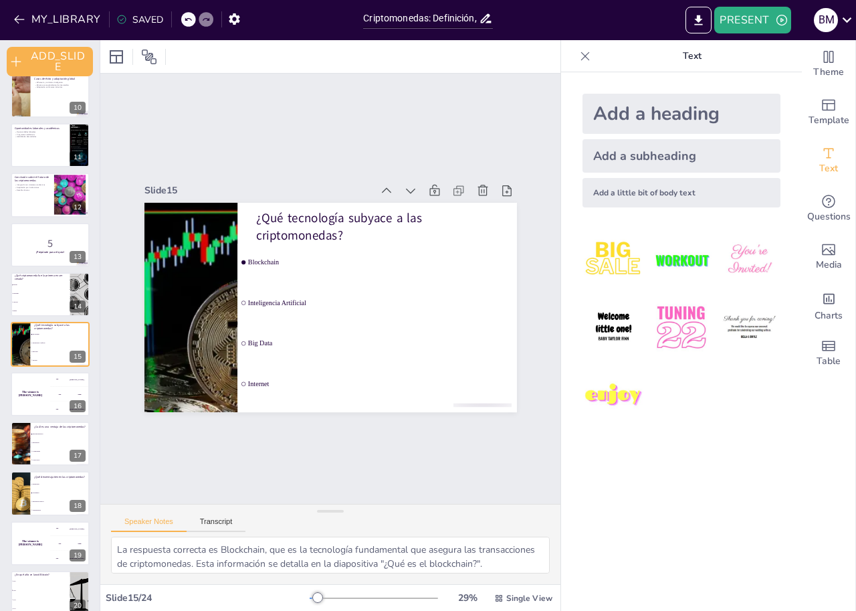
click at [10, 396] on div "Criptomonedas: Definición, Historia y Necesidades Económicas que Impulsaron su …" at bounding box center [50, 219] width 100 height 1188
click at [19, 395] on h4 "The winner is [PERSON_NAME]" at bounding box center [30, 393] width 40 height 7
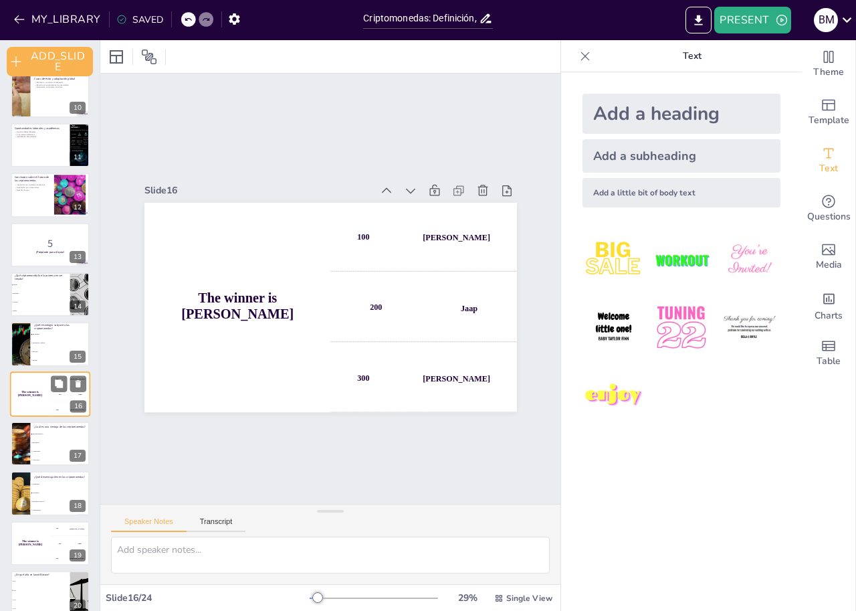
scroll to position [512, 0]
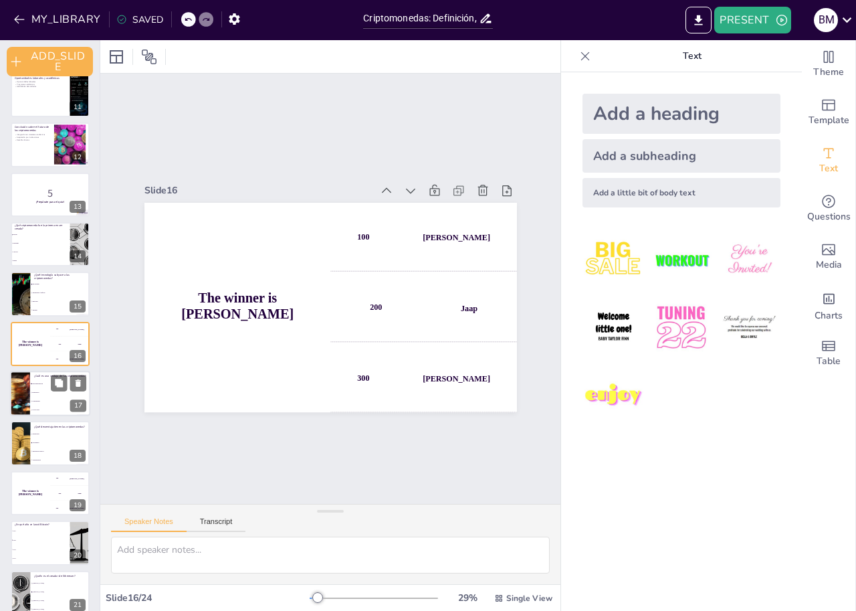
click at [40, 393] on span "Regulación" at bounding box center [61, 392] width 58 height 2
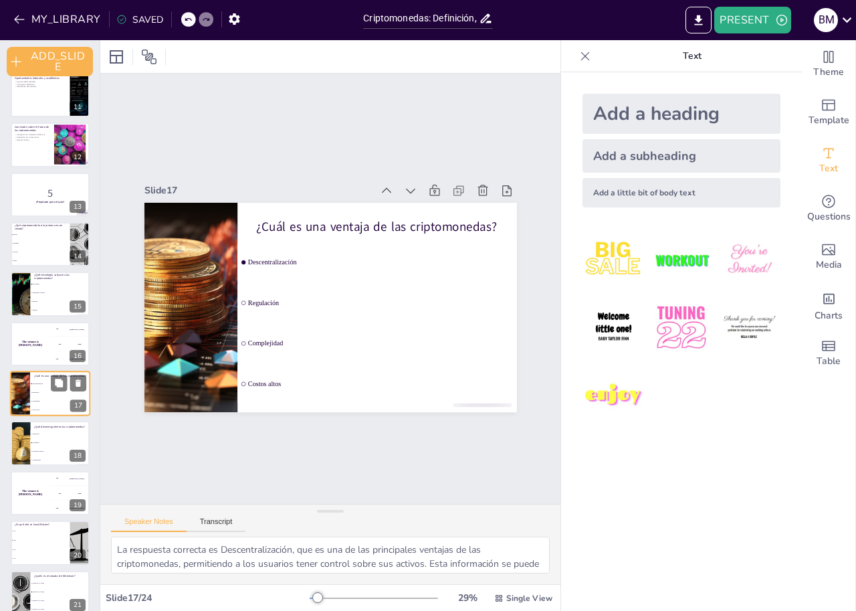
scroll to position [561, 0]
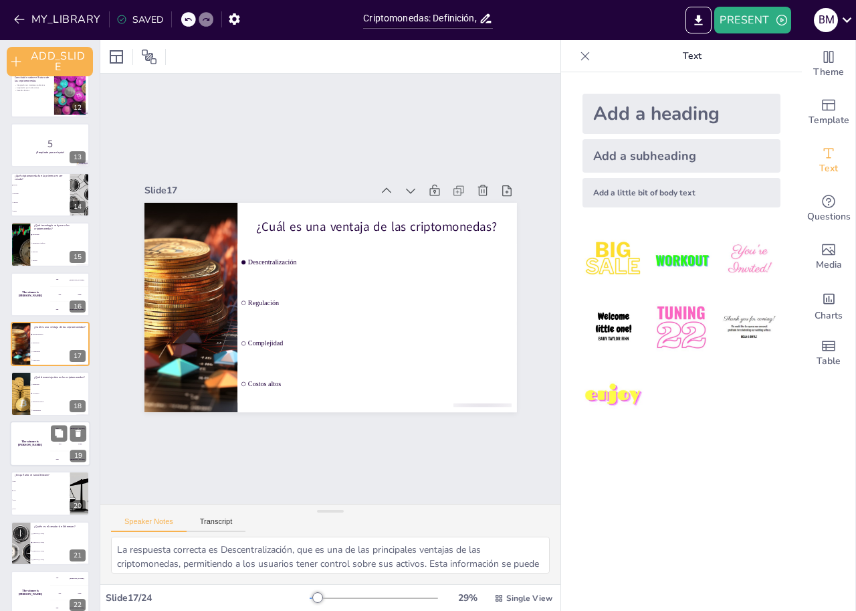
click at [23, 435] on div "The winner is [PERSON_NAME]" at bounding box center [30, 443] width 40 height 45
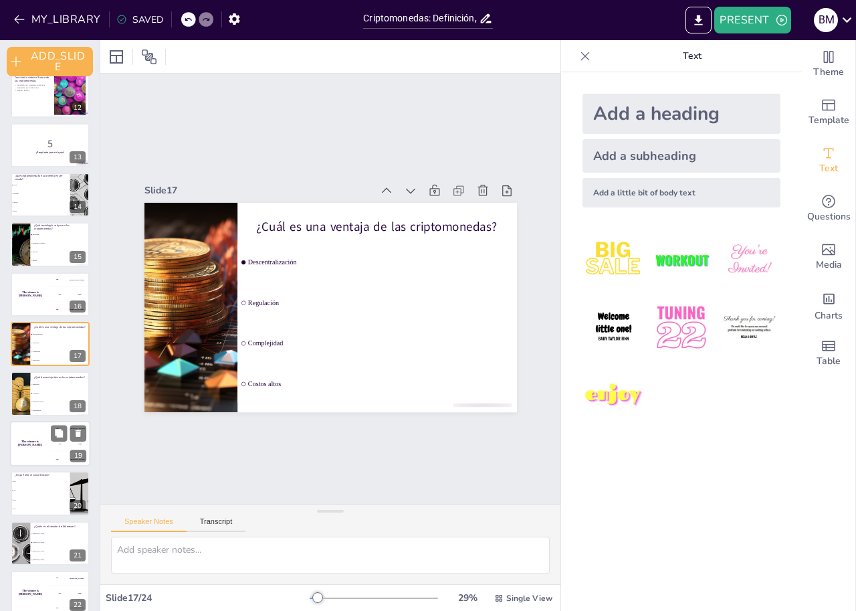
scroll to position [661, 0]
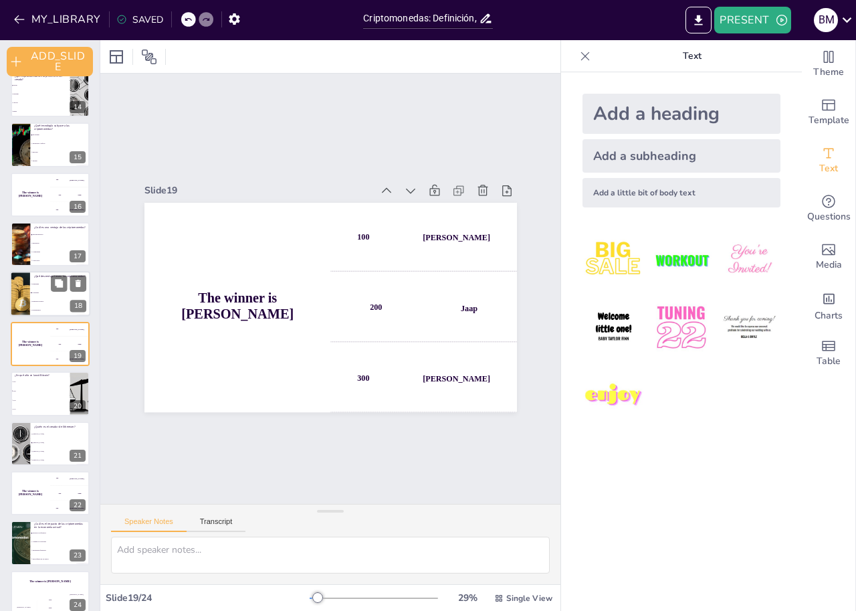
click at [29, 294] on div at bounding box center [20, 294] width 80 height 45
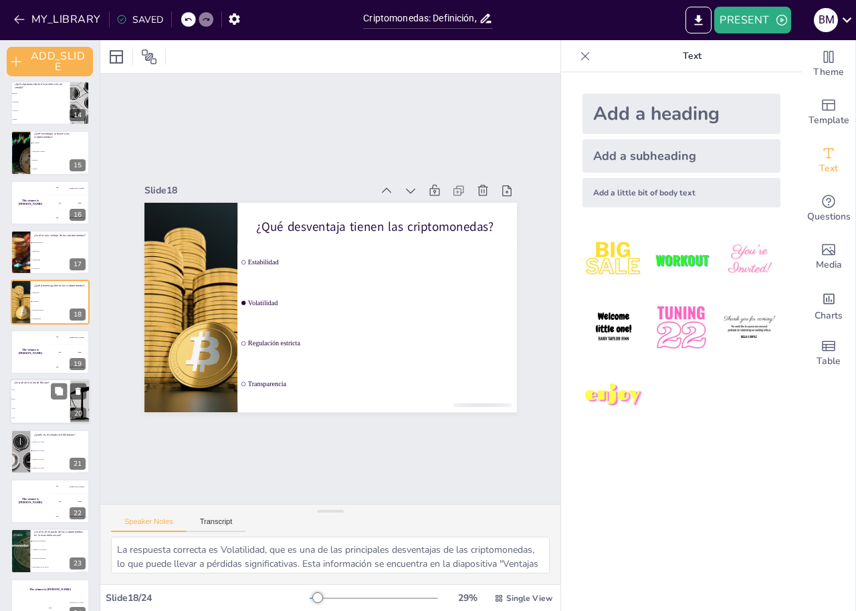
scroll to position [675, 0]
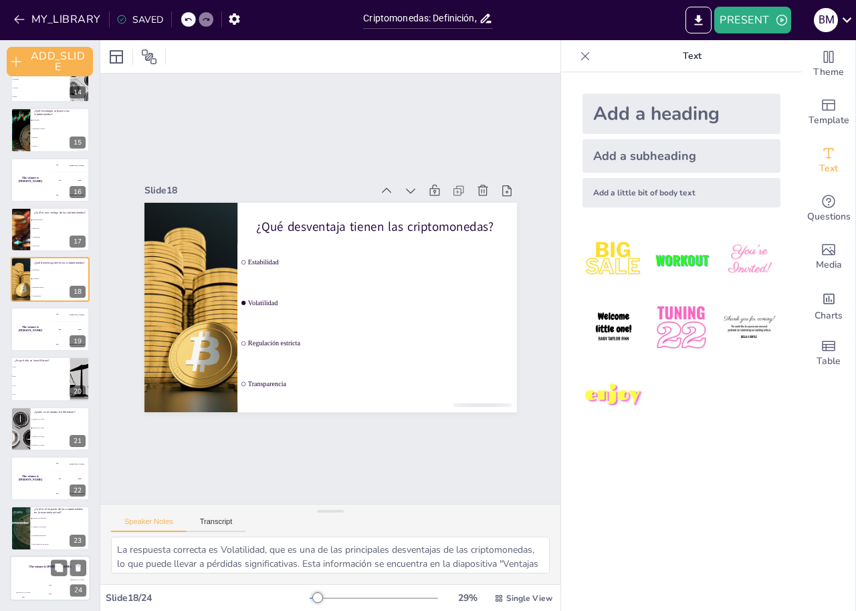
click at [35, 582] on div "Hasan 100" at bounding box center [23, 589] width 27 height 23
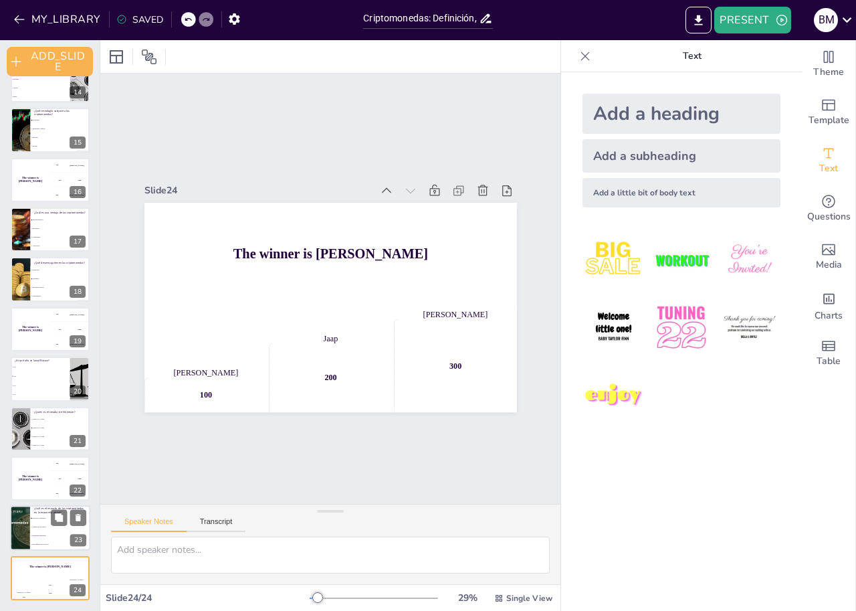
click at [43, 515] on li "Mejora en la eficiencia" at bounding box center [60, 518] width 60 height 9
